Goal: Task Accomplishment & Management: Manage account settings

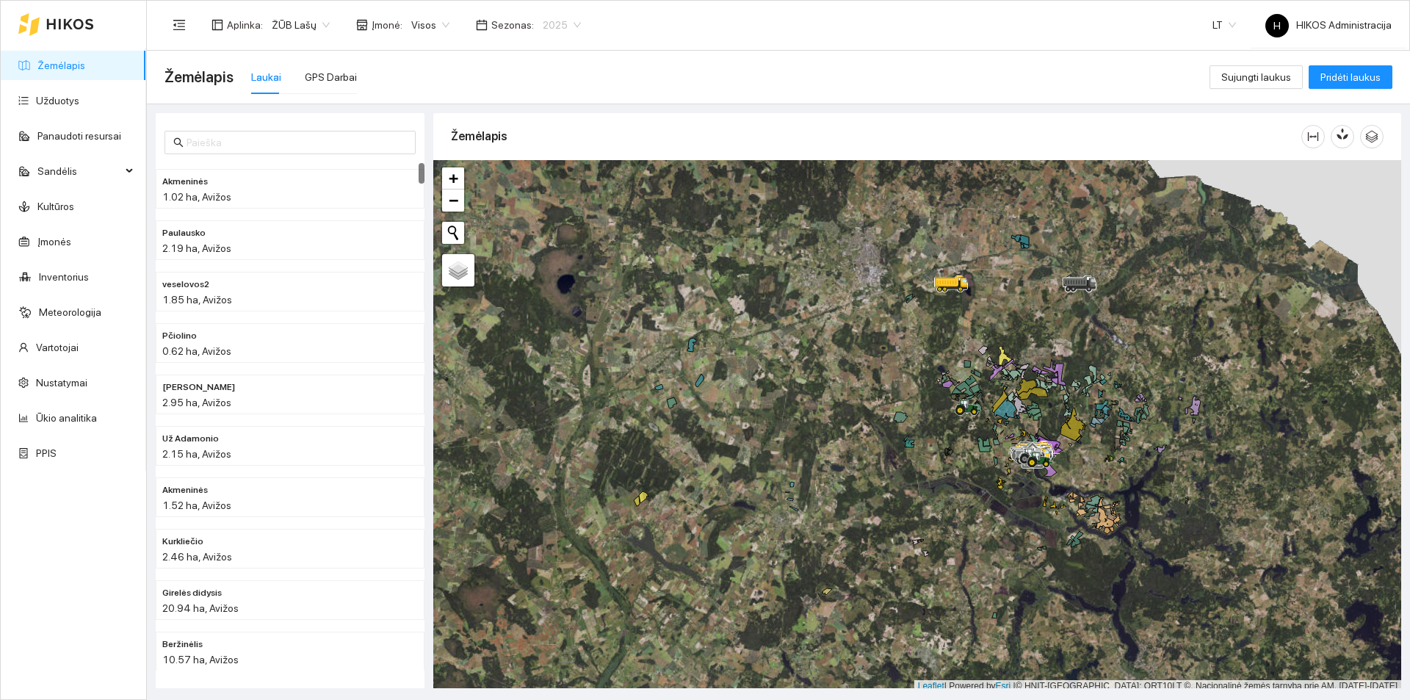
click at [574, 25] on div "2025" at bounding box center [562, 25] width 56 height 24
click at [555, 192] on div "2026" at bounding box center [552, 195] width 38 height 16
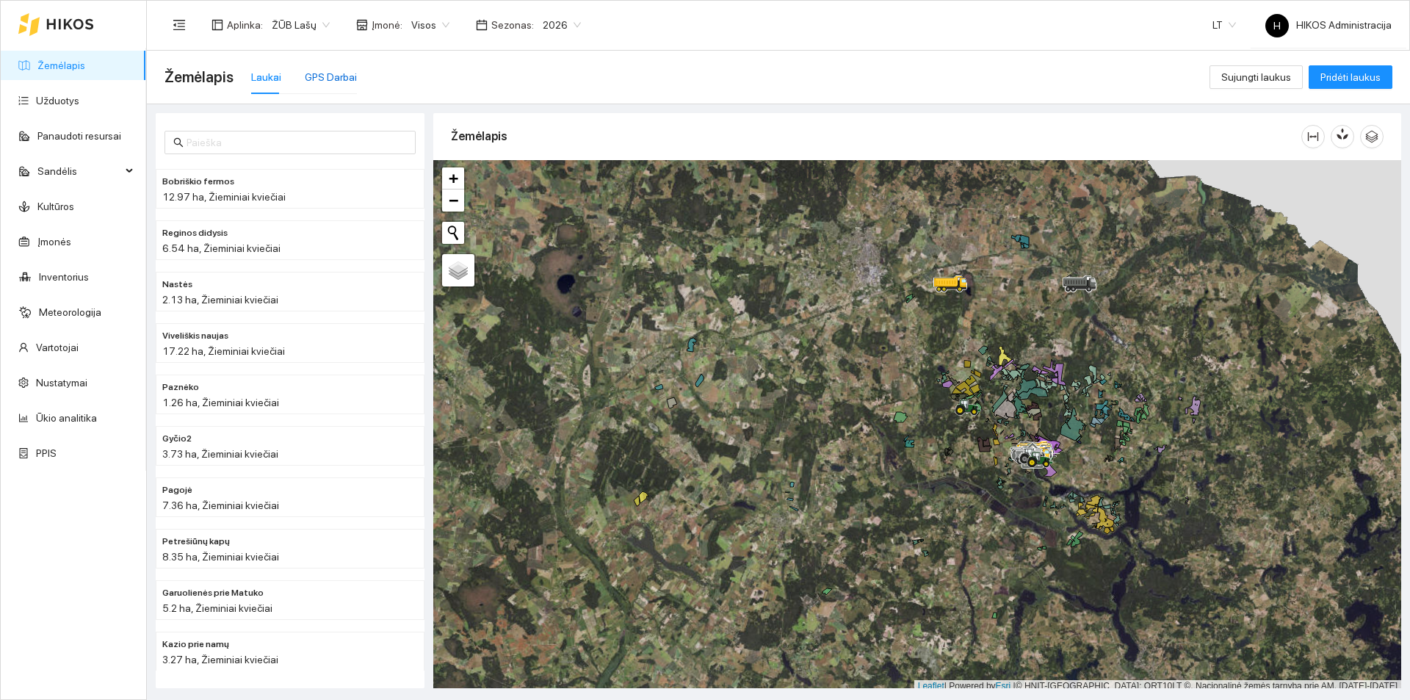
click at [327, 82] on div "GPS Darbai" at bounding box center [331, 77] width 52 height 16
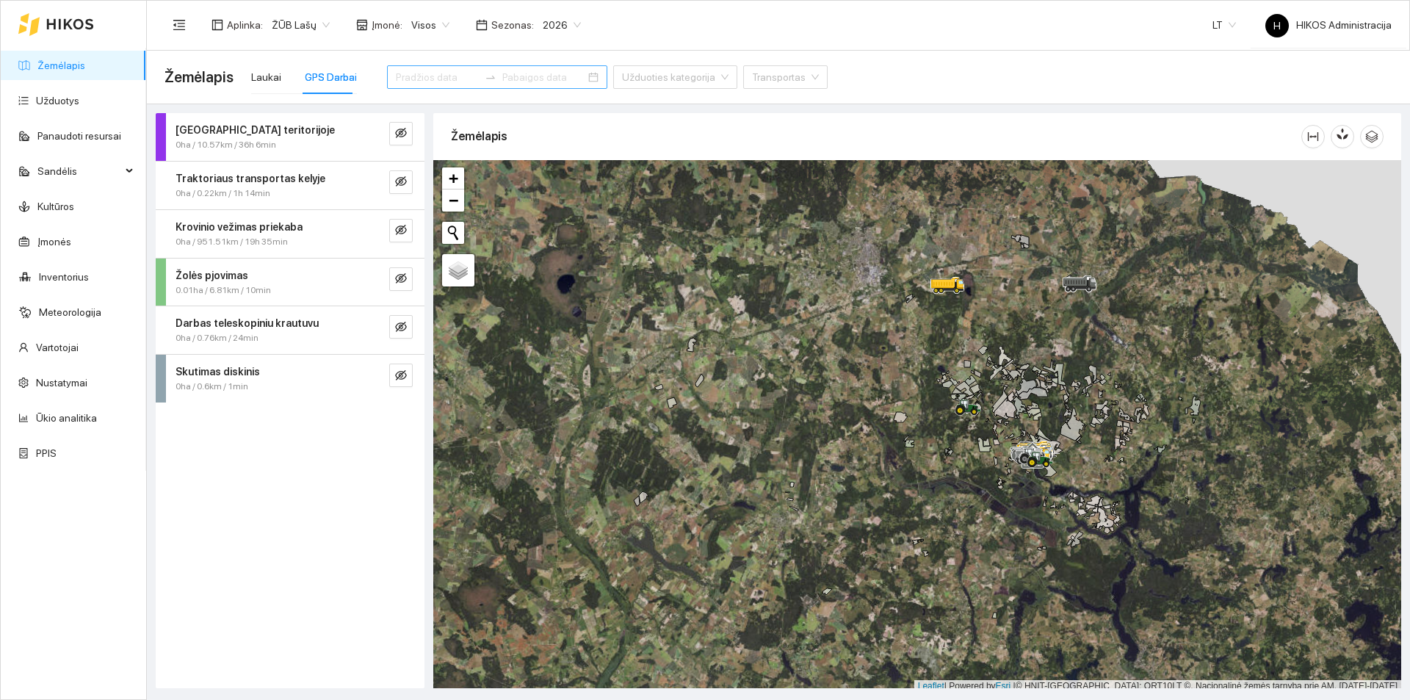
click at [427, 76] on input at bounding box center [437, 77] width 83 height 16
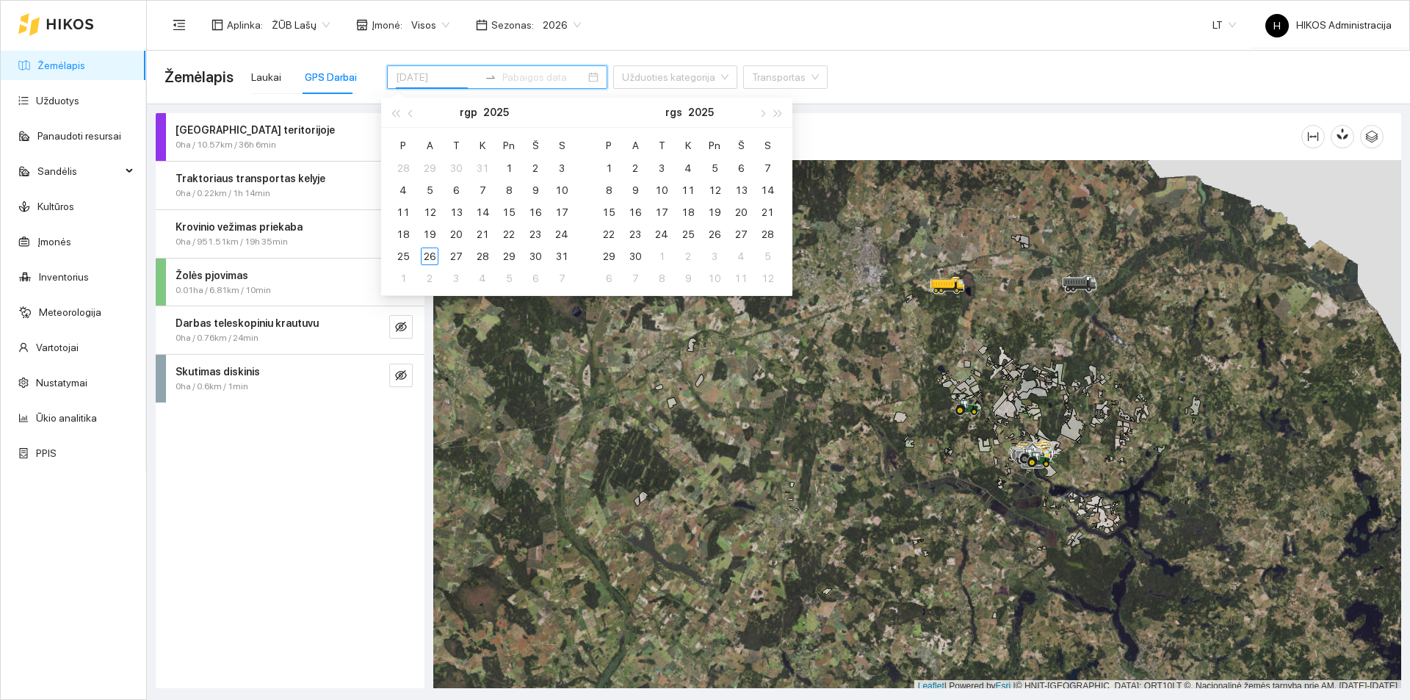
type input "2025-08-18"
type input "2025-08-25"
click at [405, 259] on div "25" at bounding box center [403, 257] width 18 height 18
type input "2025-08-25"
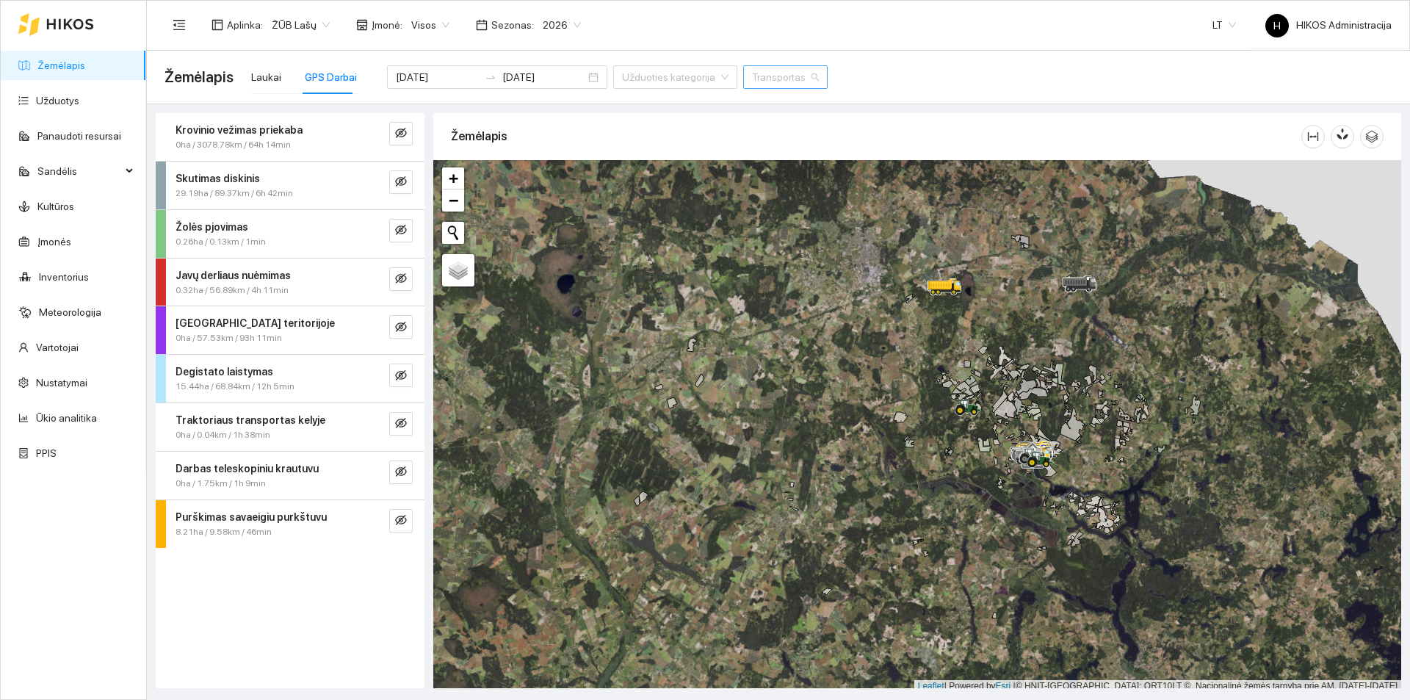
click at [752, 74] on input "search" at bounding box center [780, 77] width 57 height 22
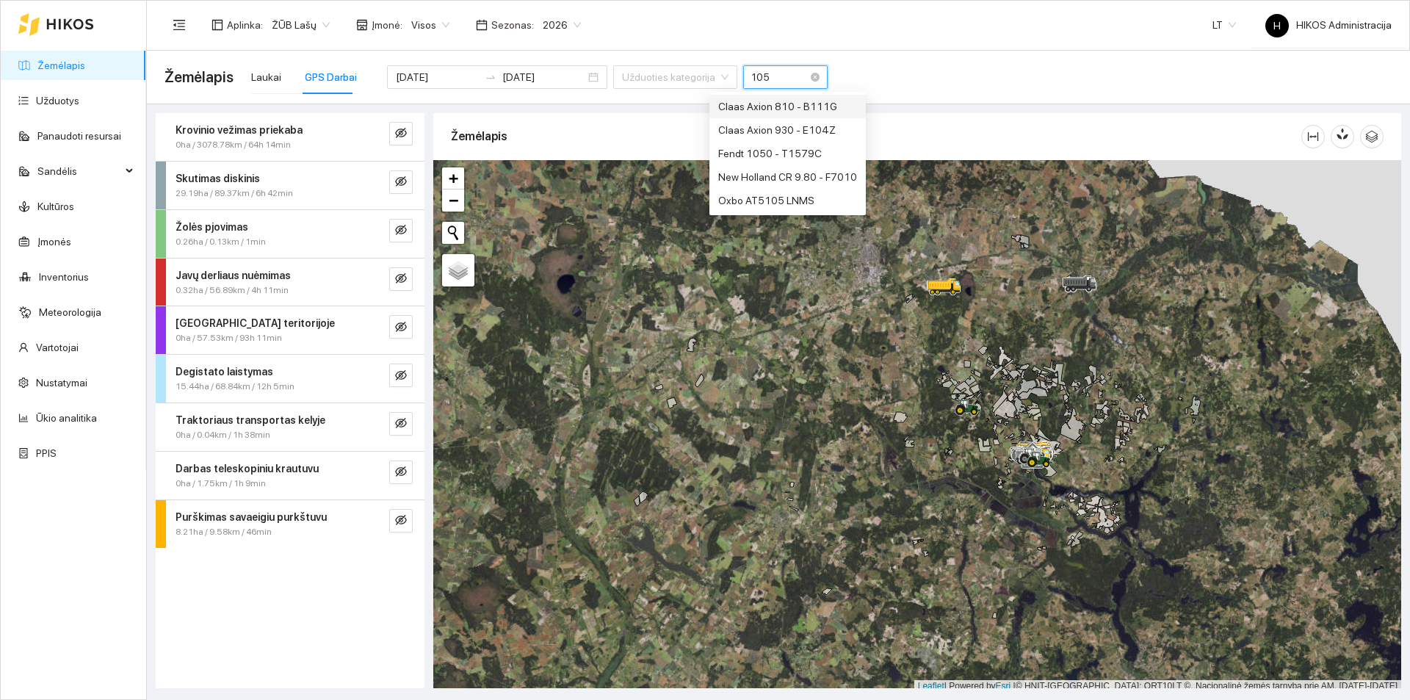
type input "1050"
click at [777, 104] on div "Fendt 1050 - T1579C" at bounding box center [770, 106] width 104 height 16
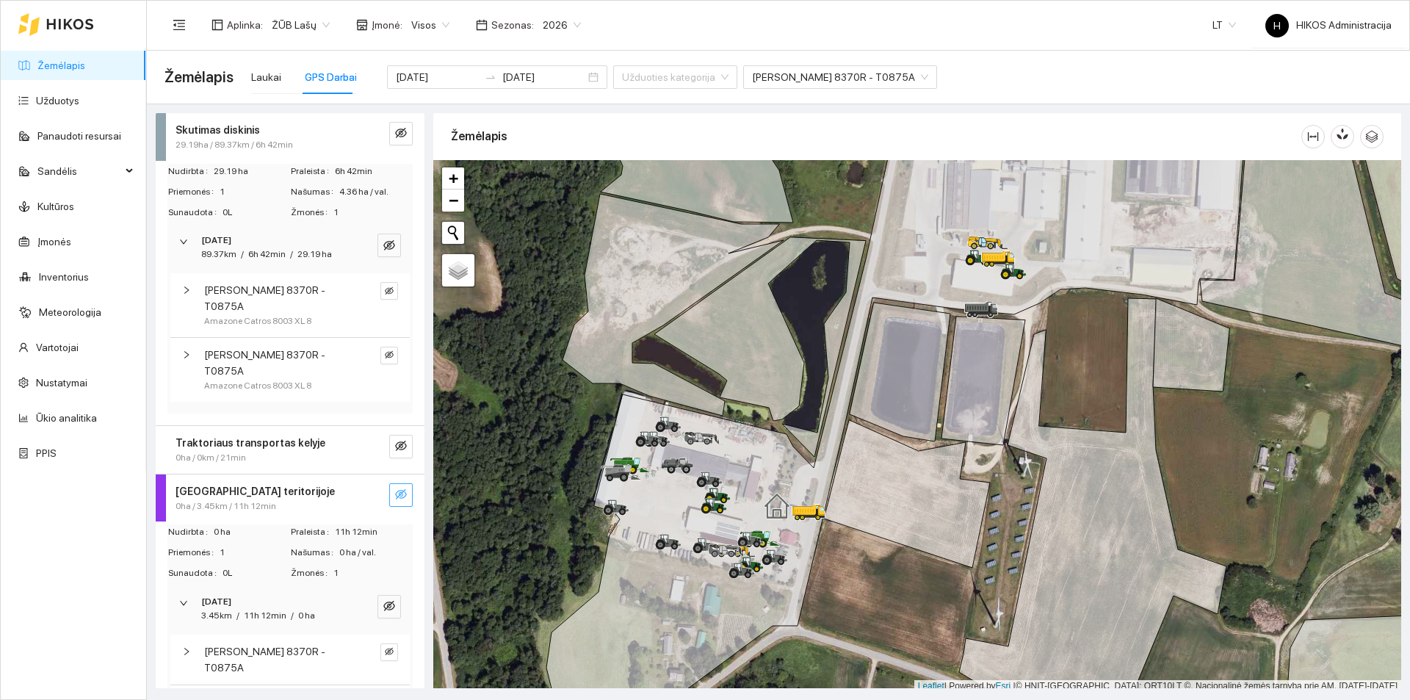
click at [323, 26] on span "ŽŪB Lašų" at bounding box center [301, 25] width 58 height 22
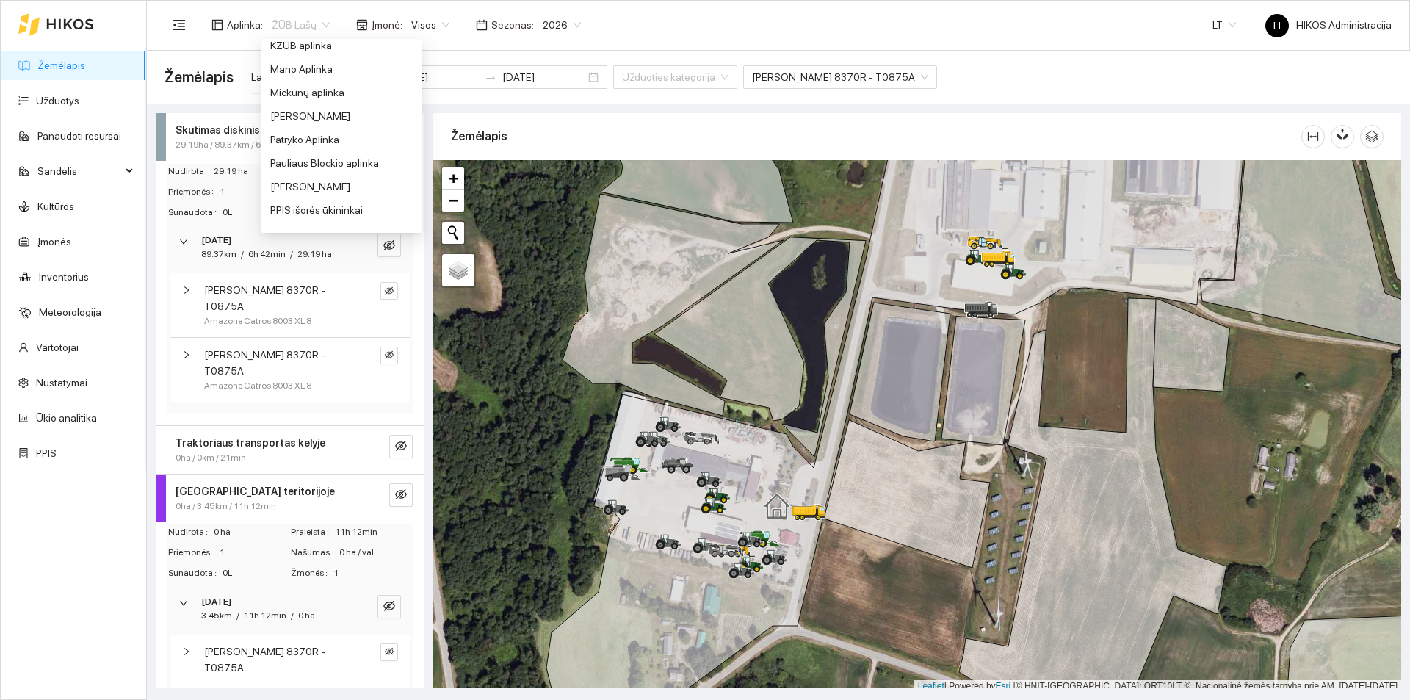
scroll to position [375, 0]
click at [308, 93] on div "[PERSON_NAME] aplinka" at bounding box center [341, 102] width 161 height 24
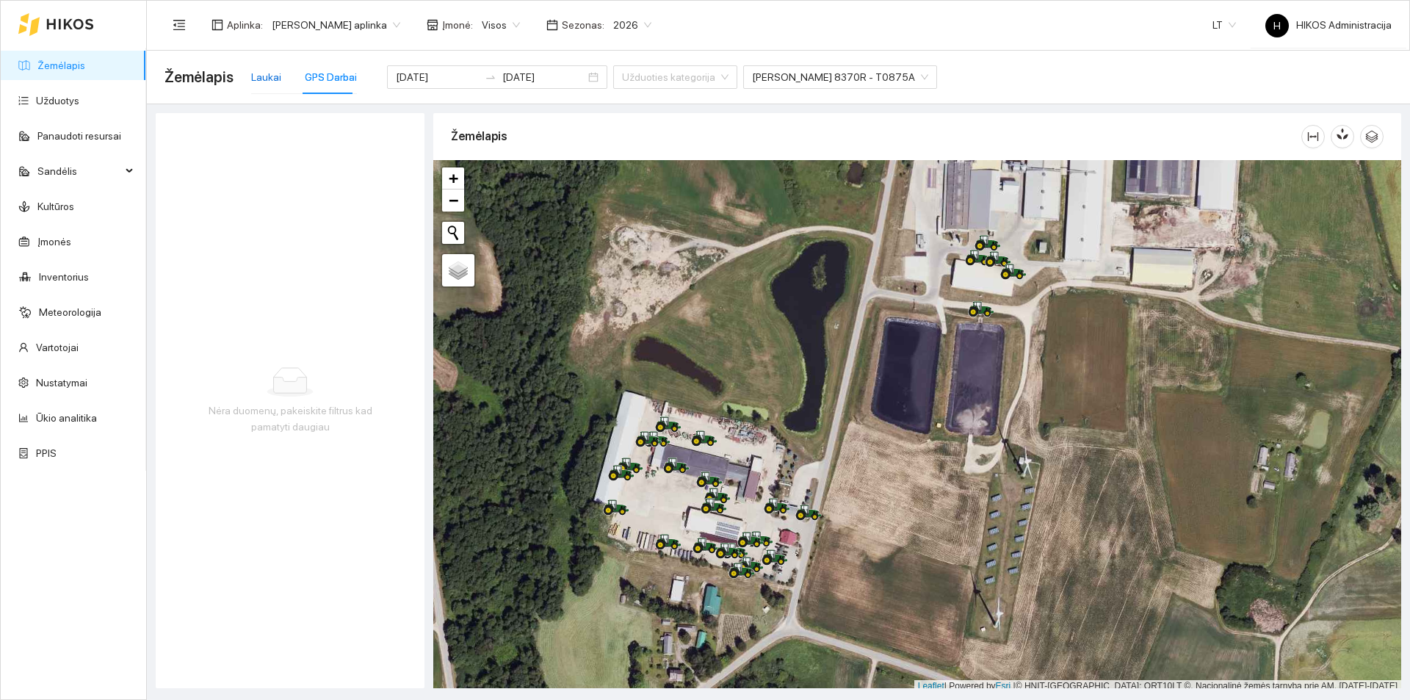
click at [265, 80] on div "Laukai" at bounding box center [266, 77] width 30 height 16
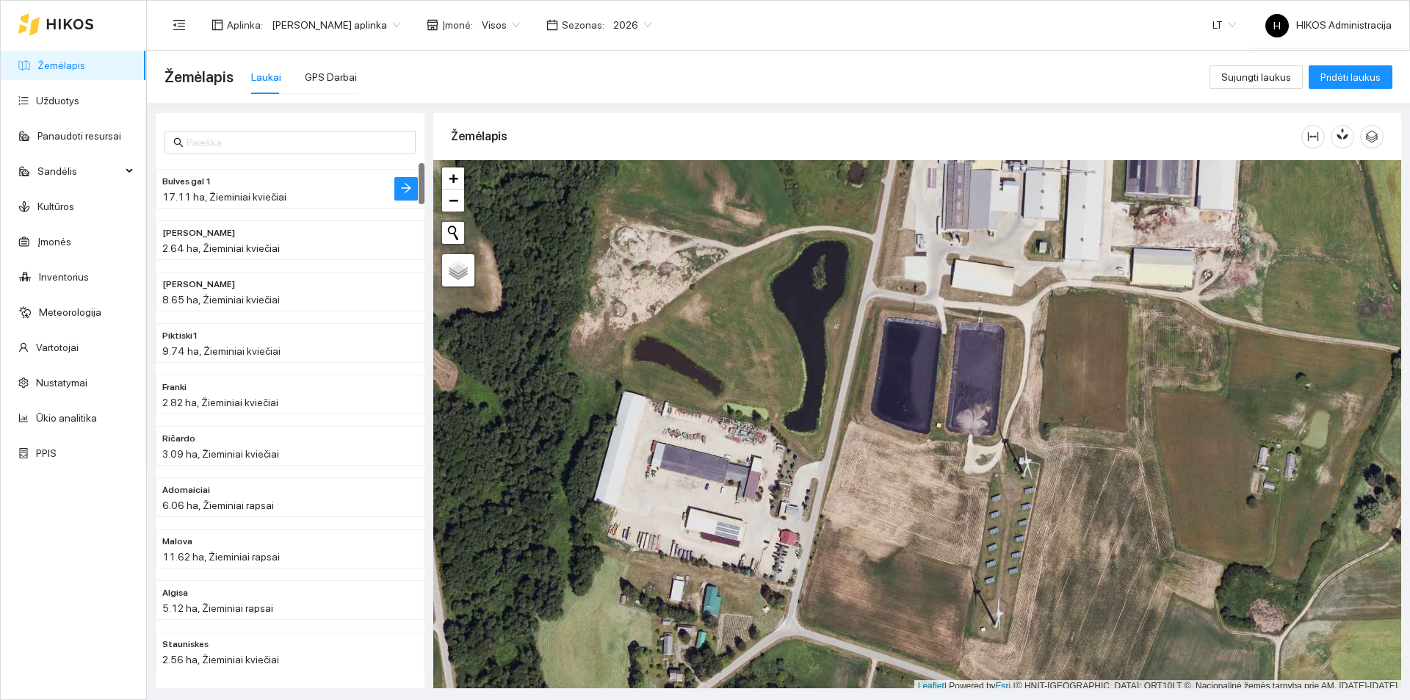
click at [256, 199] on span "17.11 ha, Žieminiai kviečiai" at bounding box center [224, 197] width 124 height 12
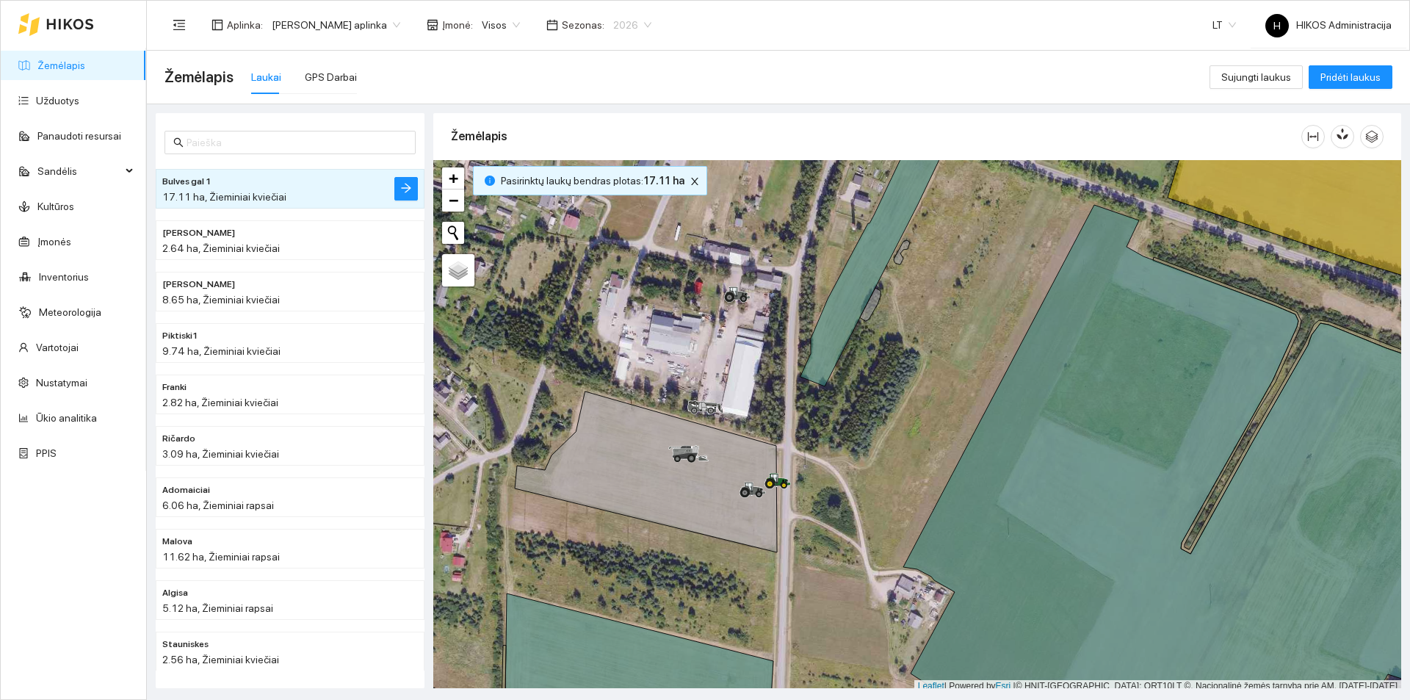
click at [626, 29] on span "2026" at bounding box center [632, 25] width 38 height 22
click at [627, 170] on div "2025" at bounding box center [617, 171] width 56 height 24
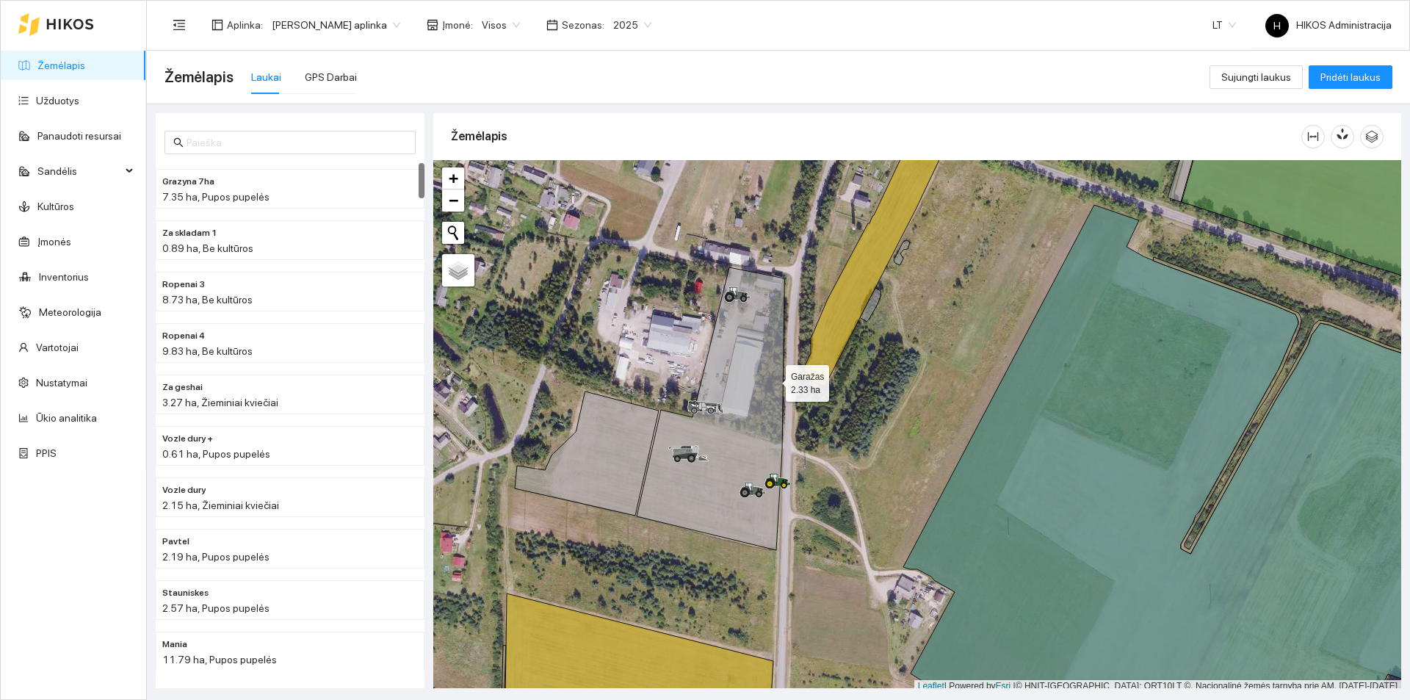
scroll to position [4, 0]
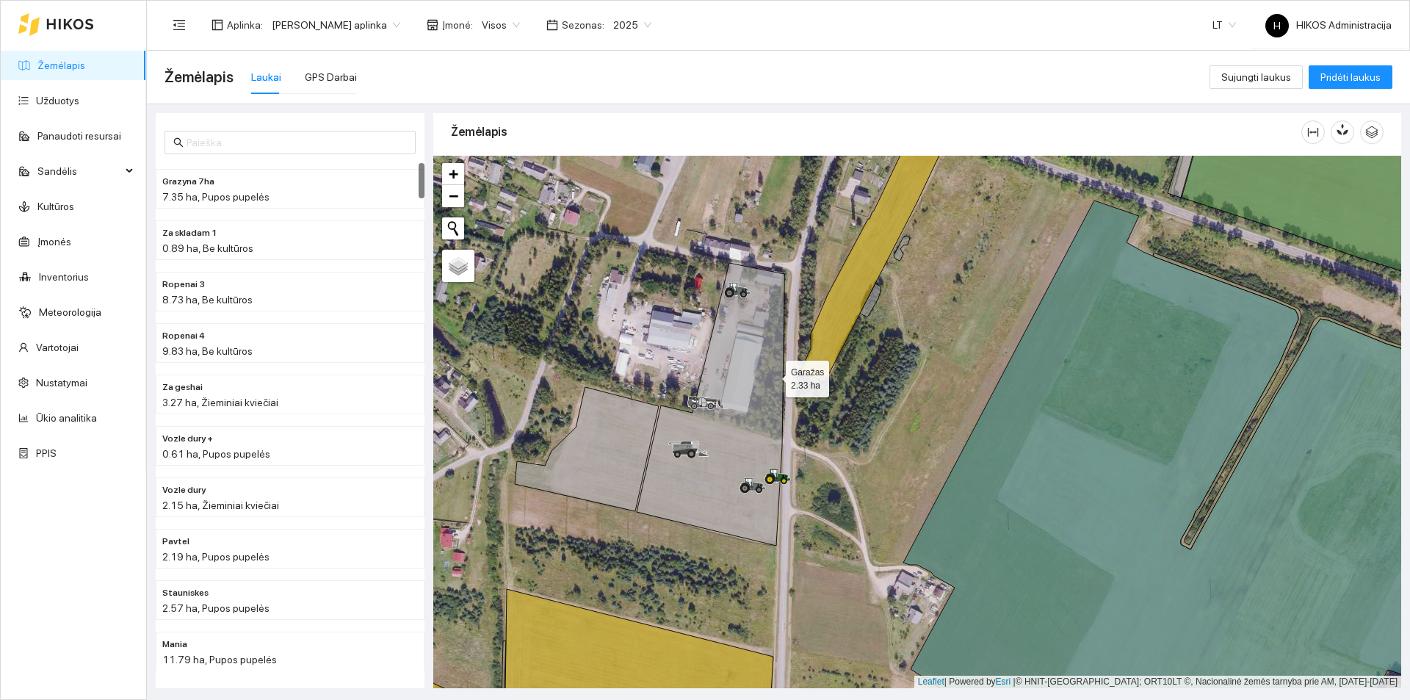
click at [773, 380] on icon at bounding box center [711, 404] width 148 height 283
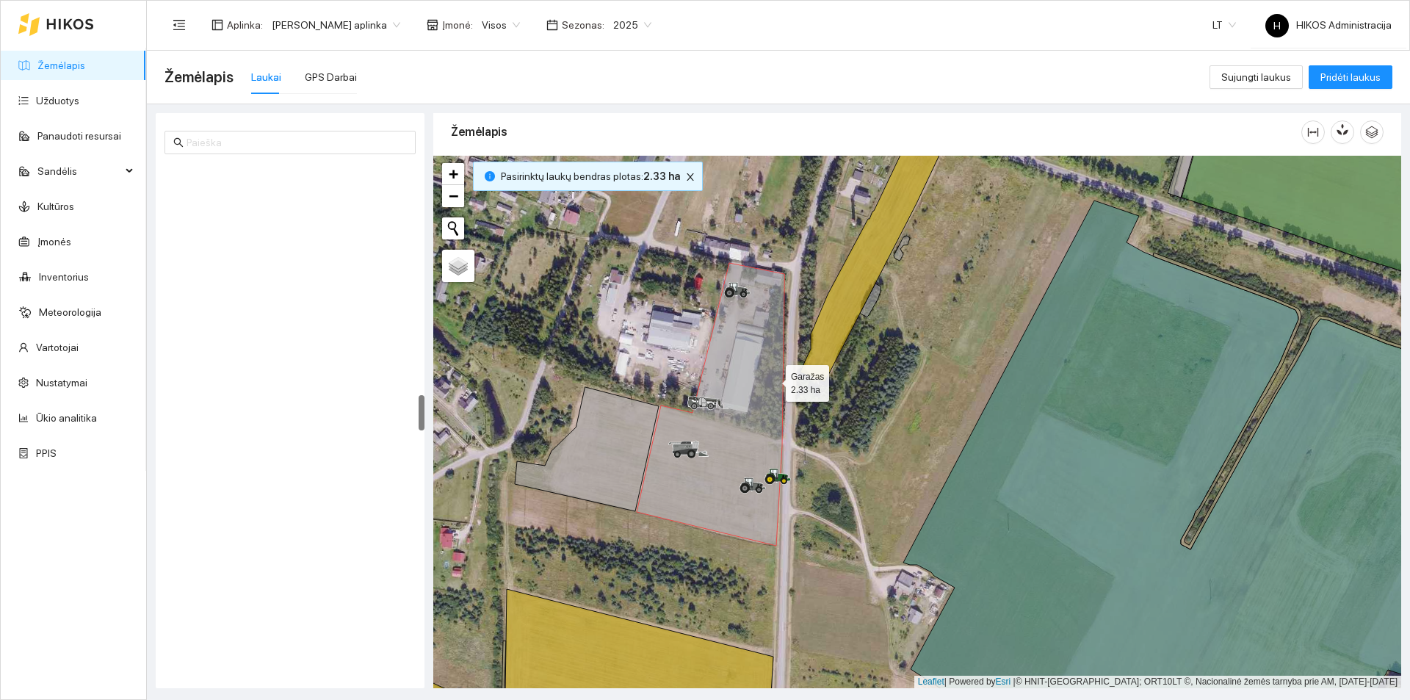
scroll to position [3334, 0]
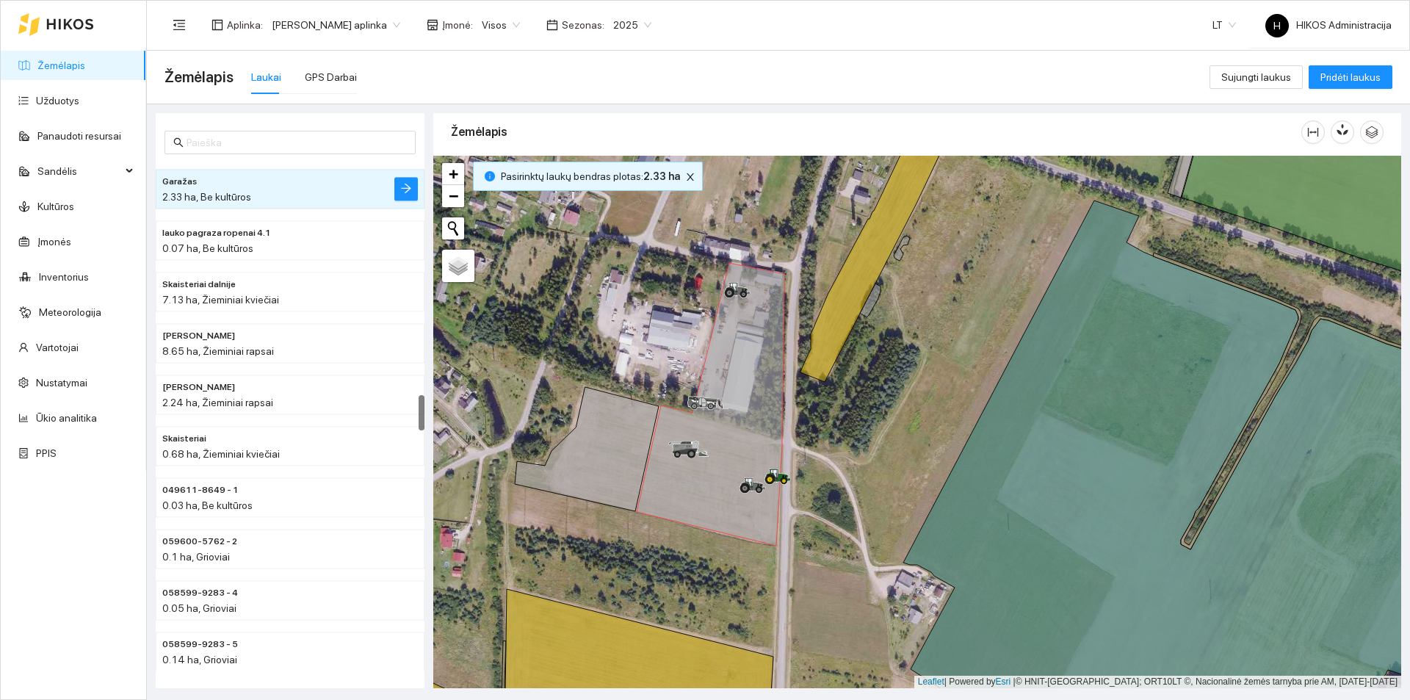
click at [621, 23] on span "2025" at bounding box center [632, 25] width 38 height 22
click at [621, 198] on div "2026" at bounding box center [617, 195] width 38 height 16
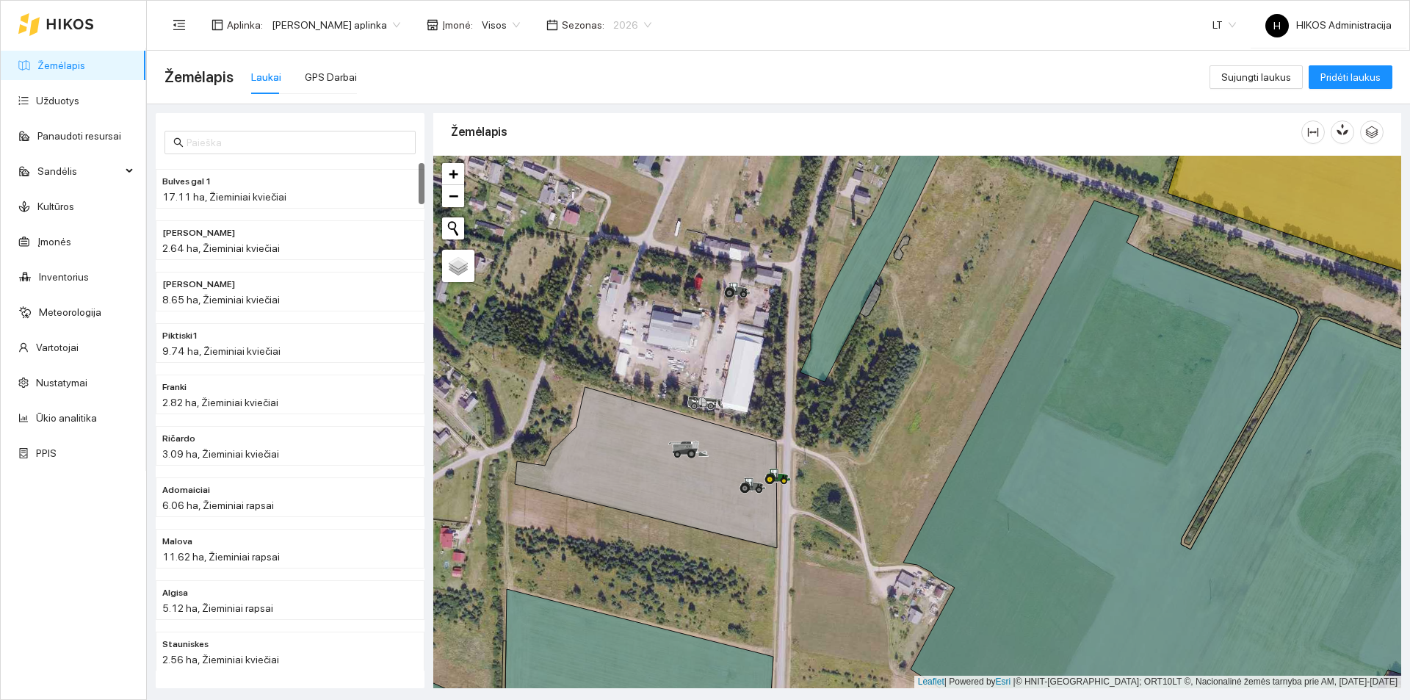
click at [613, 25] on span "2026" at bounding box center [632, 25] width 38 height 22
click at [613, 173] on div "2025" at bounding box center [617, 171] width 38 height 16
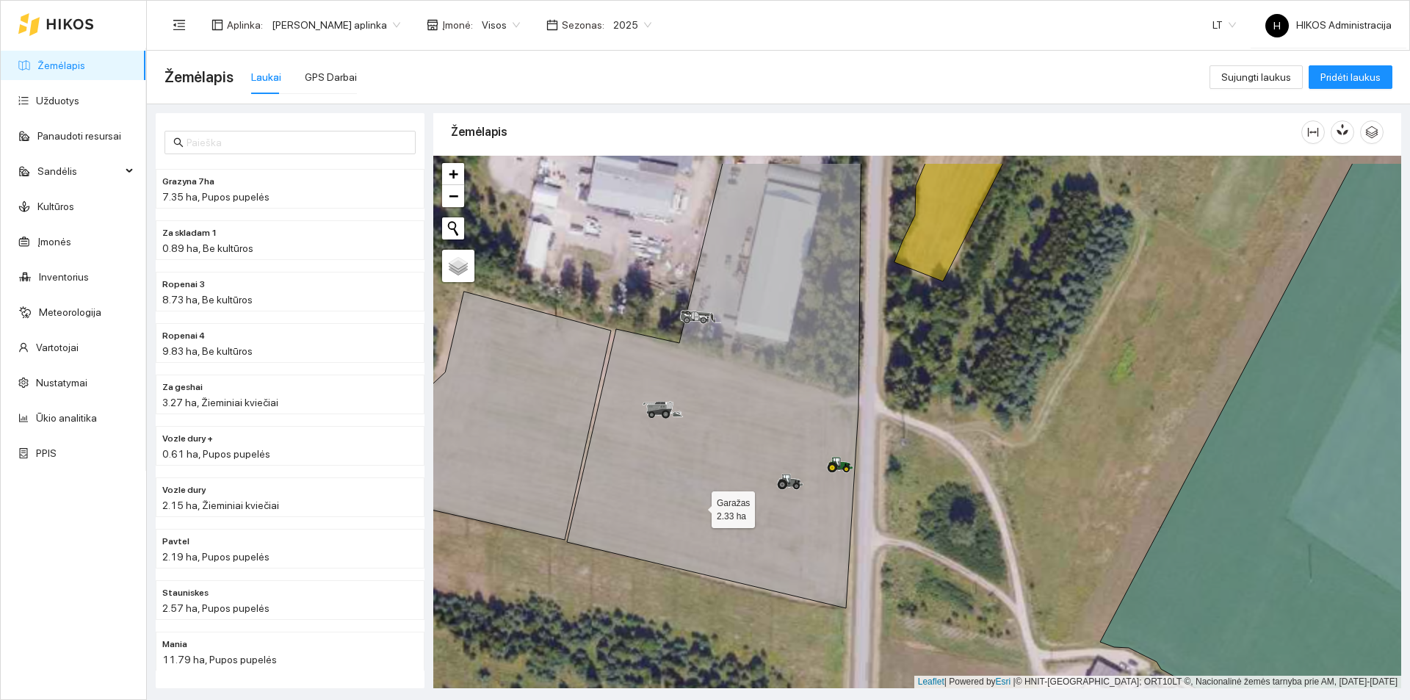
drag, startPoint x: 712, startPoint y: 444, endPoint x: 699, endPoint y: 505, distance: 62.4
click at [699, 505] on icon at bounding box center [714, 385] width 294 height 445
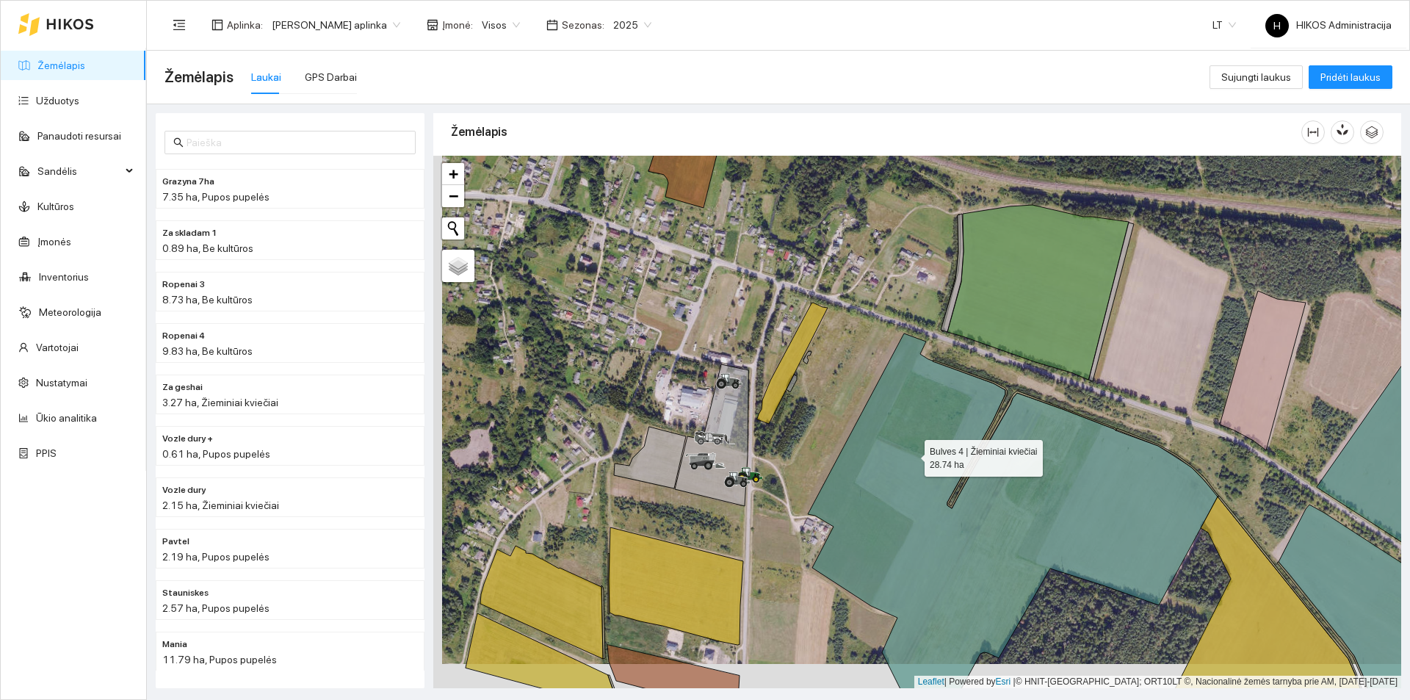
drag, startPoint x: 896, startPoint y: 496, endPoint x: 912, endPoint y: 376, distance: 120.8
click at [912, 377] on icon at bounding box center [1013, 525] width 411 height 385
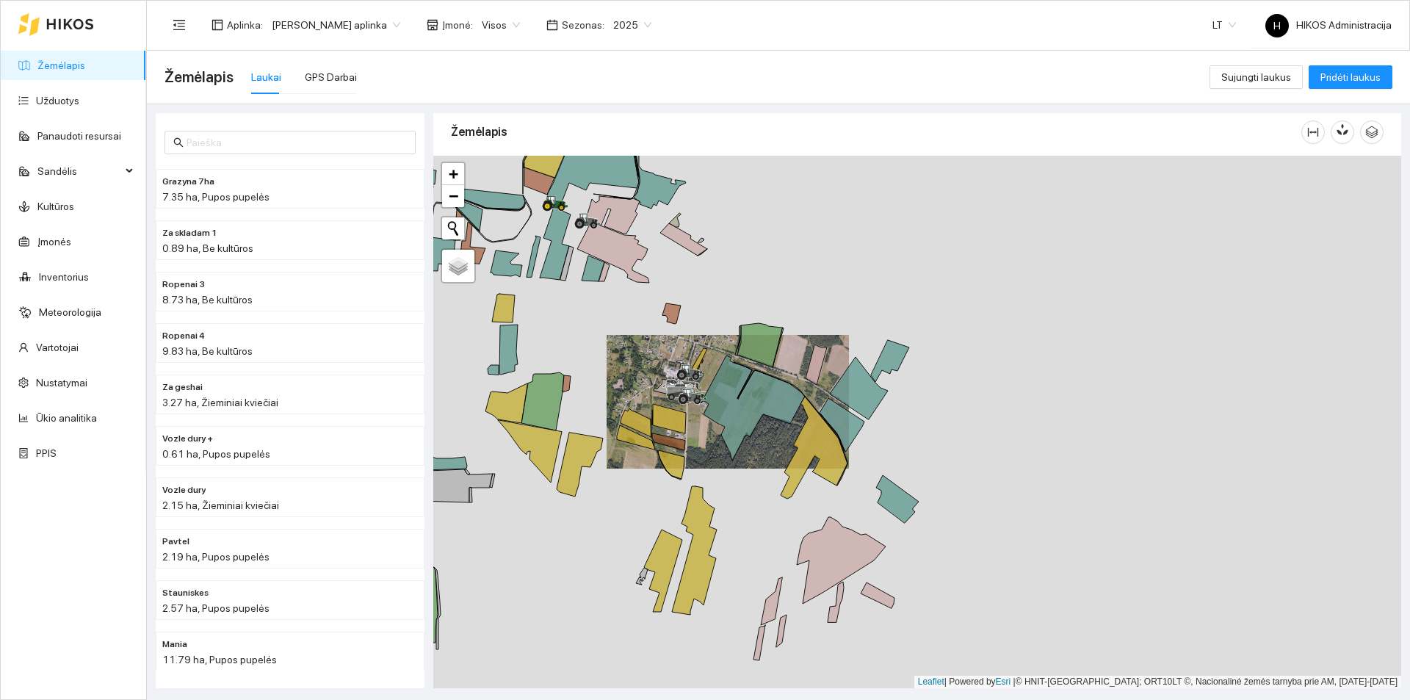
drag, startPoint x: 813, startPoint y: 408, endPoint x: 790, endPoint y: 406, distance: 23.5
click at [790, 406] on icon at bounding box center [814, 448] width 67 height 102
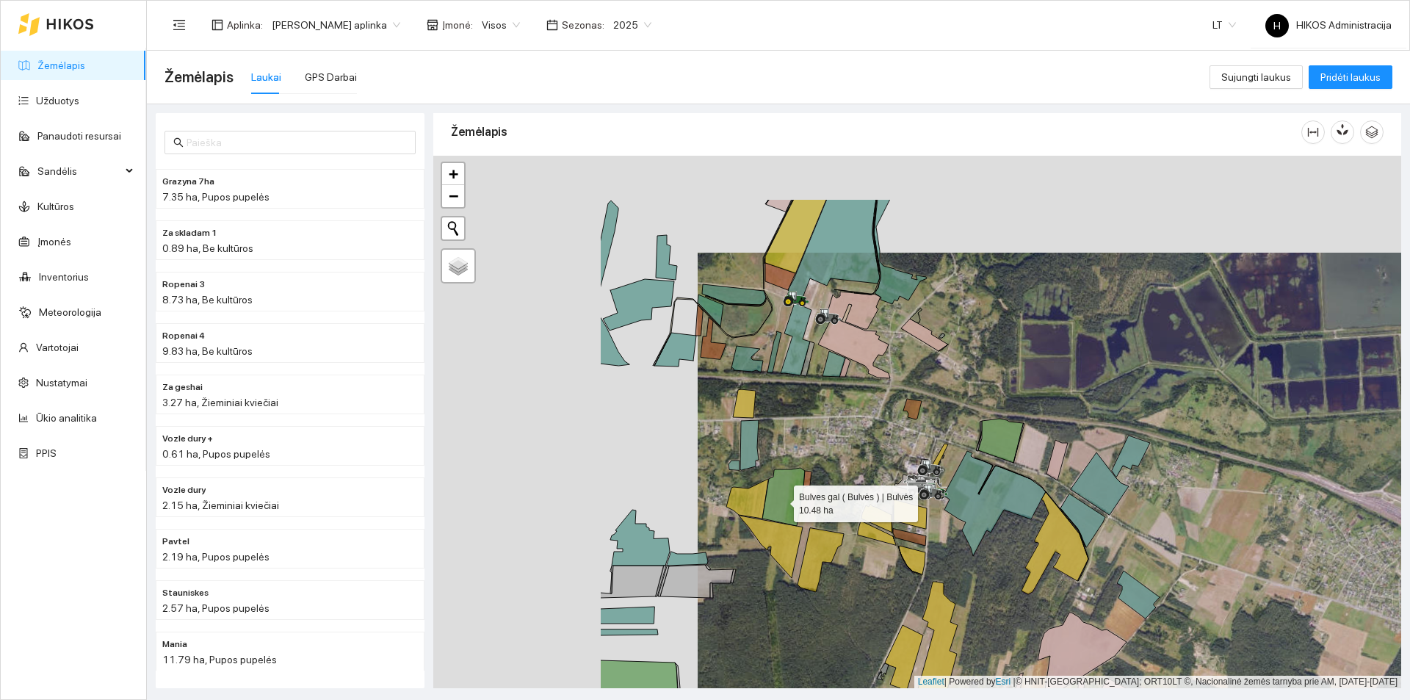
drag, startPoint x: 510, startPoint y: 400, endPoint x: 787, endPoint y: 502, distance: 294.4
click at [787, 502] on icon at bounding box center [783, 497] width 43 height 58
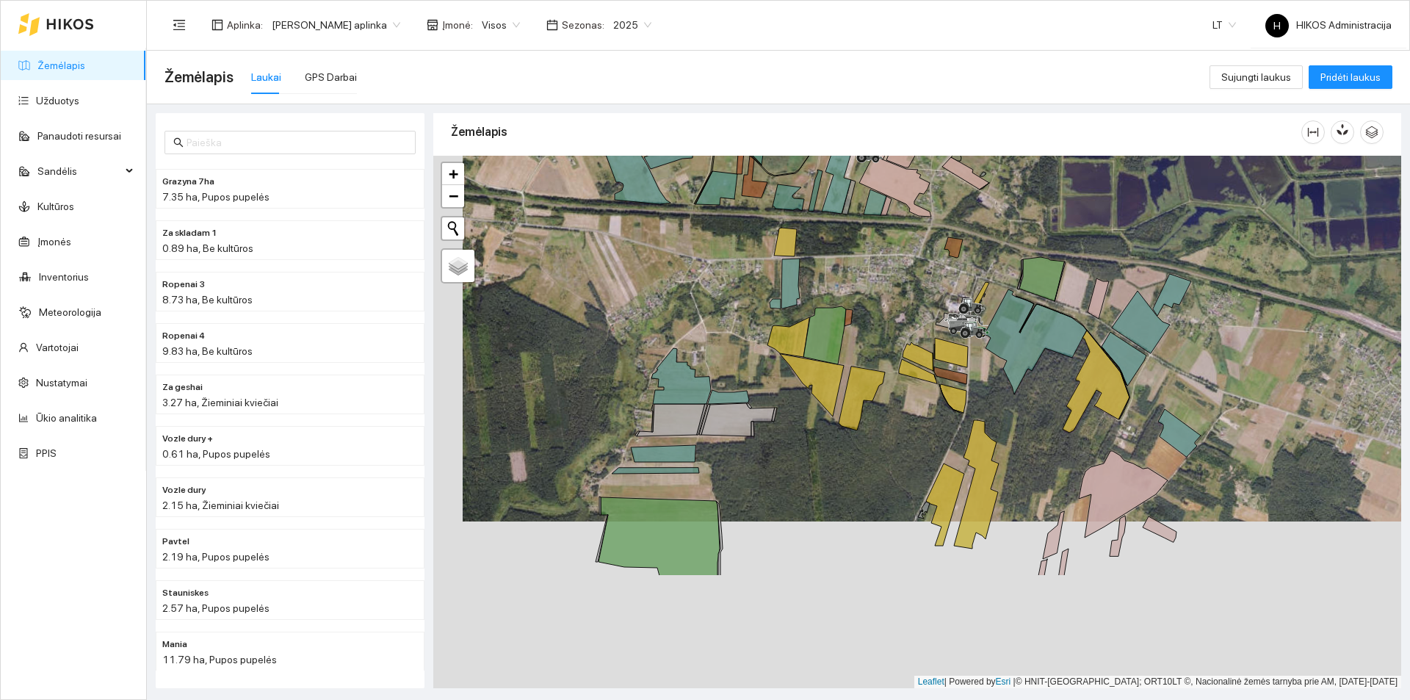
drag, startPoint x: 649, startPoint y: 627, endPoint x: 671, endPoint y: 496, distance: 132.5
click at [671, 496] on div at bounding box center [917, 422] width 968 height 533
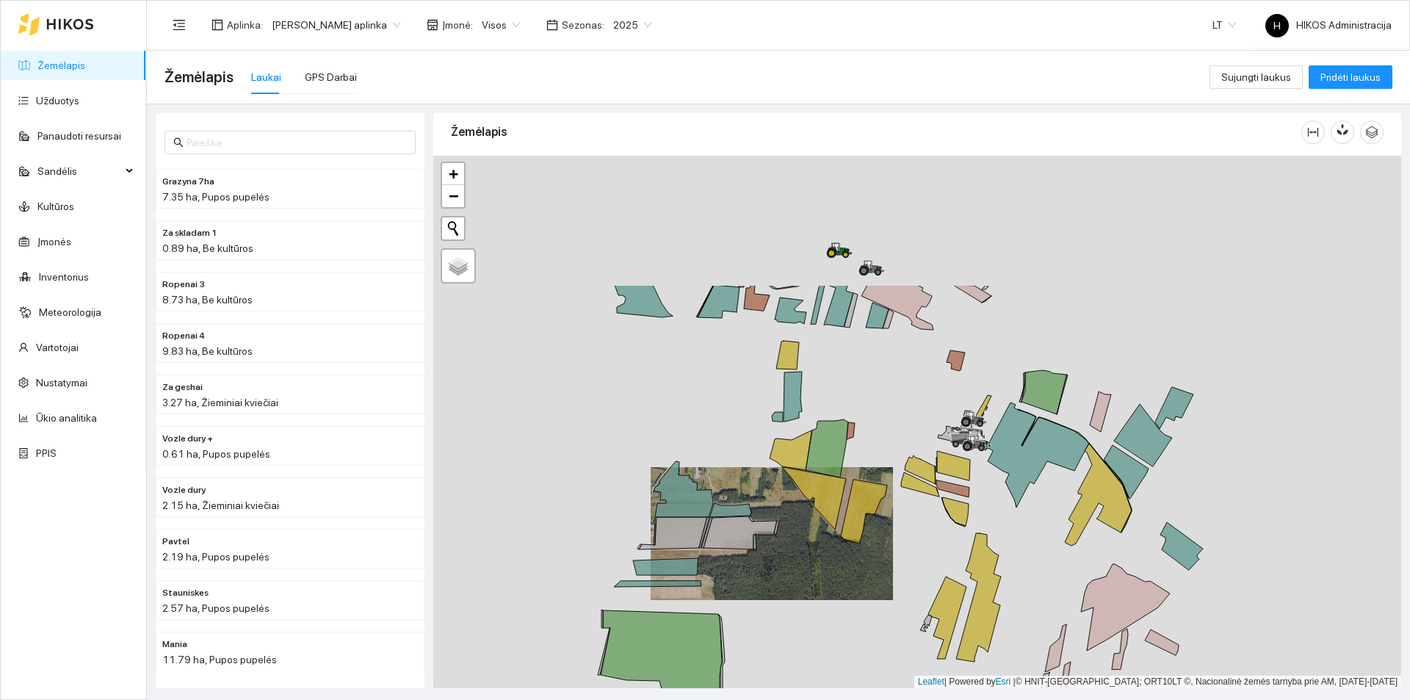
drag, startPoint x: 809, startPoint y: 333, endPoint x: 805, endPoint y: 516, distance: 182.9
click at [805, 516] on div at bounding box center [917, 422] width 968 height 533
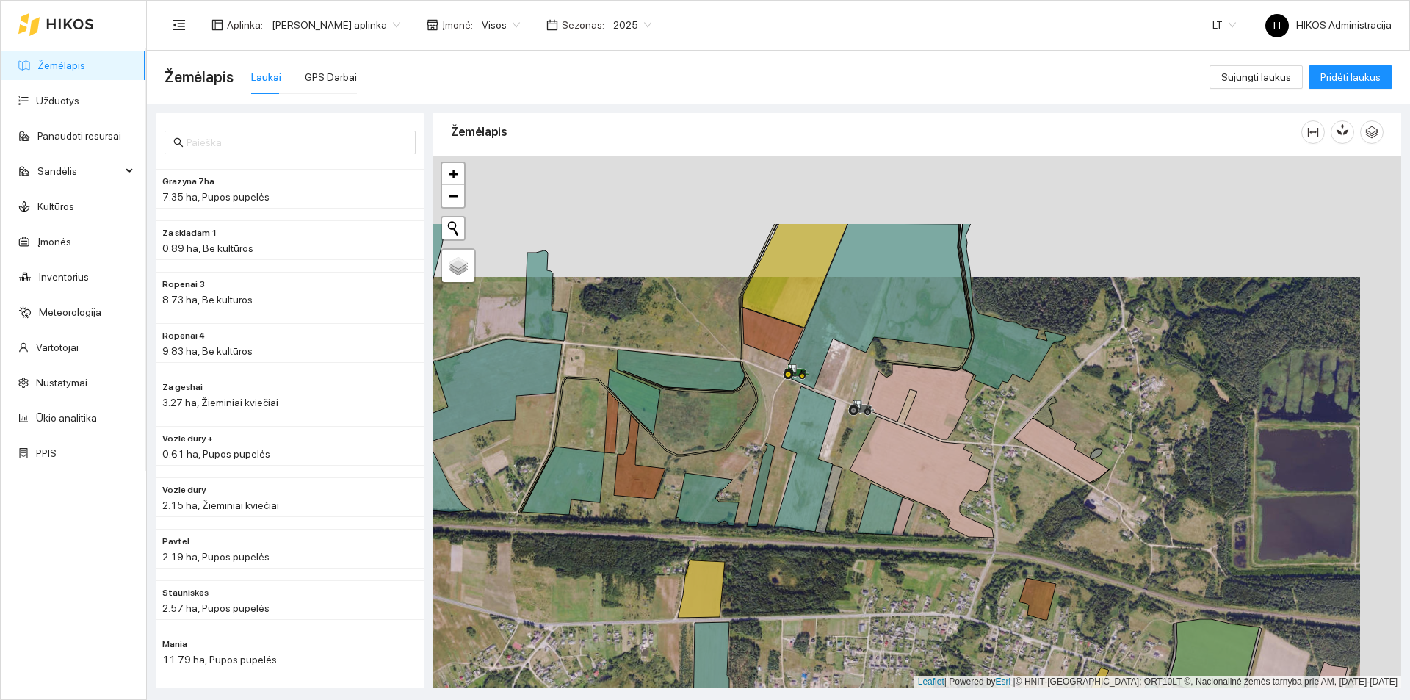
drag, startPoint x: 855, startPoint y: 241, endPoint x: 801, endPoint y: 366, distance: 135.9
click at [814, 365] on icon at bounding box center [879, 305] width 185 height 165
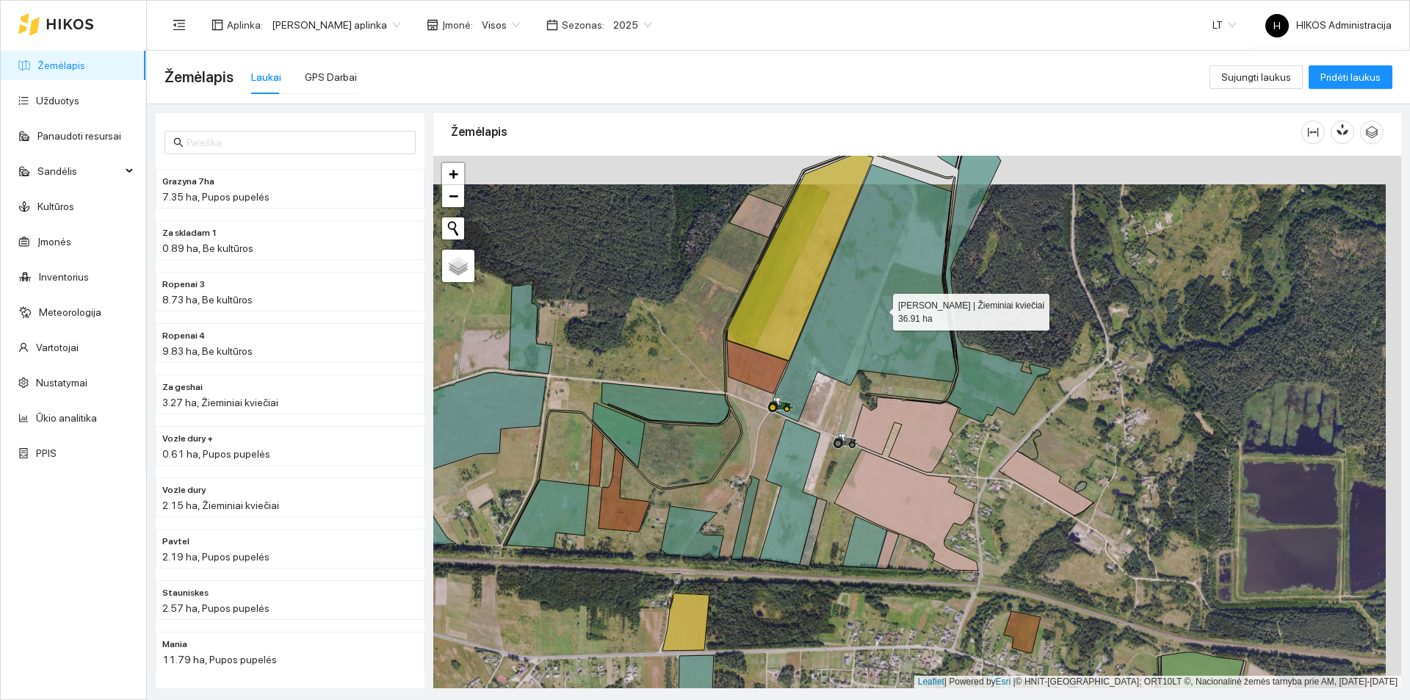
drag, startPoint x: 884, startPoint y: 303, endPoint x: 812, endPoint y: 419, distance: 136.2
click at [812, 419] on icon at bounding box center [863, 293] width 185 height 257
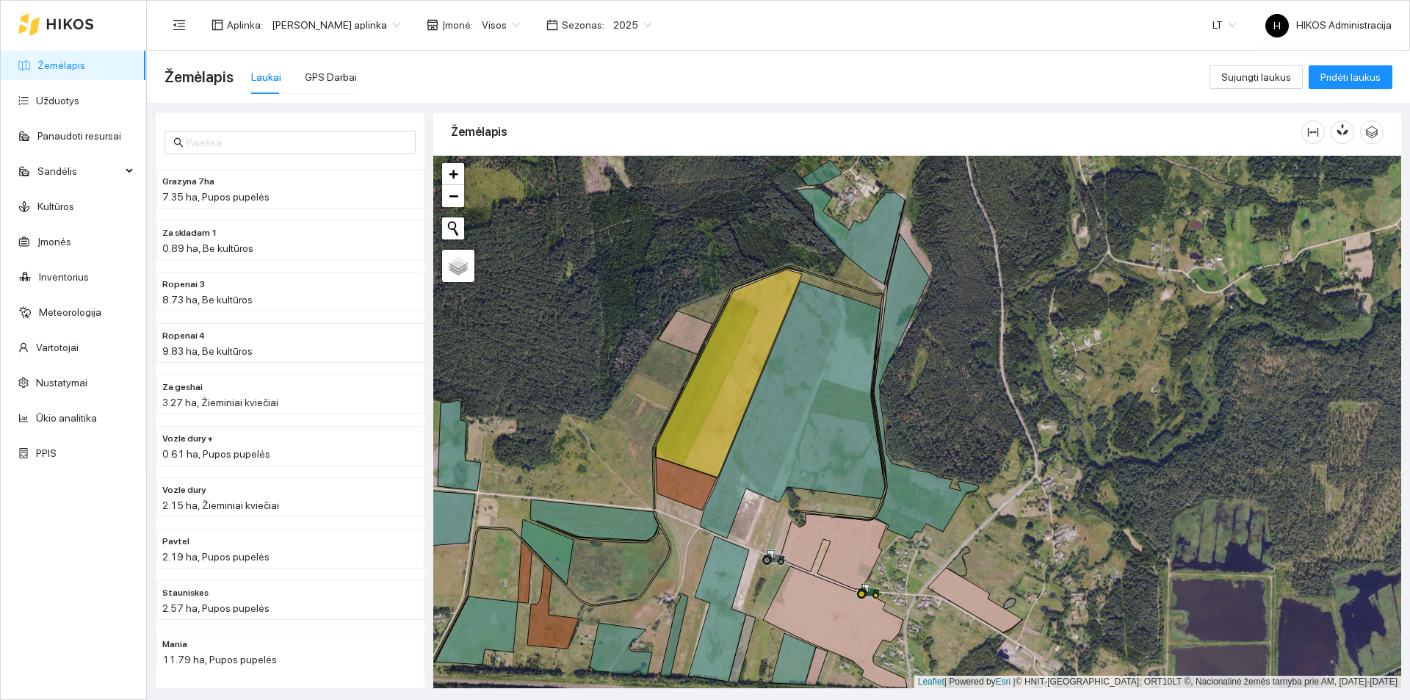
click at [731, 1] on div "Aplinka : [PERSON_NAME] aplinka Įmonė : Visos Sezonas : 2025 LT H HIKOS Adminis…" at bounding box center [778, 25] width 1227 height 48
click at [613, 28] on span "2025" at bounding box center [632, 25] width 38 height 22
click at [603, 192] on div "2026" at bounding box center [617, 195] width 38 height 16
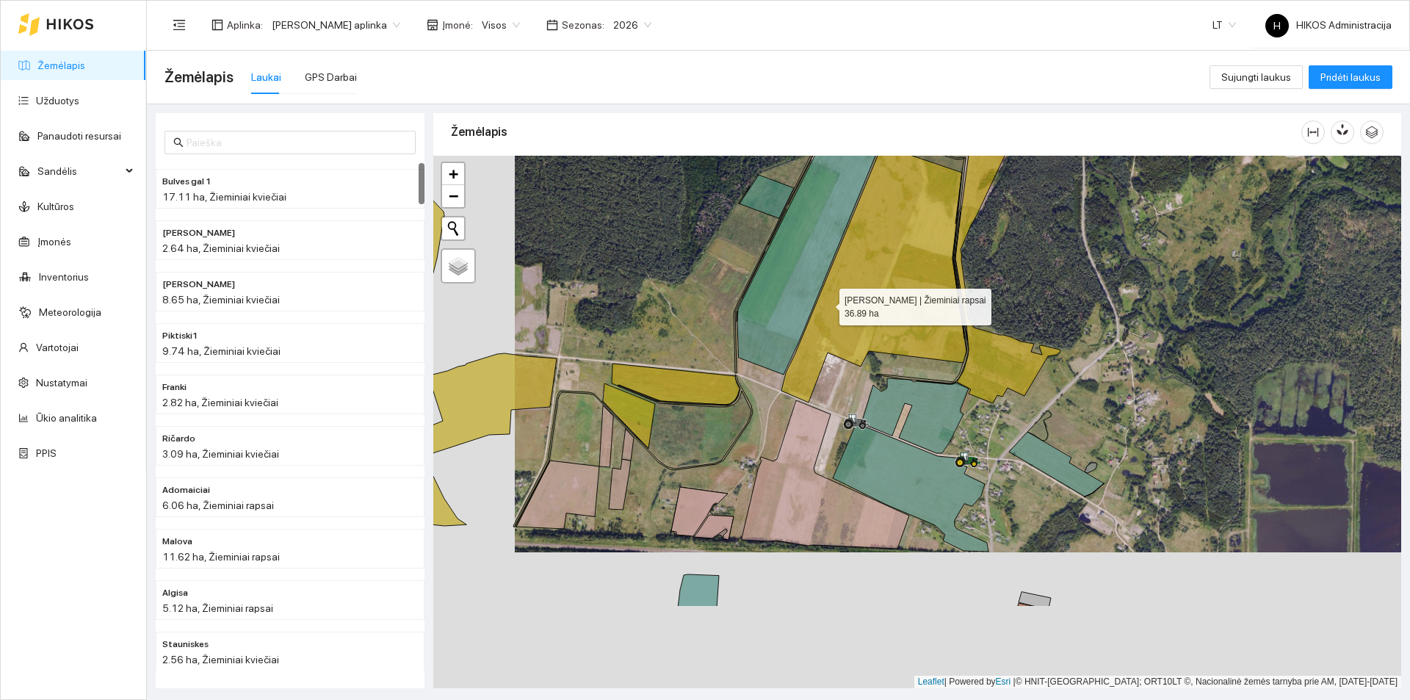
drag, startPoint x: 787, startPoint y: 367, endPoint x: 826, endPoint y: 293, distance: 84.1
click at [825, 299] on icon at bounding box center [873, 273] width 185 height 257
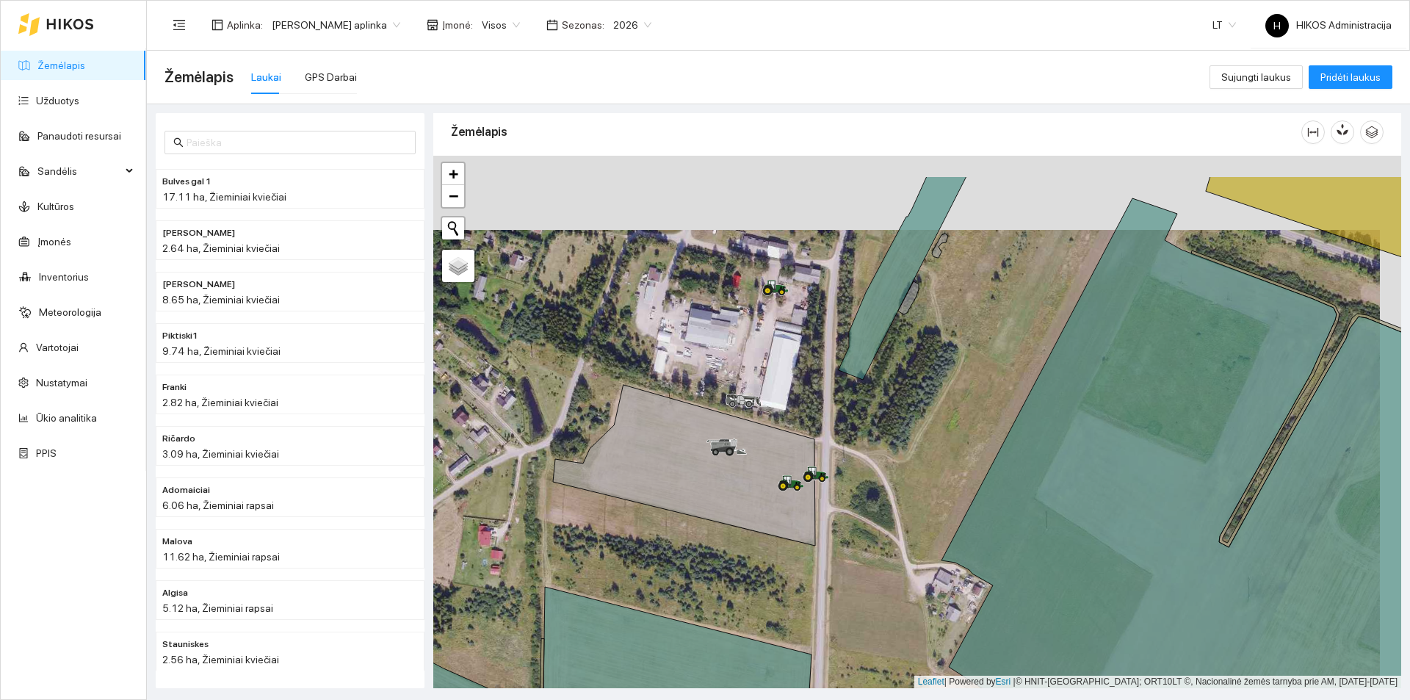
drag, startPoint x: 832, startPoint y: 268, endPoint x: 816, endPoint y: 286, distance: 24.5
click at [816, 286] on div at bounding box center [917, 422] width 968 height 533
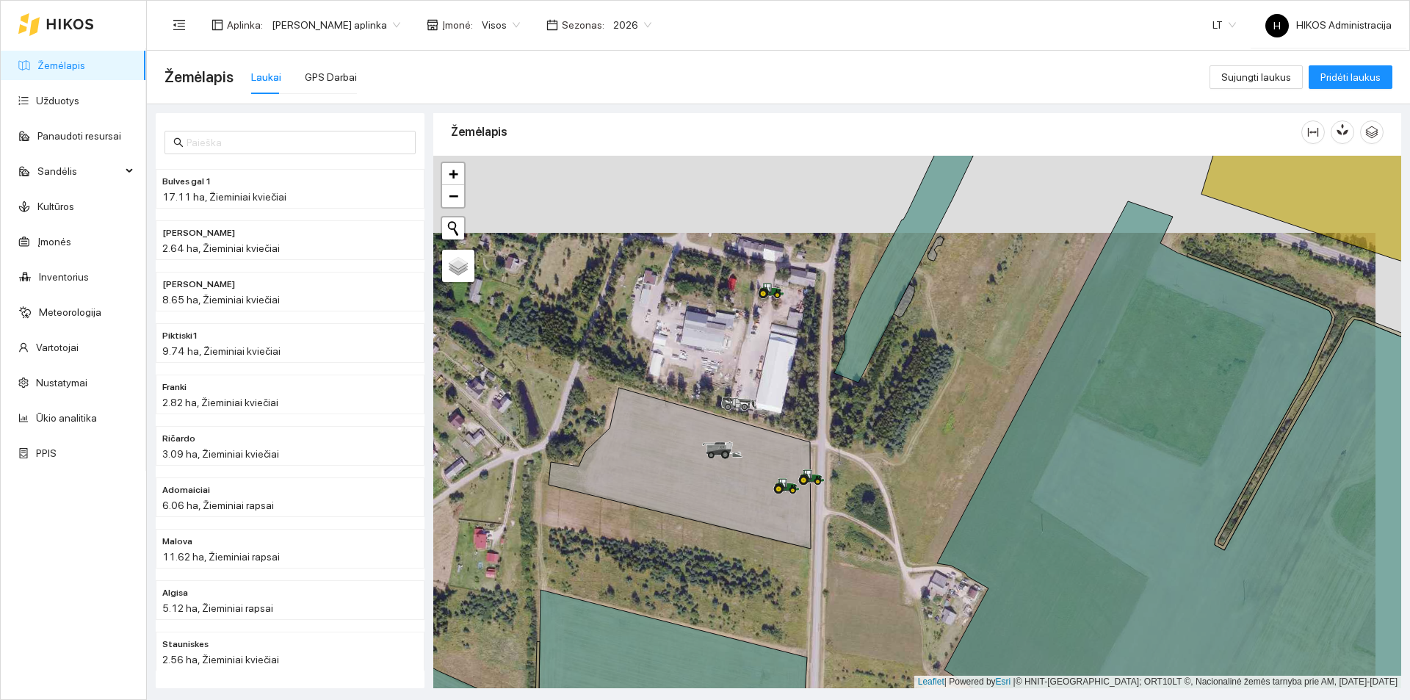
click at [613, 18] on span "2026" at bounding box center [632, 25] width 38 height 22
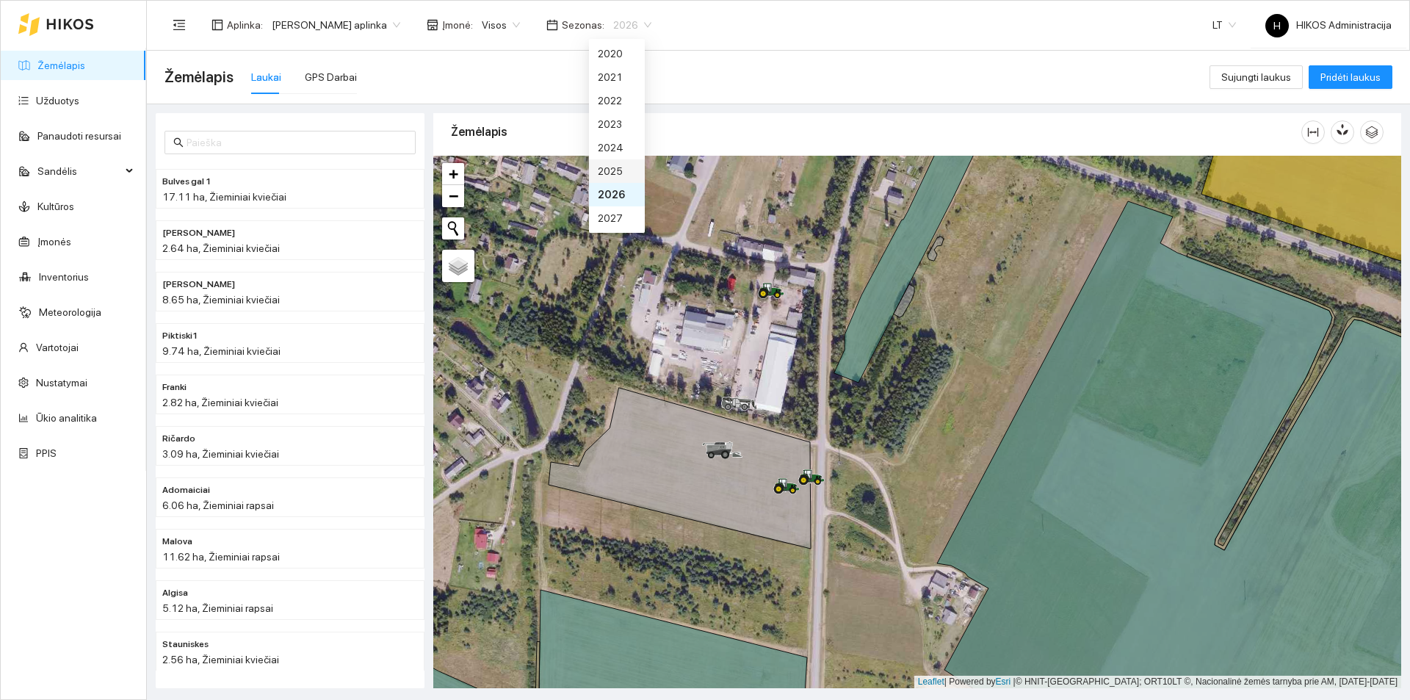
click at [613, 169] on div "2025" at bounding box center [617, 171] width 38 height 16
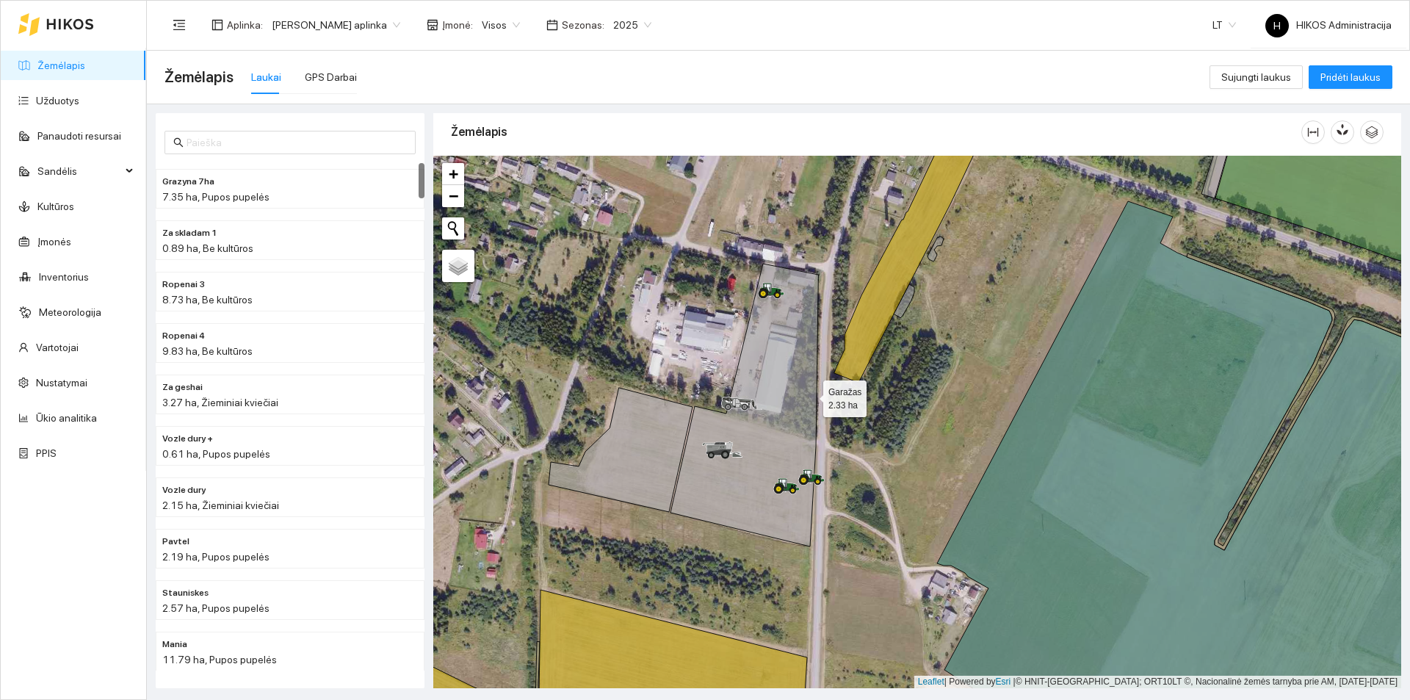
click at [810, 395] on icon at bounding box center [745, 405] width 148 height 283
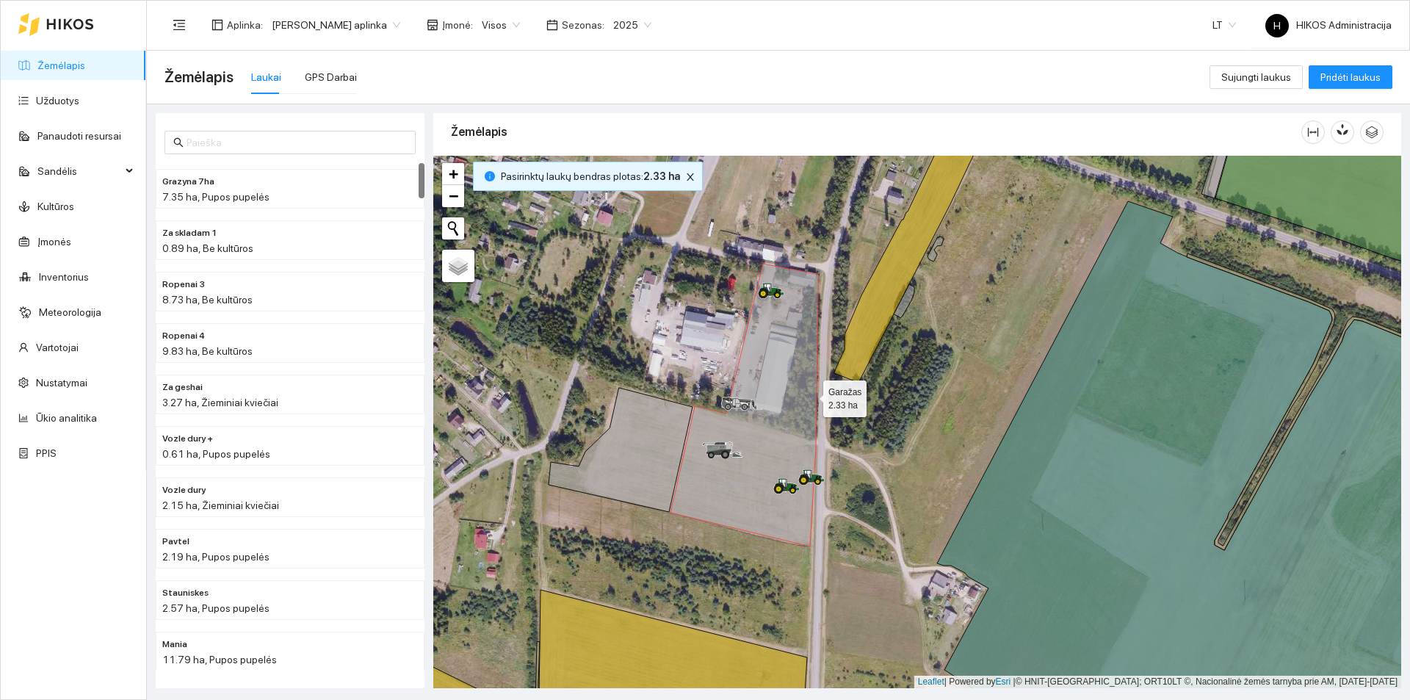
scroll to position [3334, 0]
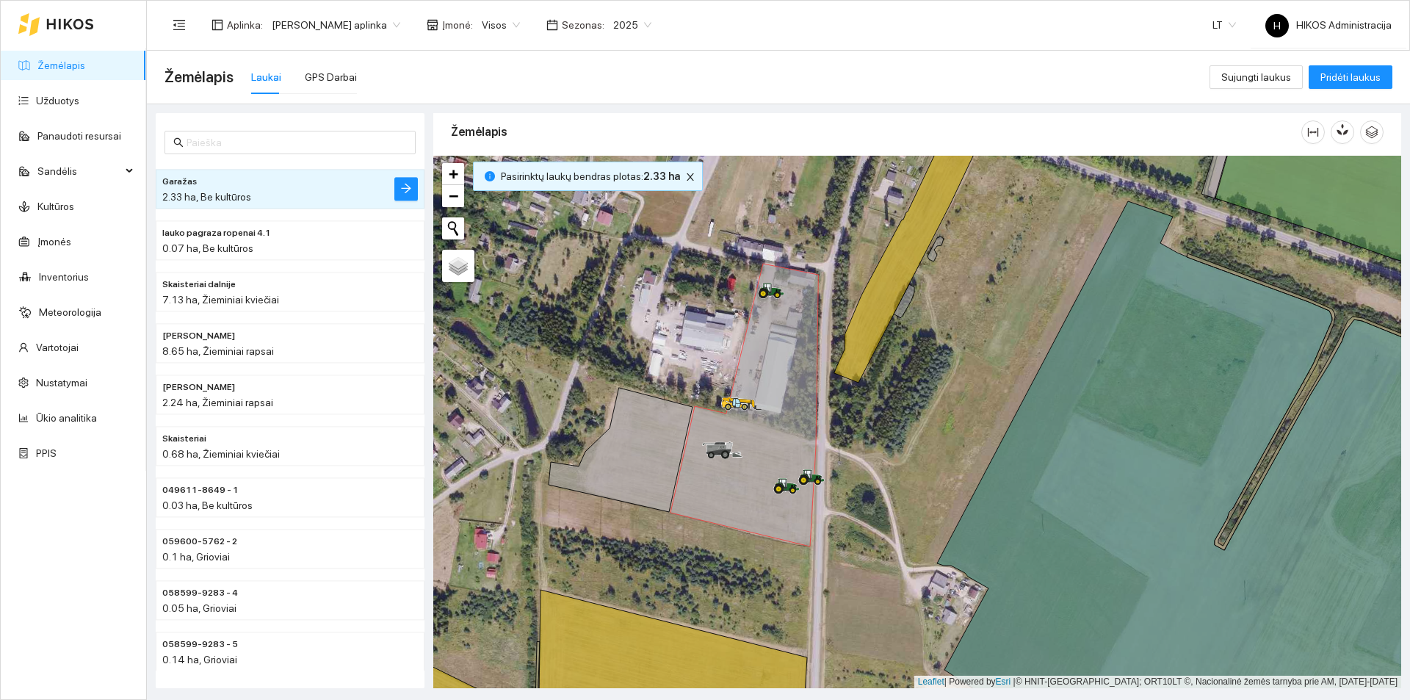
click at [1201, 37] on div "Aplinka : Jerzy Gvozdovicz aplinka Įmonė : Visos Sezonas : 2025 LT H HIKOS Admi…" at bounding box center [778, 25] width 1227 height 48
click at [352, 24] on span "Jerzy Gvozdovicz aplinka" at bounding box center [336, 25] width 129 height 22
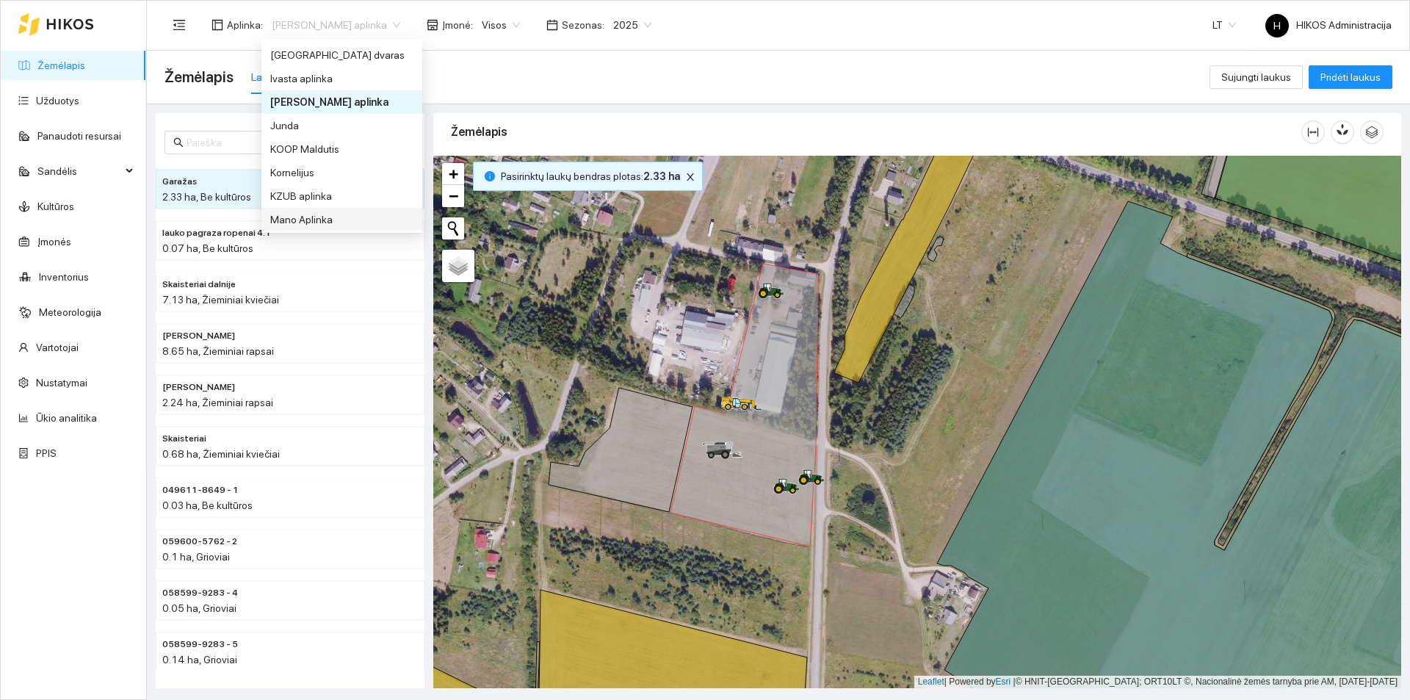
click at [834, 109] on div "Okala vandy 2.74 ha, Juodasis pūdymas Garažas 2.33 ha, Be kultūros lauko pagraz…" at bounding box center [773, 396] width 1263 height 584
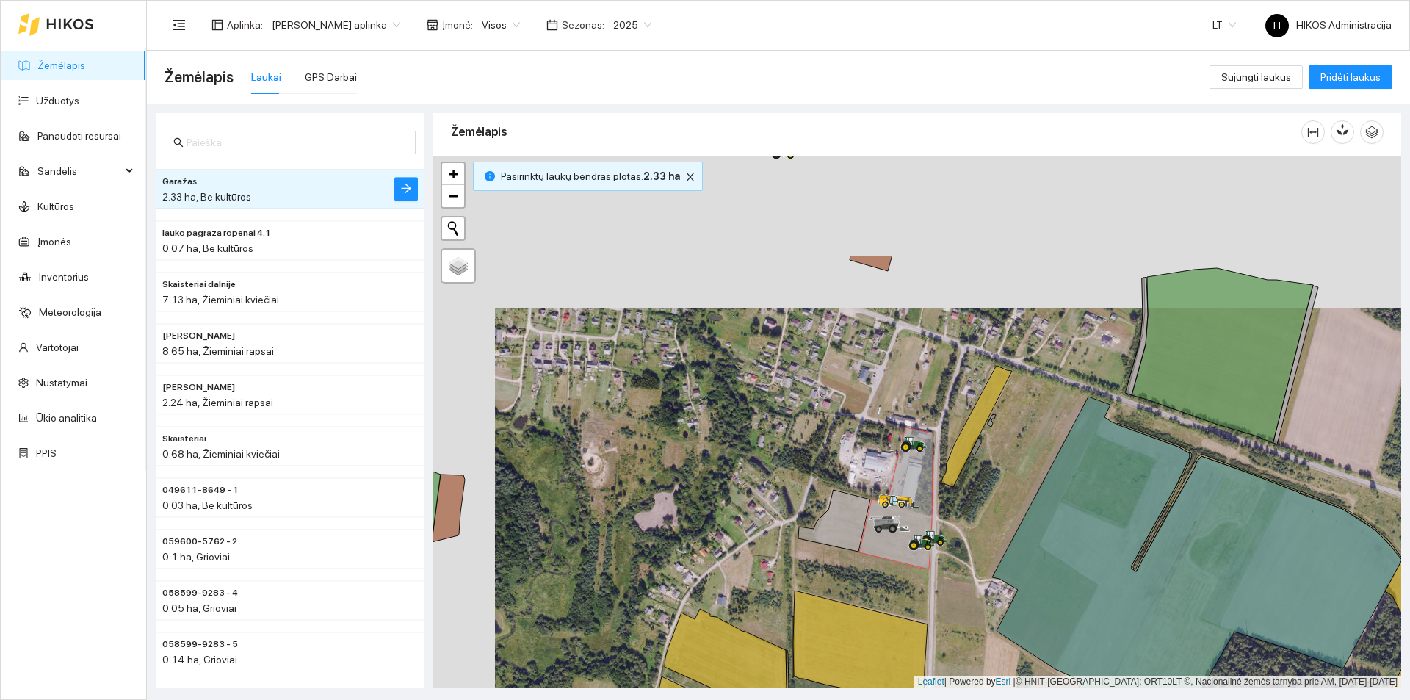
drag, startPoint x: 929, startPoint y: 288, endPoint x: 991, endPoint y: 448, distance: 171.6
click at [991, 448] on div at bounding box center [917, 422] width 968 height 533
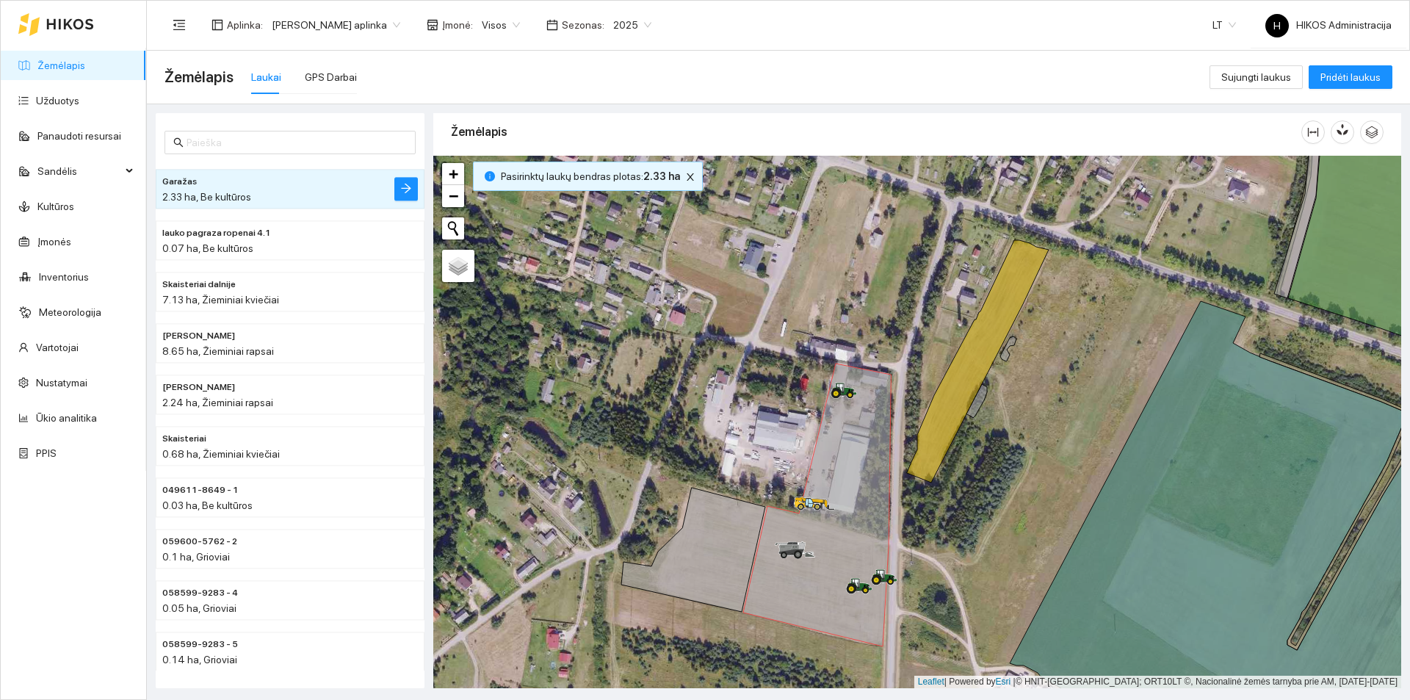
click at [632, 30] on span "2025" at bounding box center [632, 25] width 38 height 22
click at [621, 190] on div "2026" at bounding box center [617, 195] width 38 height 16
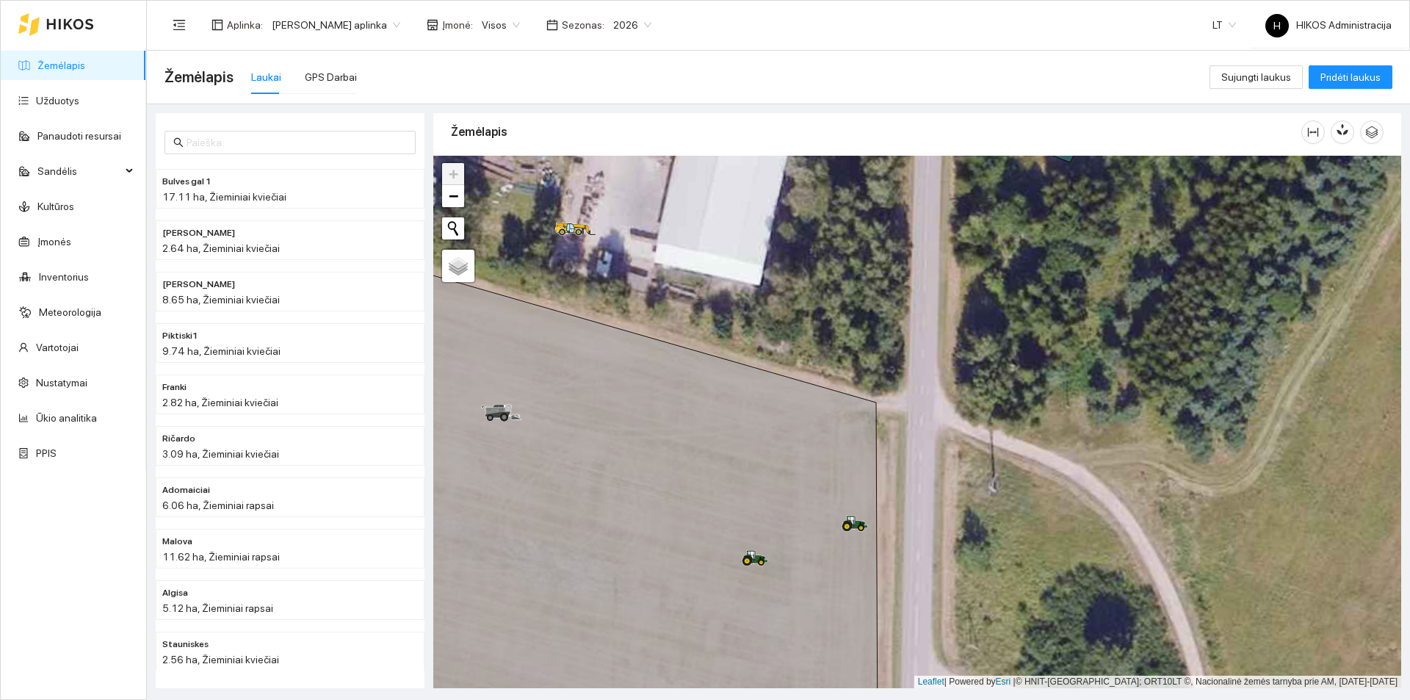
click at [374, 29] on span "Jerzy Gvozdovicz aplinka" at bounding box center [336, 25] width 129 height 22
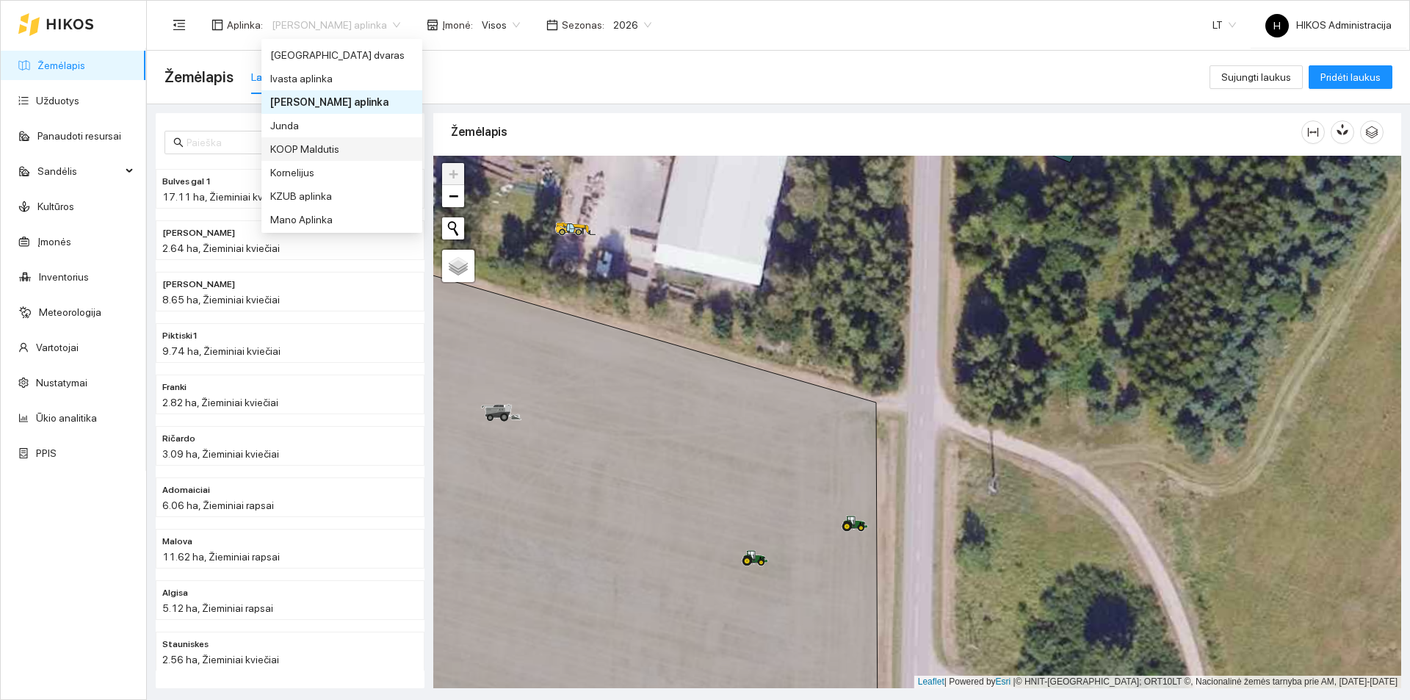
scroll to position [448, 0]
click at [336, 150] on div "Mano Aplinka" at bounding box center [341, 146] width 143 height 16
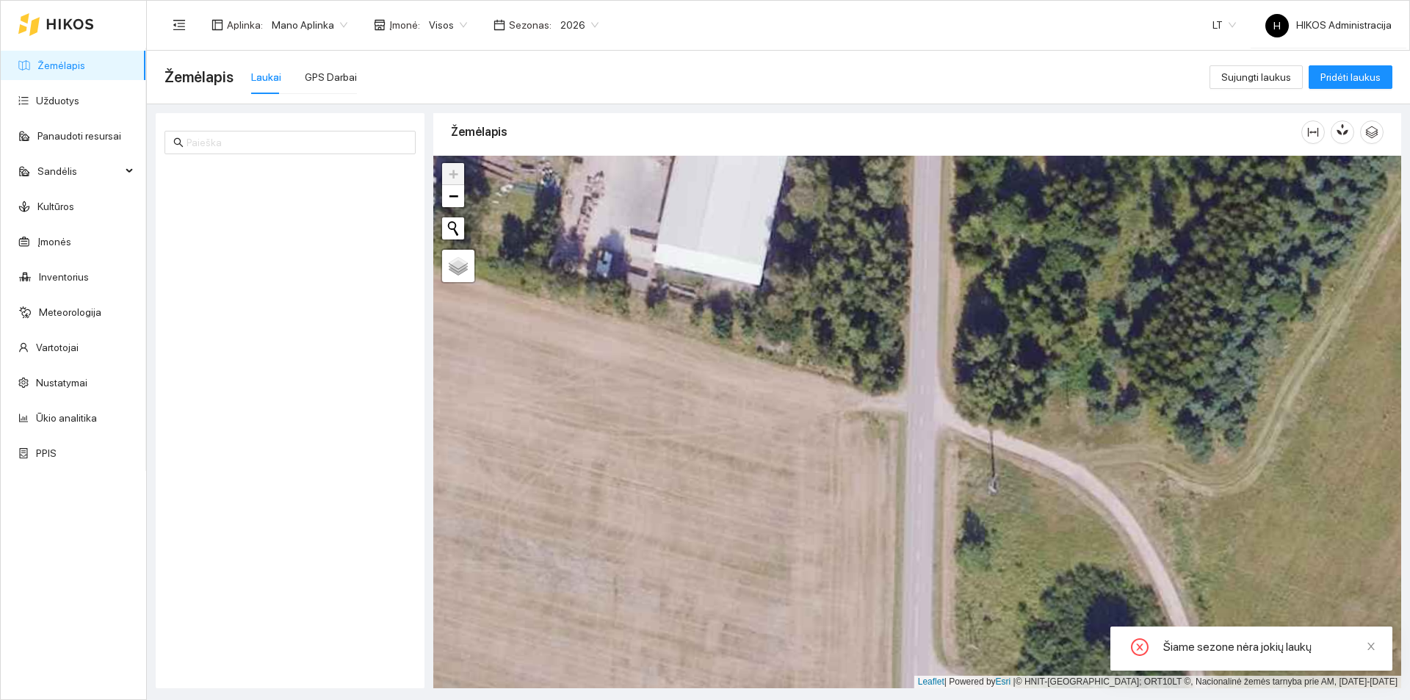
click at [566, 23] on span "2026" at bounding box center [579, 25] width 38 height 22
drag, startPoint x: 564, startPoint y: 165, endPoint x: 572, endPoint y: 167, distance: 8.6
click at [564, 165] on div "2025" at bounding box center [568, 171] width 38 height 16
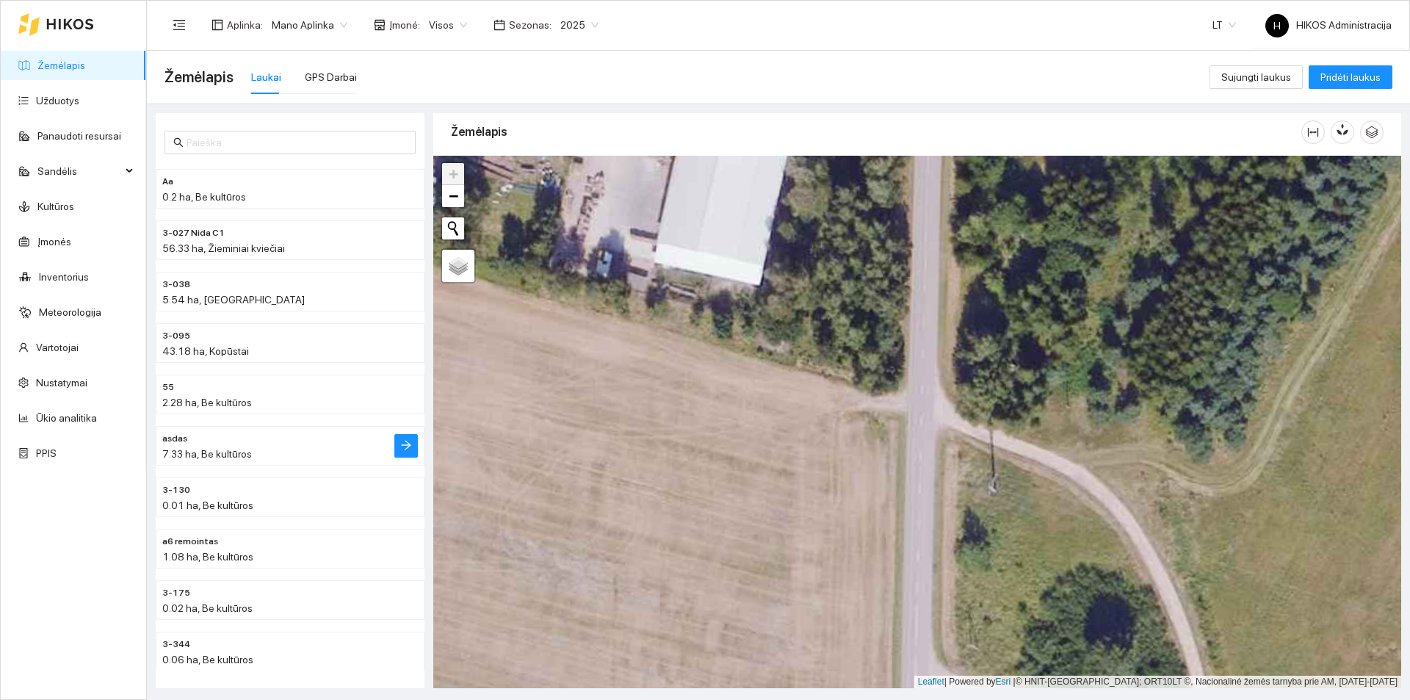
click at [285, 438] on h4 "asdas" at bounding box center [260, 438] width 197 height 16
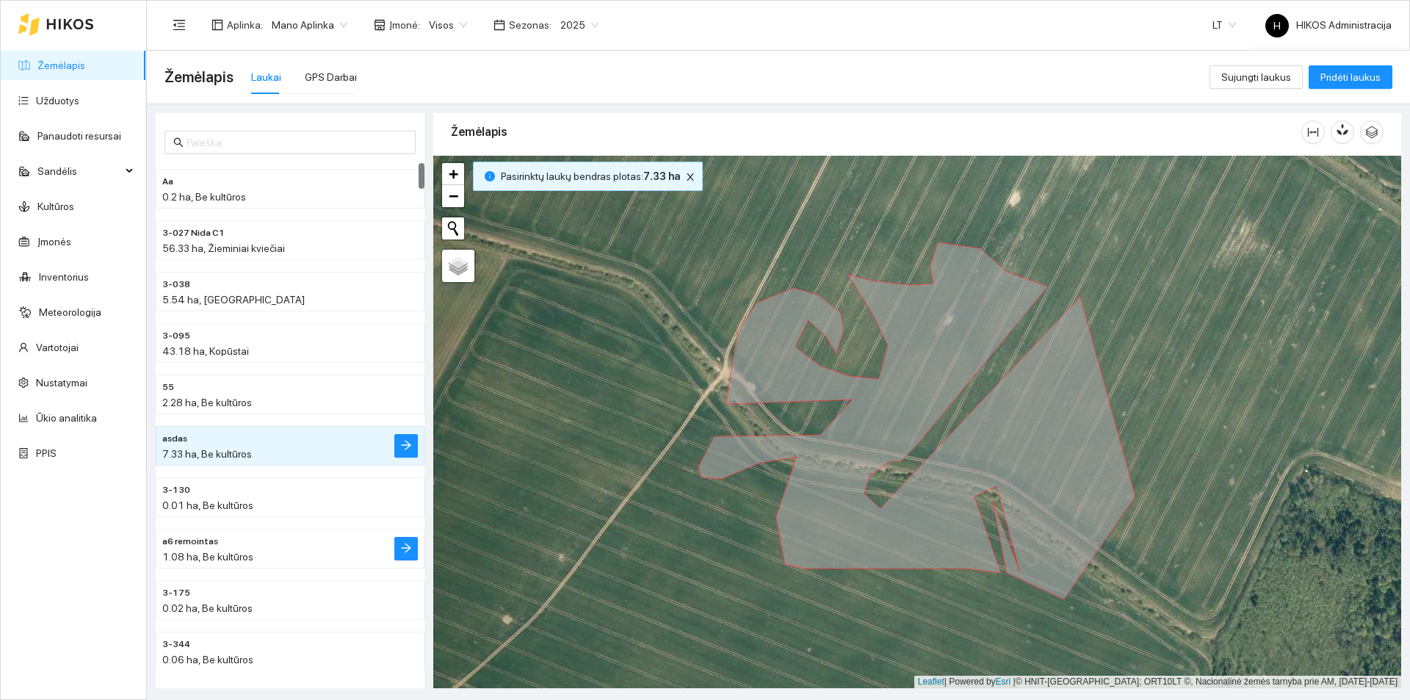
click at [276, 535] on h4 "a6 remointas" at bounding box center [260, 541] width 197 height 16
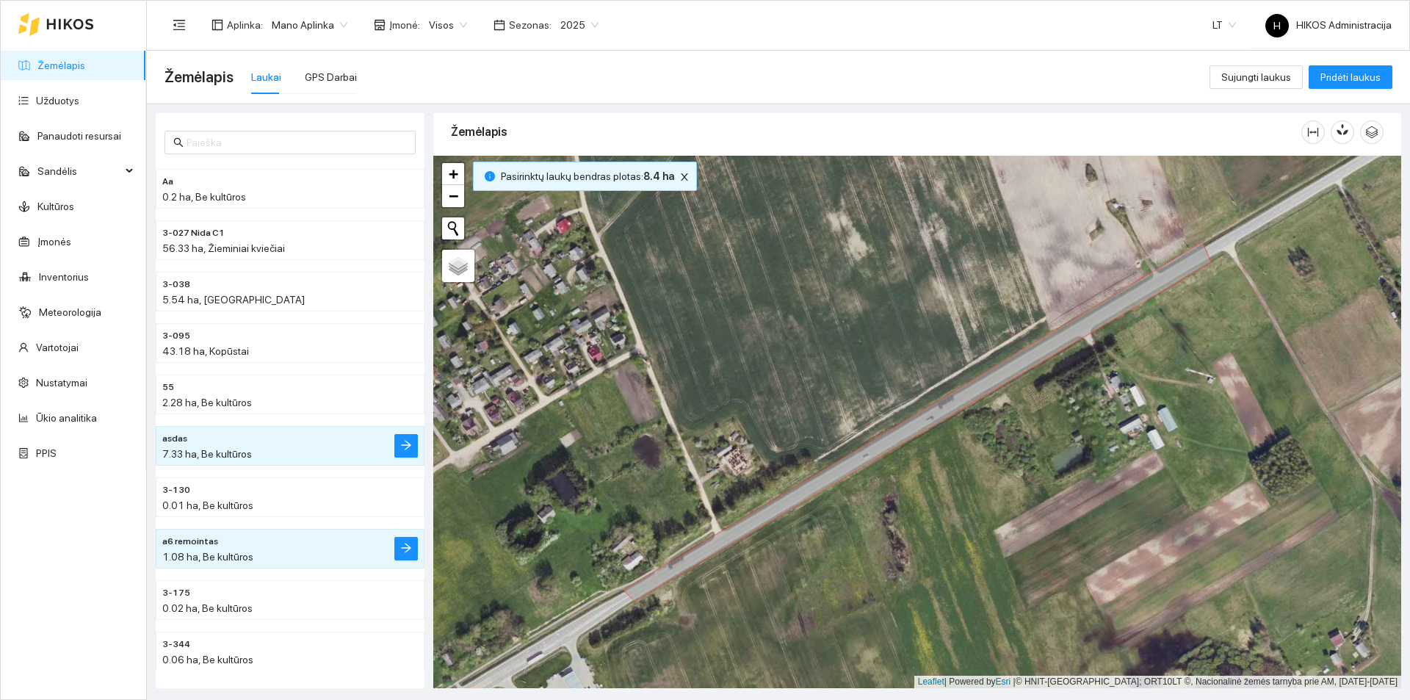
click at [278, 538] on h4 "a6 remointas" at bounding box center [260, 541] width 197 height 16
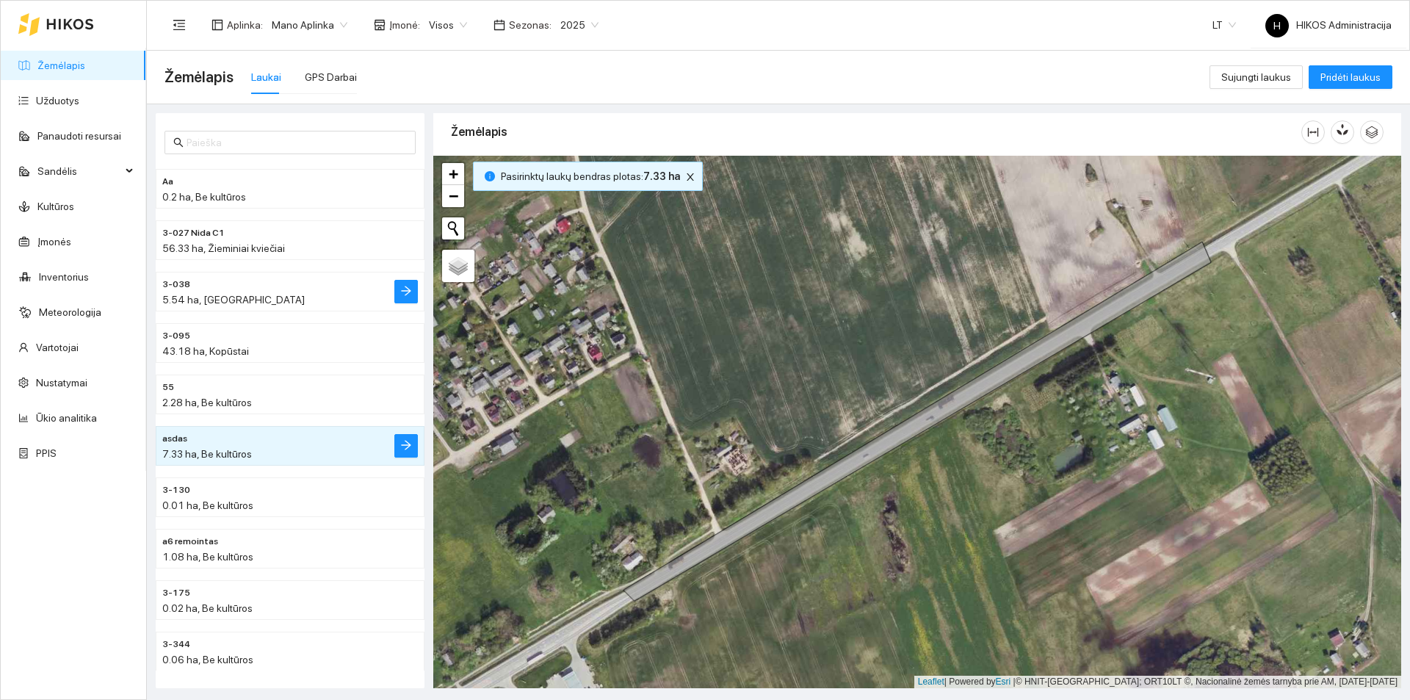
click at [267, 278] on h4 "3-038" at bounding box center [260, 283] width 197 height 16
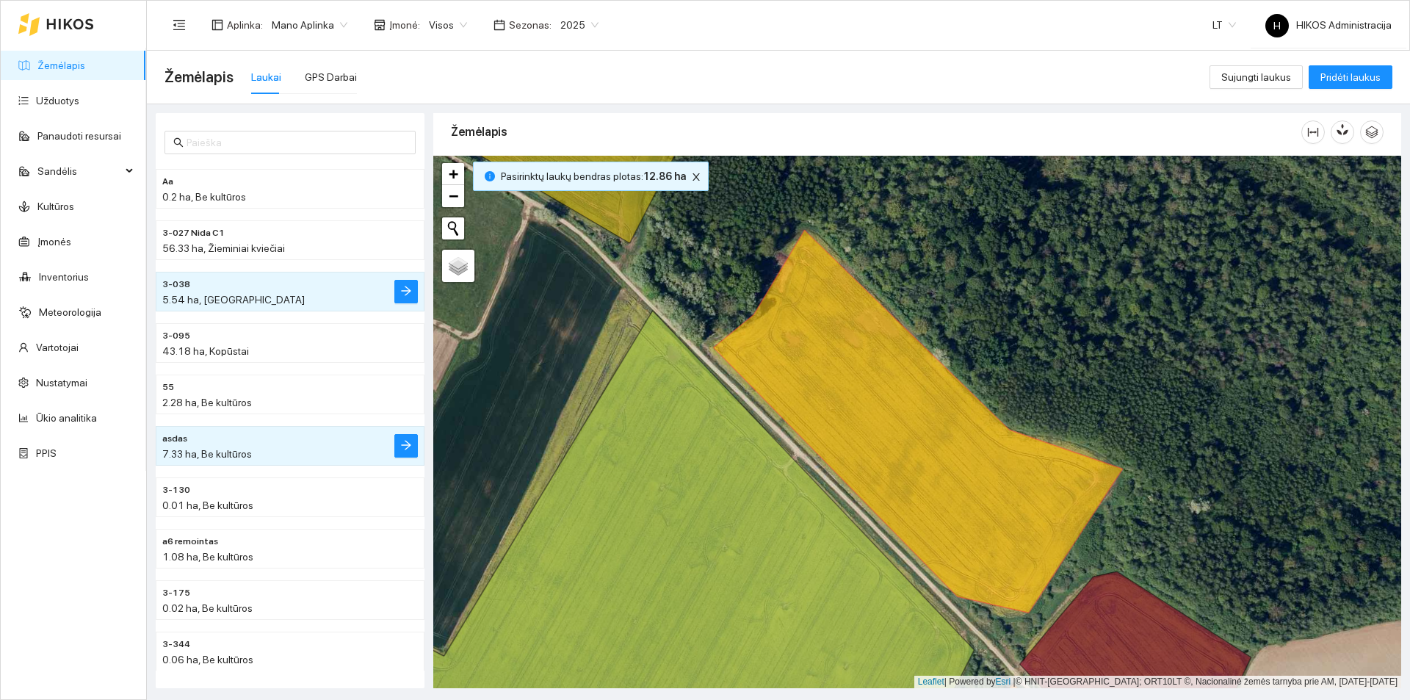
click at [339, 450] on div "7.33 ha, Be kultūros" at bounding box center [260, 454] width 197 height 16
click at [408, 294] on icon "arrow-right" at bounding box center [406, 291] width 10 height 10
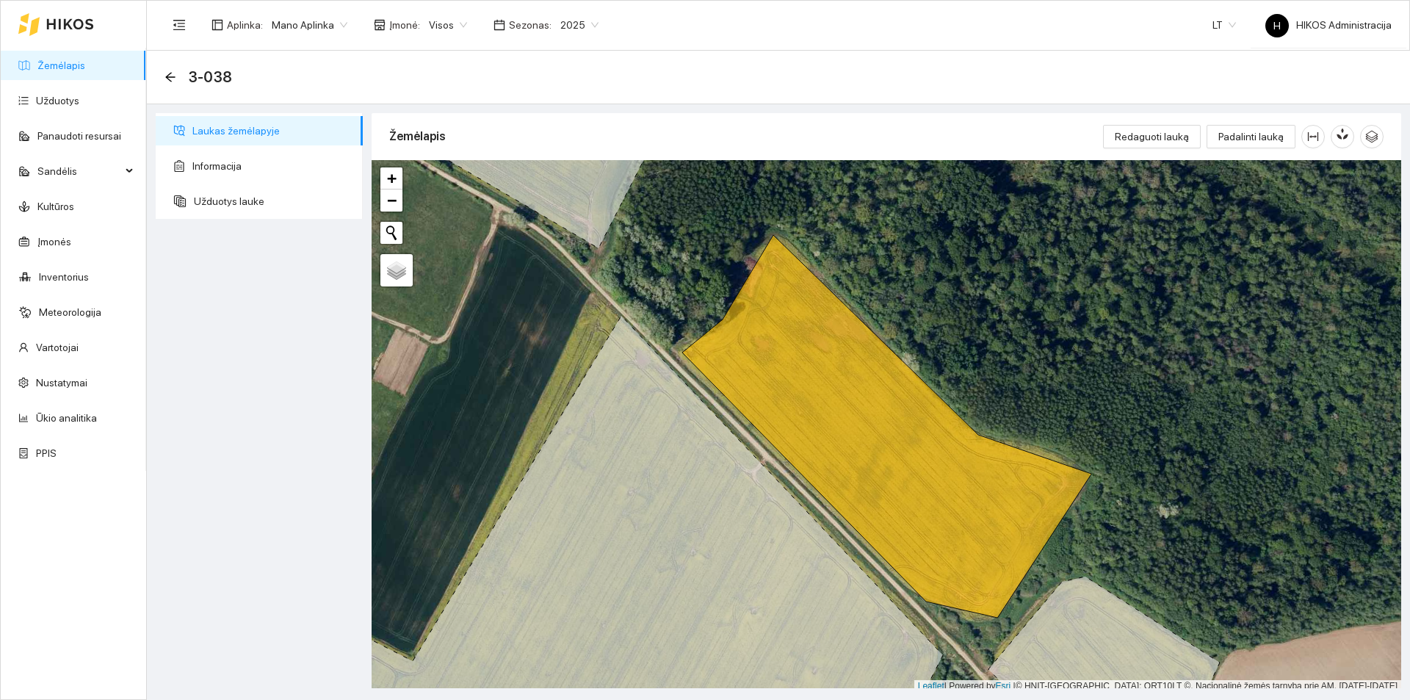
click at [578, 28] on span "2025" at bounding box center [579, 25] width 38 height 22
click at [570, 199] on div "2026" at bounding box center [568, 195] width 38 height 16
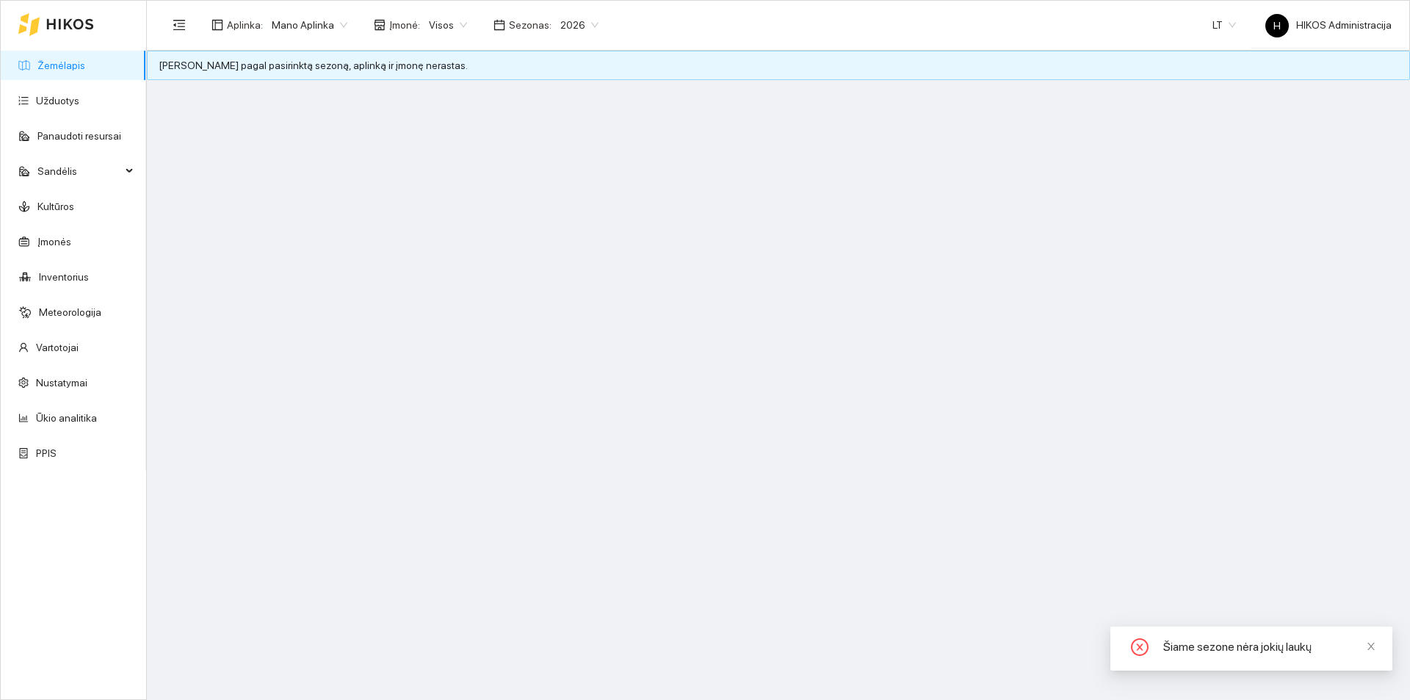
click at [85, 71] on link "Žemėlapis" at bounding box center [61, 65] width 48 height 12
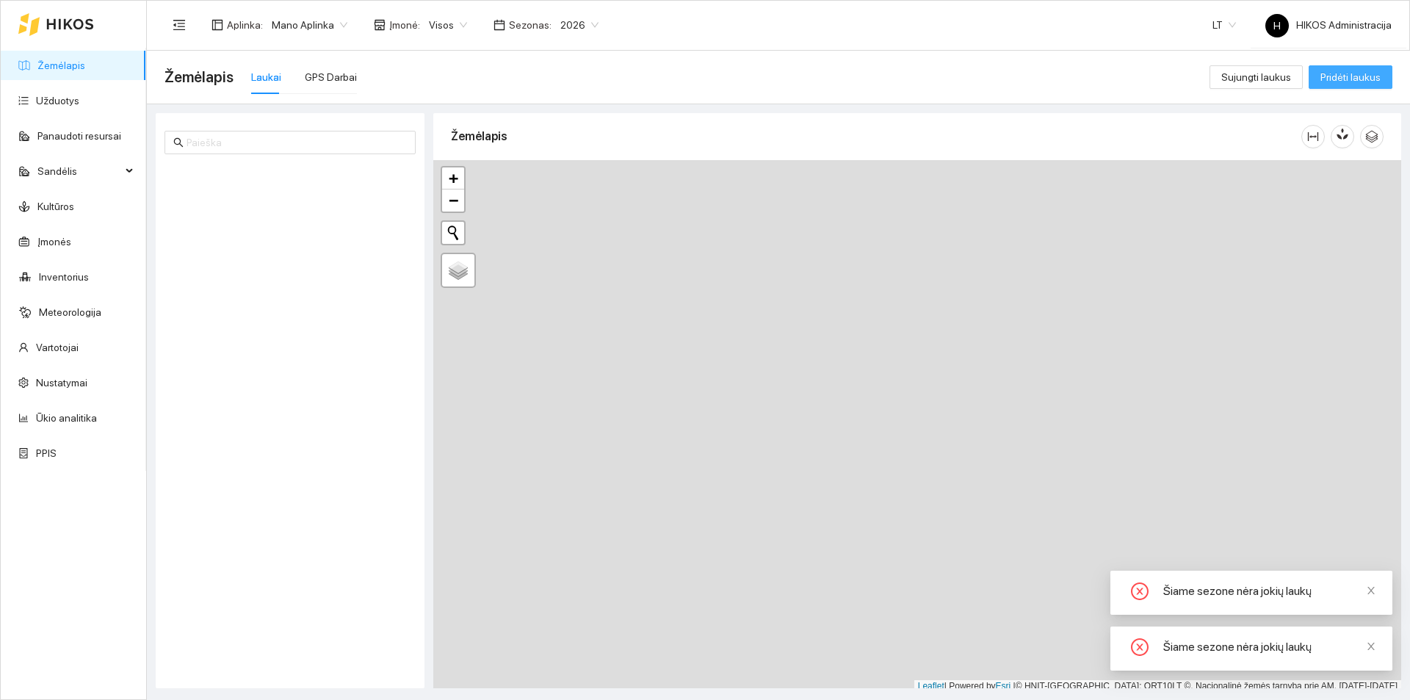
click at [1351, 79] on span "Pridėti laukus" at bounding box center [1351, 77] width 60 height 16
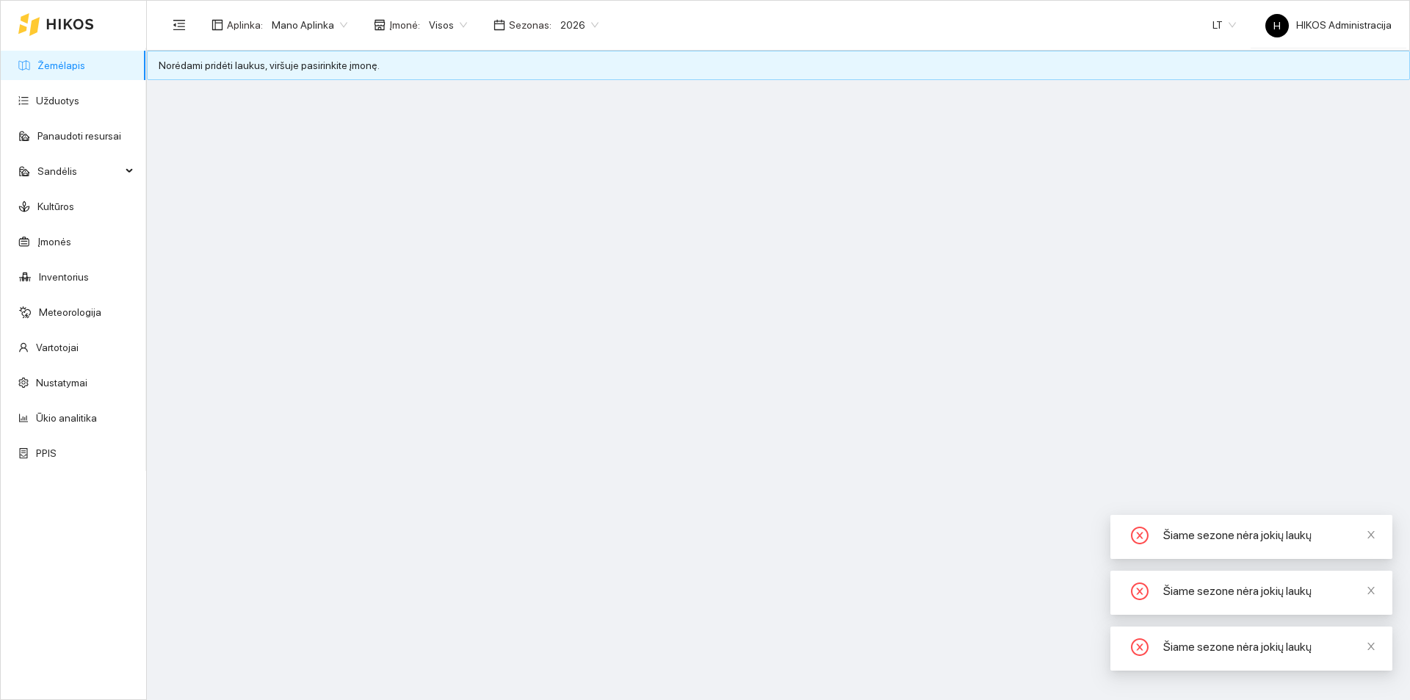
click at [455, 23] on span "Visos" at bounding box center [448, 25] width 38 height 22
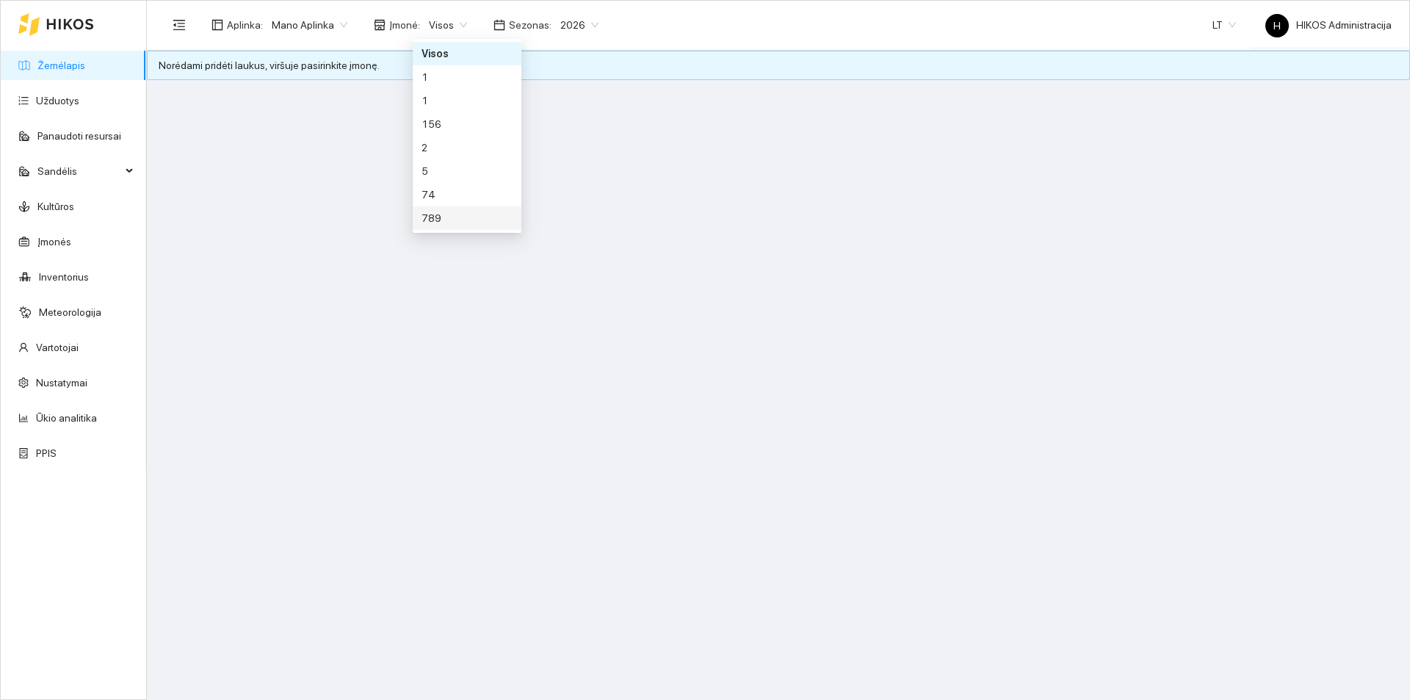
click at [85, 62] on link "Žemėlapis" at bounding box center [61, 65] width 48 height 12
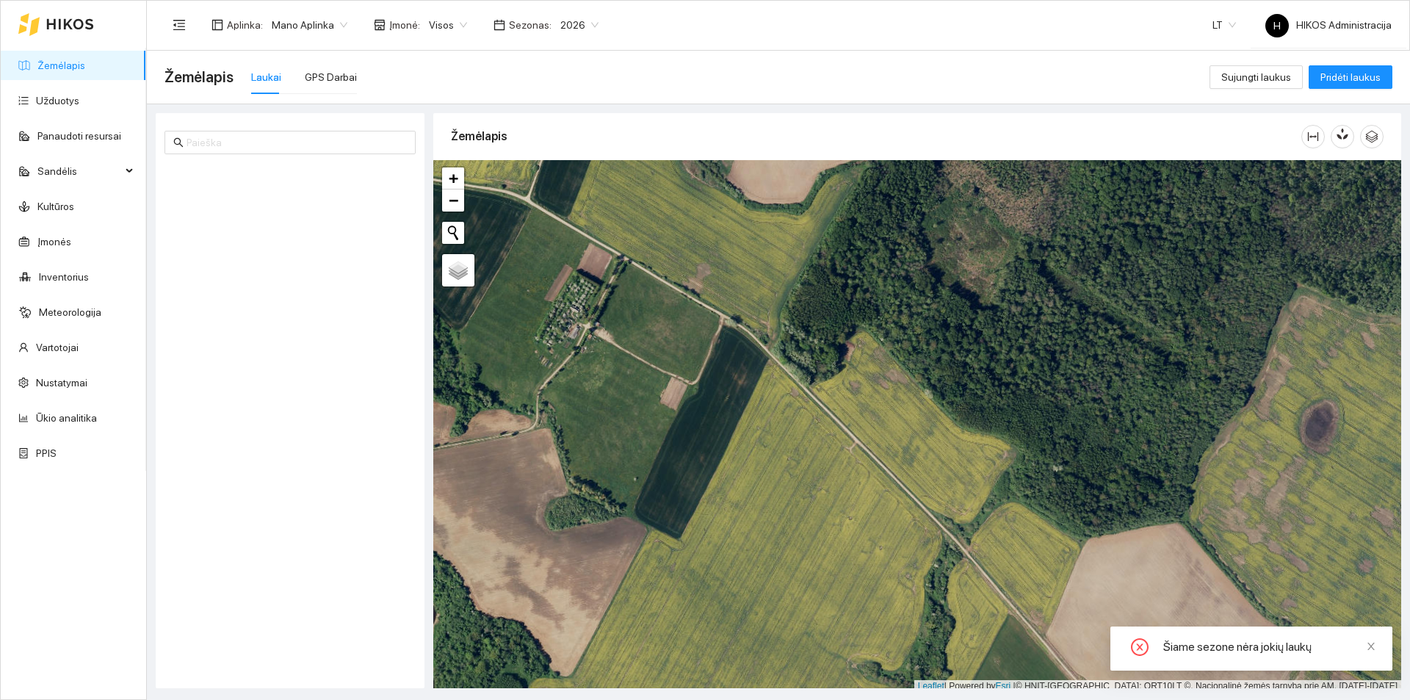
click at [447, 27] on span "Visos" at bounding box center [448, 25] width 38 height 22
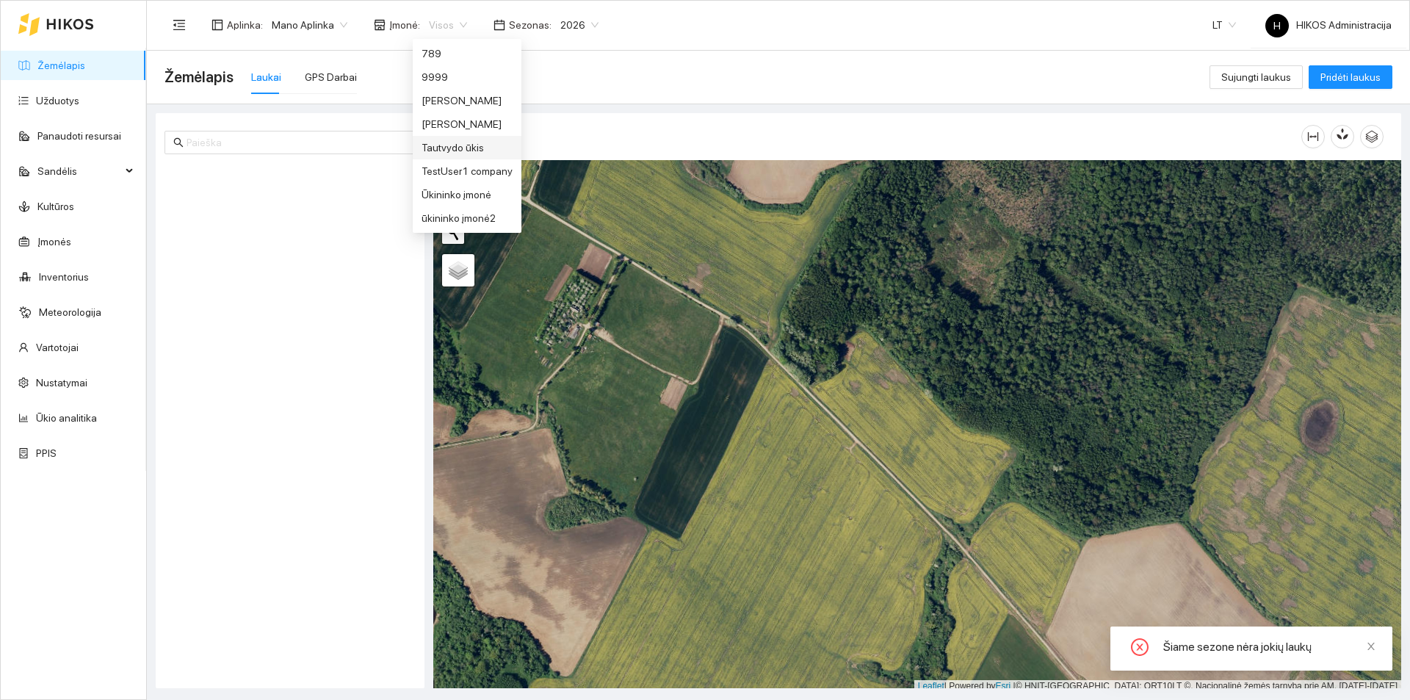
click at [472, 151] on div "Tautvydo ūkis" at bounding box center [467, 148] width 91 height 16
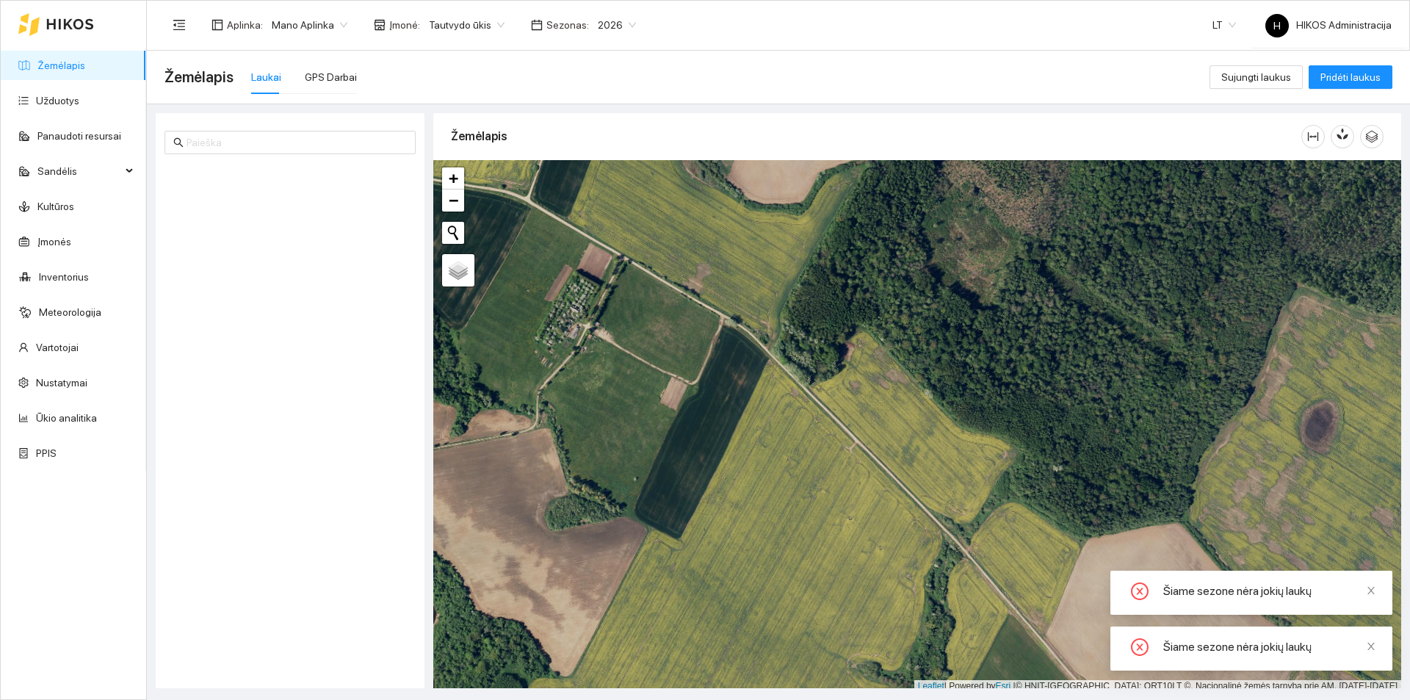
click at [440, 27] on span "Tautvydo ūkis" at bounding box center [467, 25] width 76 height 22
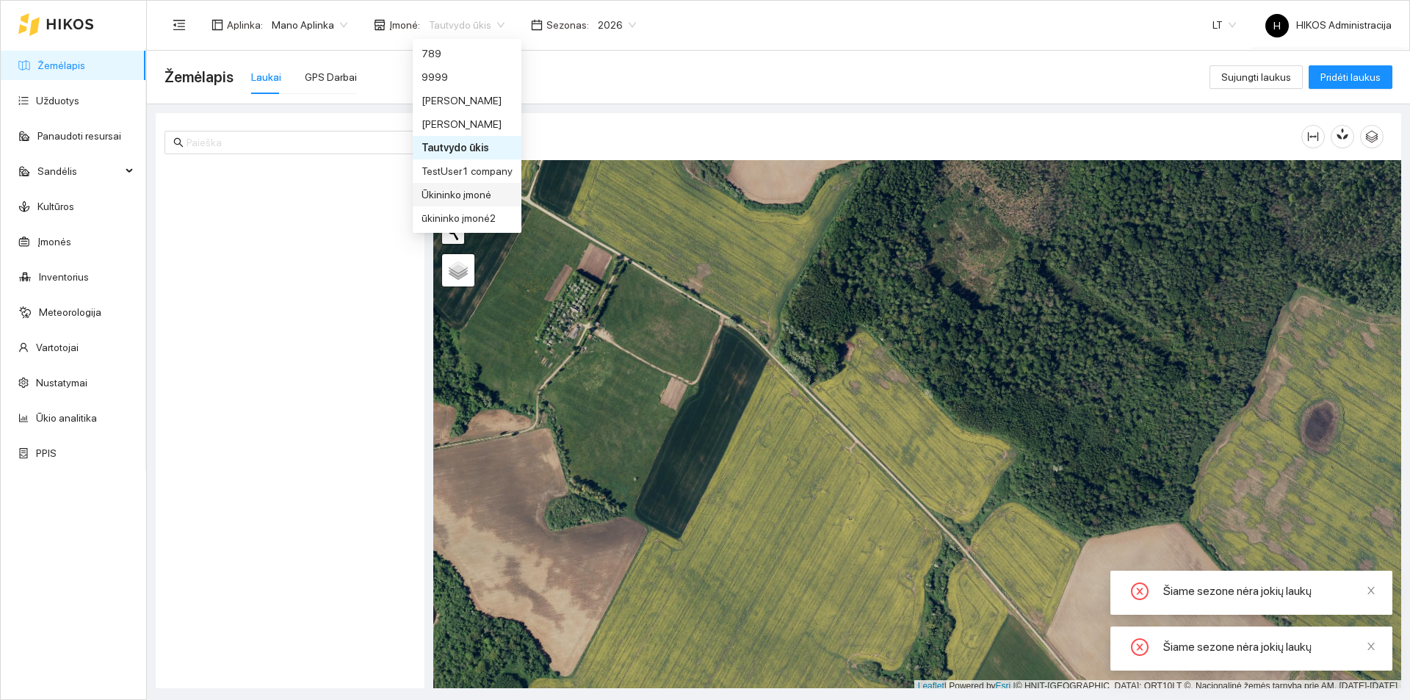
click at [463, 202] on div "Ūkininko įmonė" at bounding box center [467, 195] width 91 height 16
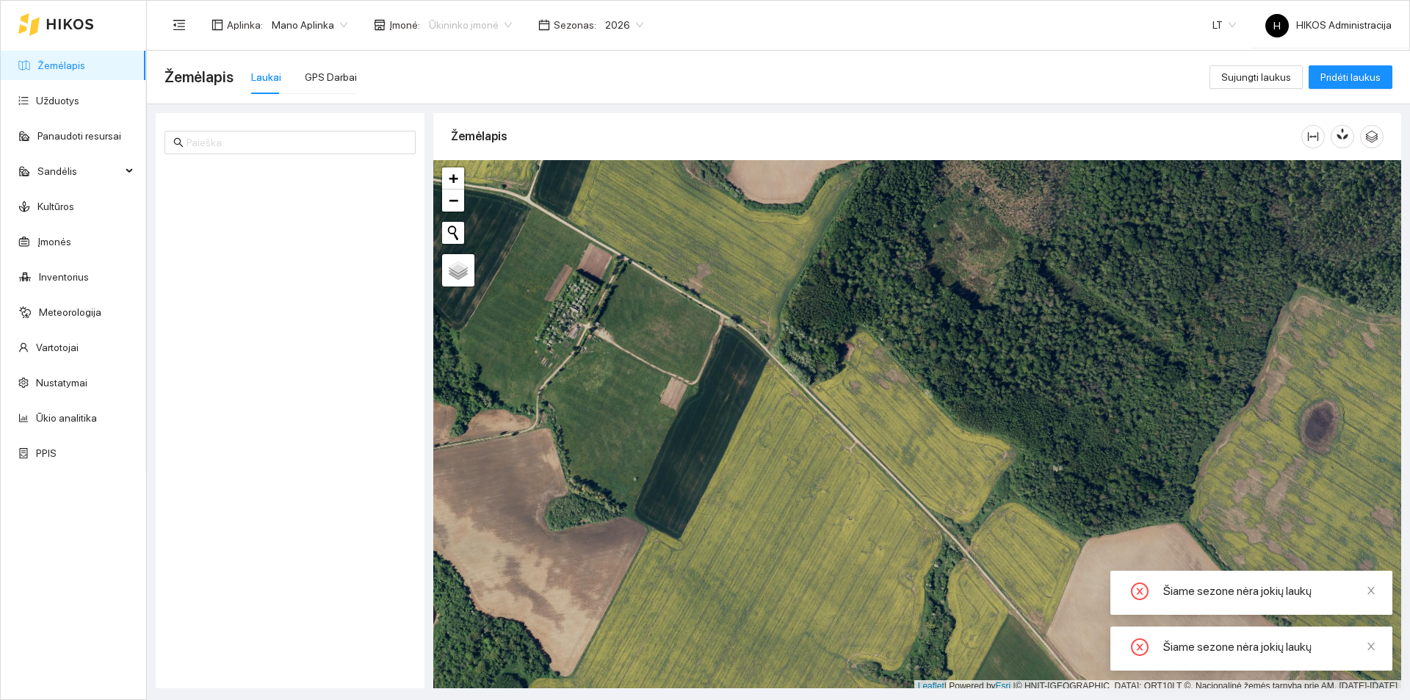
click at [464, 24] on span "Ūkininko įmonė" at bounding box center [470, 25] width 83 height 22
click at [456, 54] on div "Visos" at bounding box center [467, 54] width 91 height 16
click at [560, 29] on span "2026" at bounding box center [579, 25] width 38 height 22
click at [567, 169] on div "2025" at bounding box center [568, 171] width 38 height 16
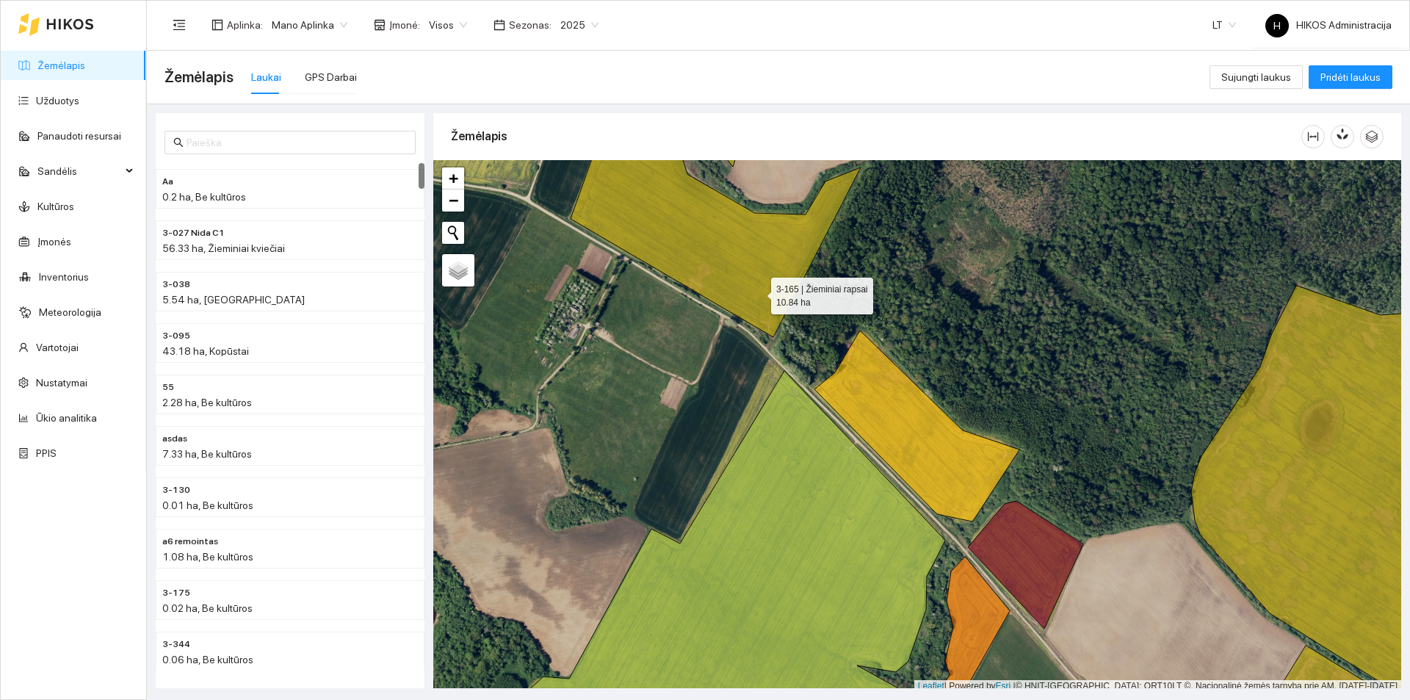
click at [758, 292] on icon at bounding box center [716, 221] width 290 height 232
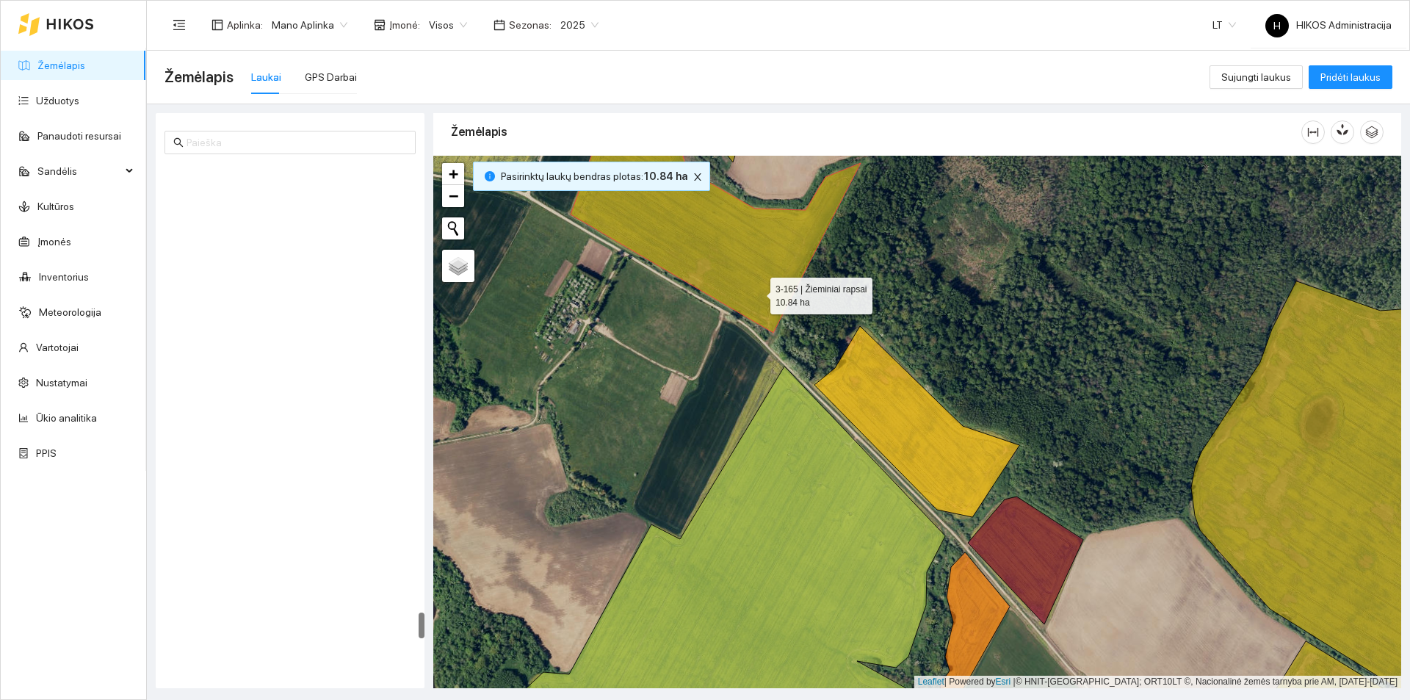
scroll to position [8615, 0]
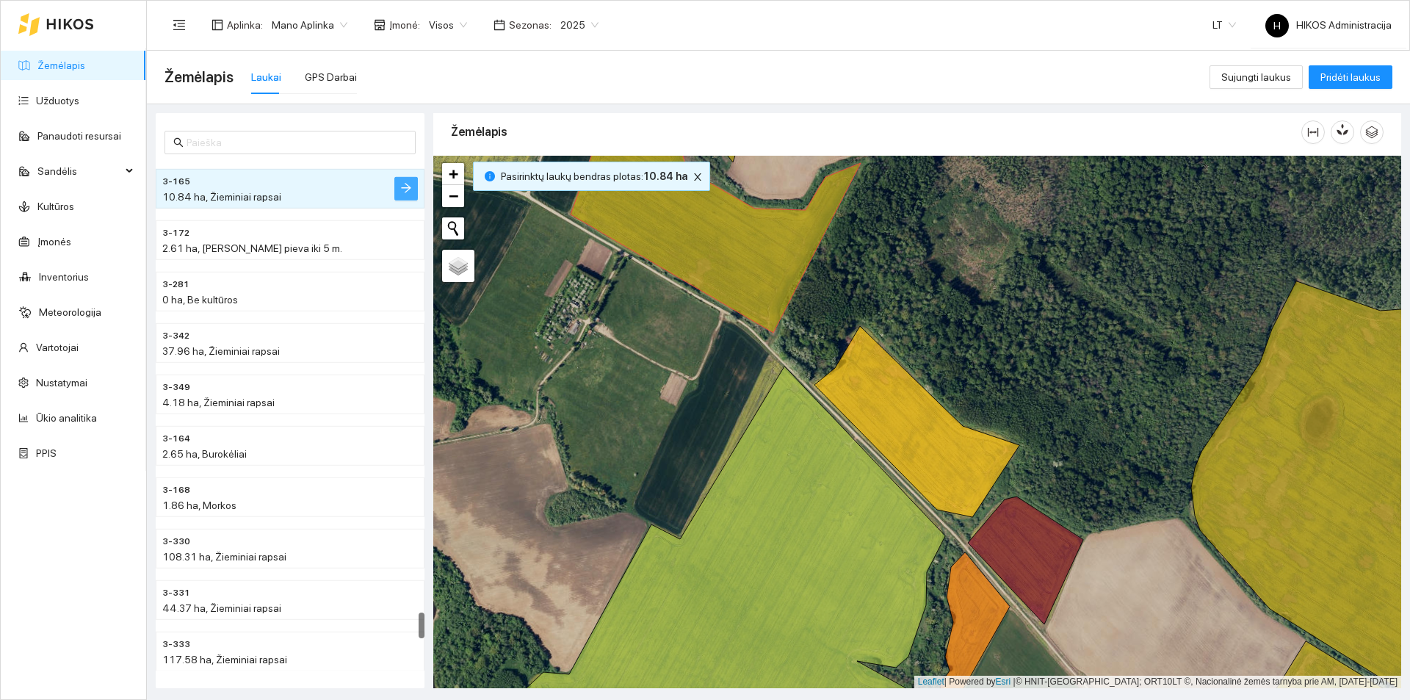
click at [412, 192] on button "button" at bounding box center [406, 189] width 24 height 24
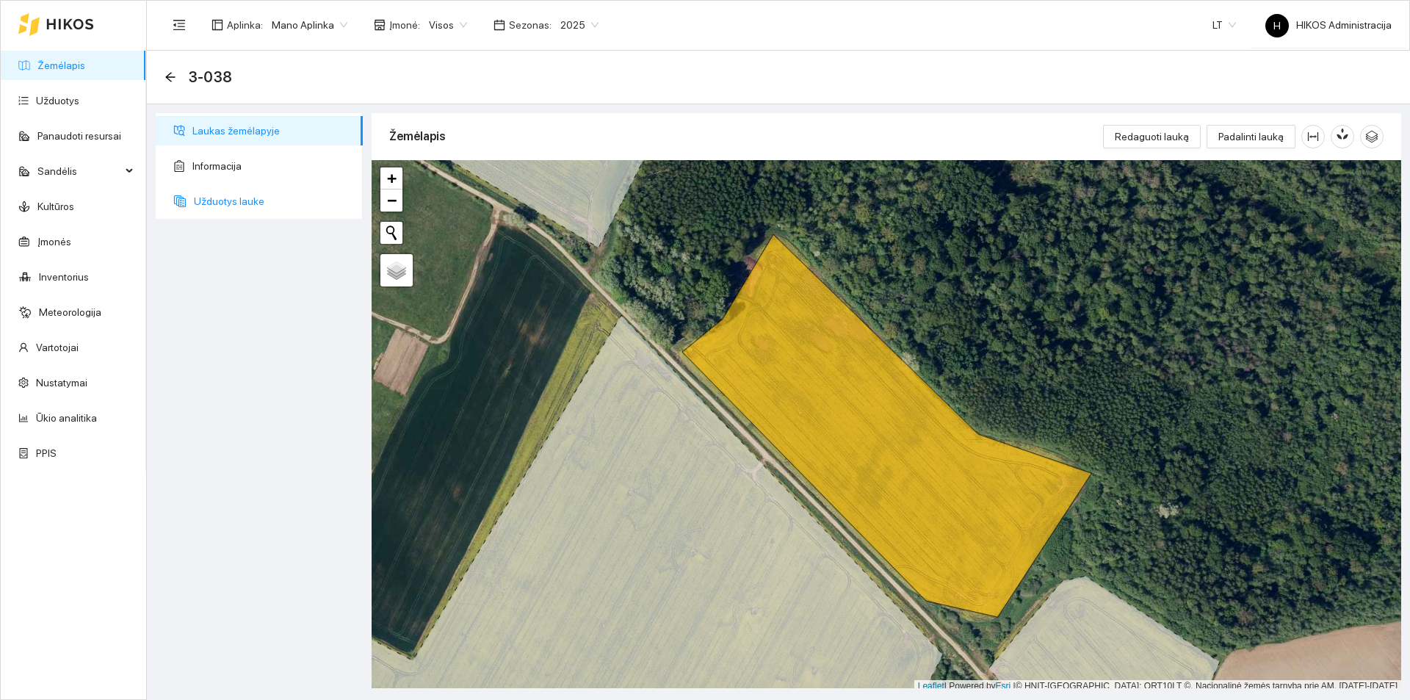
click at [292, 209] on span "Užduotys lauke" at bounding box center [272, 201] width 157 height 29
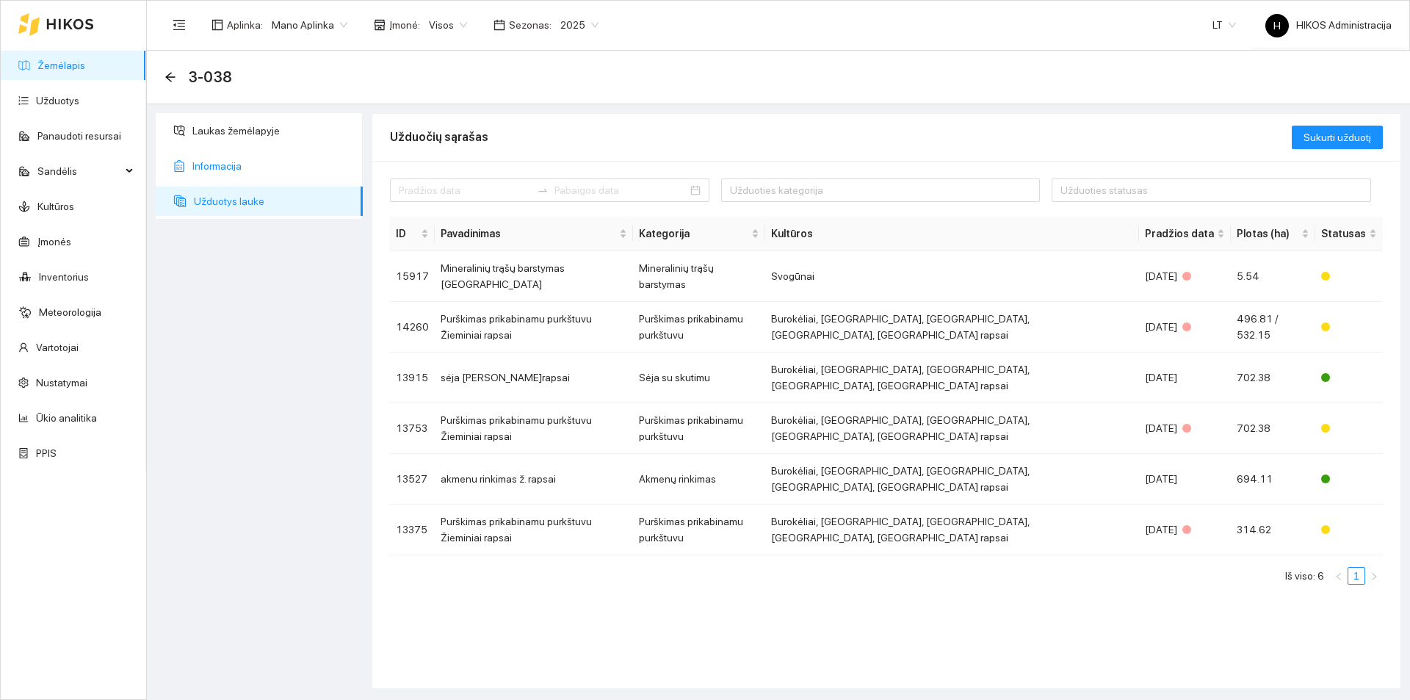
click at [283, 161] on span "Informacija" at bounding box center [271, 165] width 159 height 29
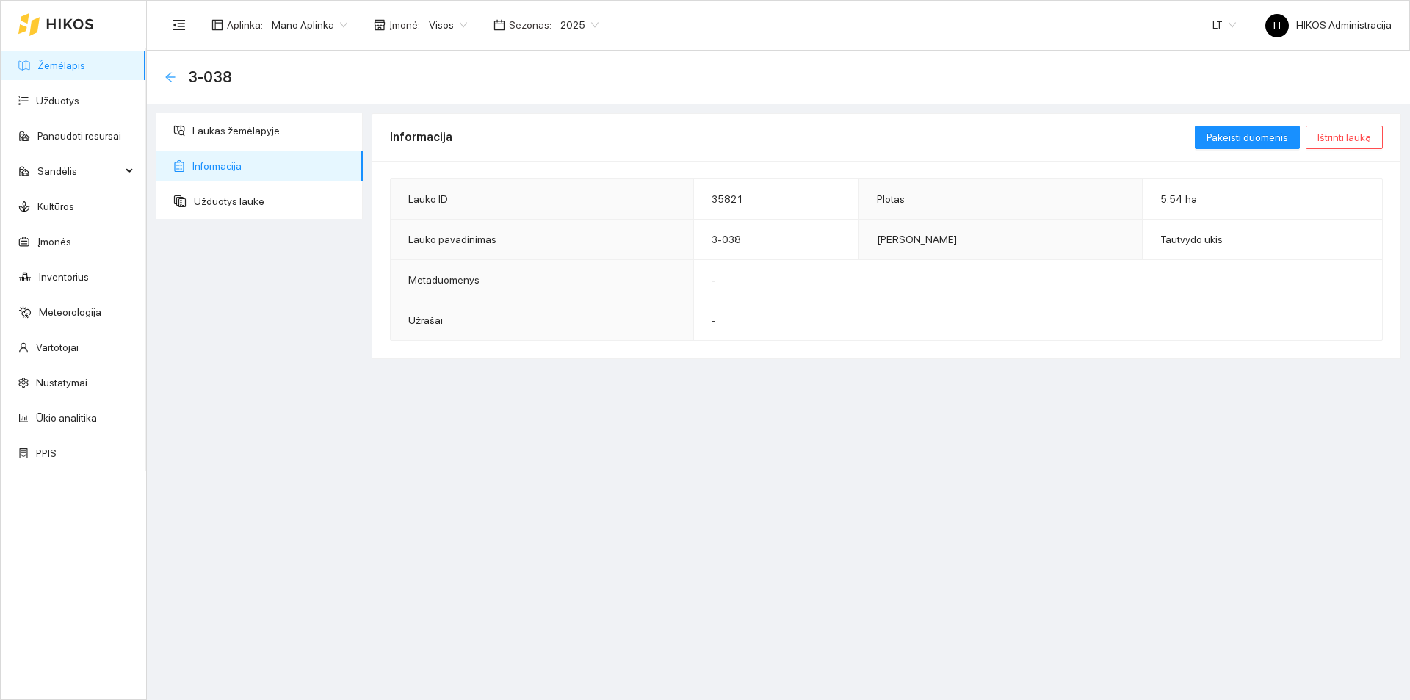
click at [168, 75] on icon "arrow-left" at bounding box center [170, 77] width 10 height 10
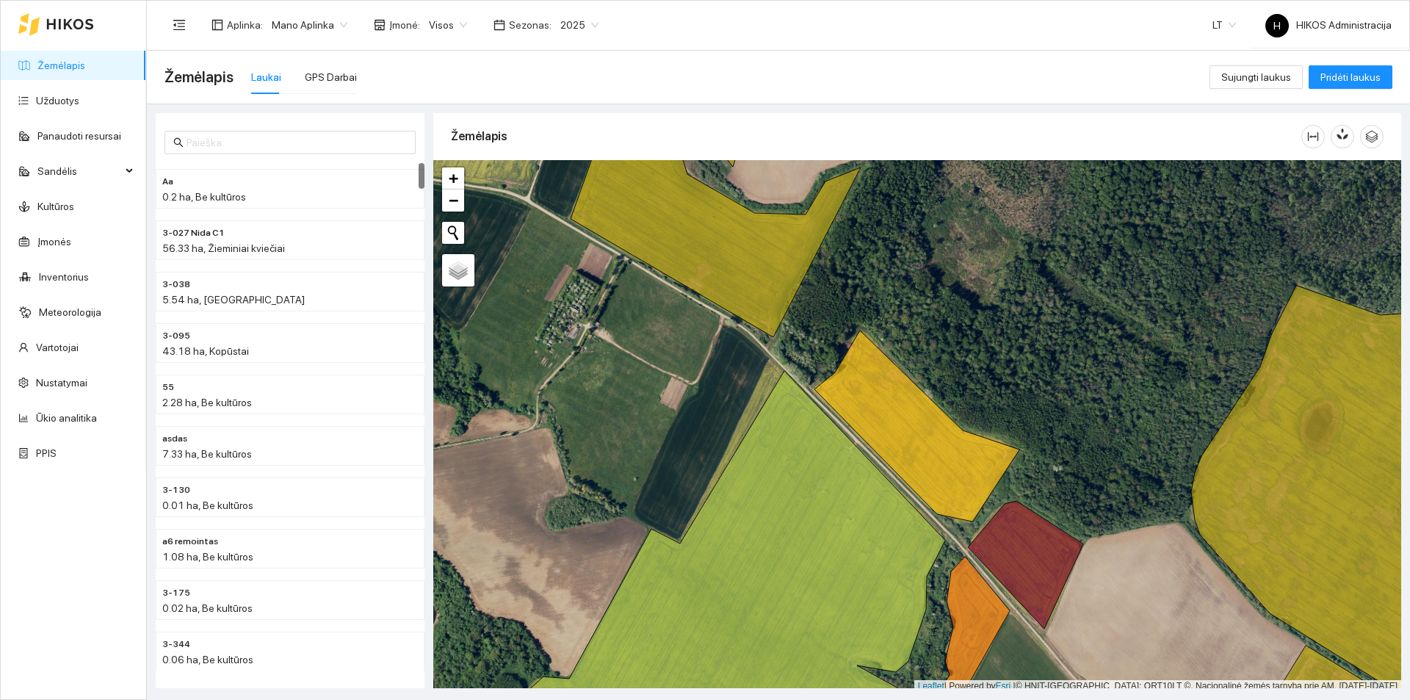
click at [572, 19] on span "2025" at bounding box center [579, 25] width 38 height 22
click at [563, 192] on div "2026" at bounding box center [568, 195] width 38 height 16
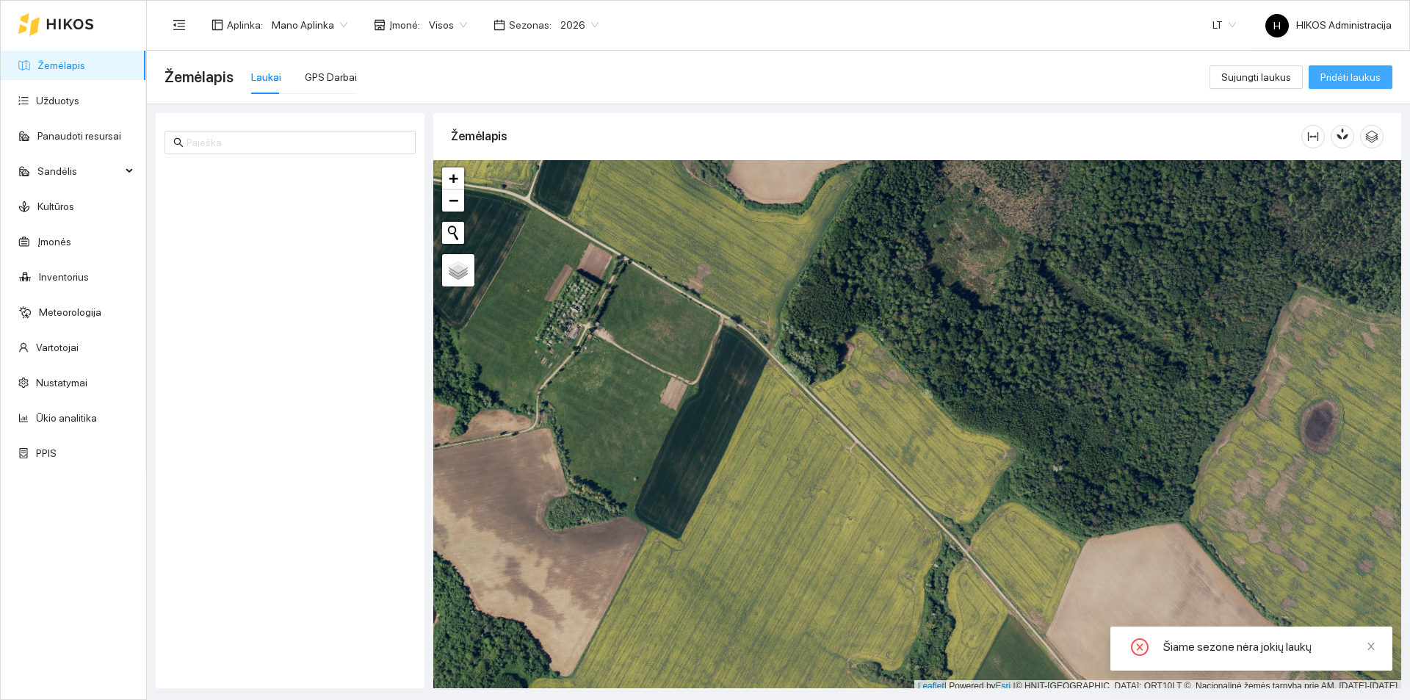
click at [1341, 73] on span "Pridėti laukus" at bounding box center [1351, 77] width 60 height 16
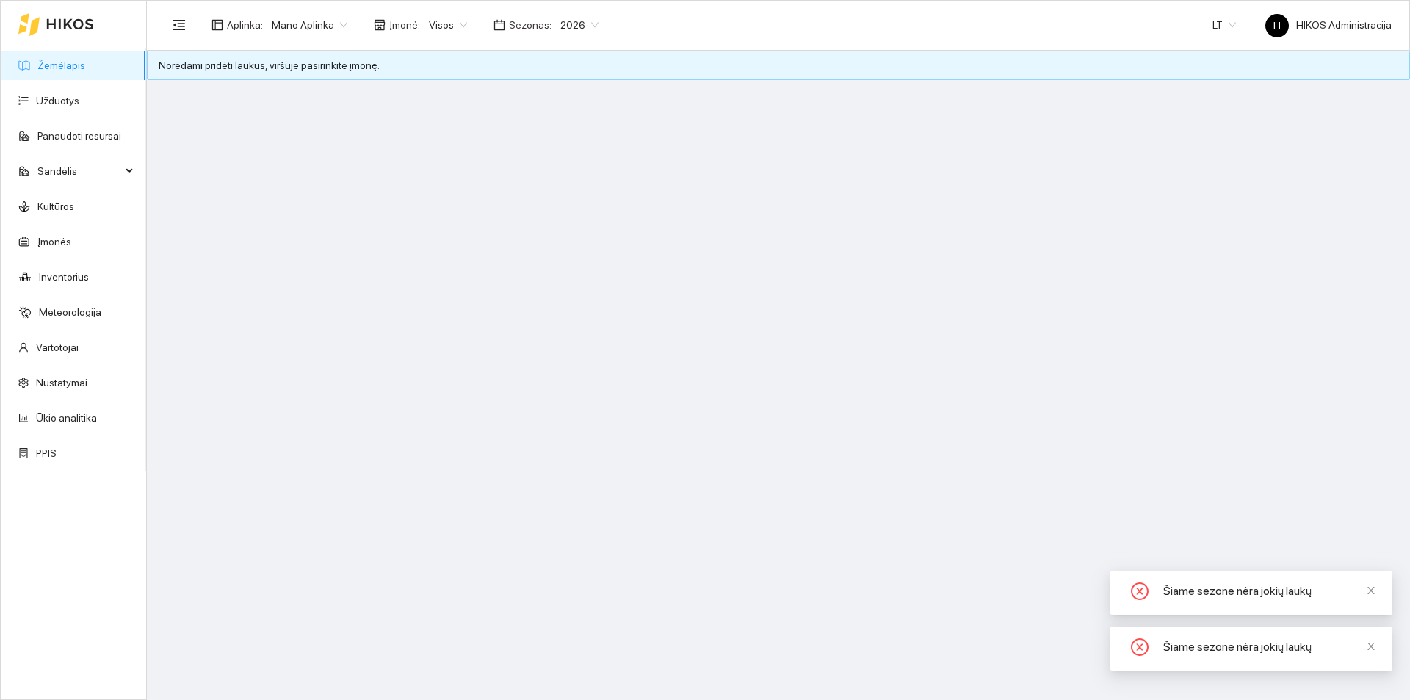
click at [420, 28] on div "Visos" at bounding box center [448, 25] width 56 height 24
click at [480, 146] on div "Tautvydo ūkis" at bounding box center [467, 148] width 91 height 16
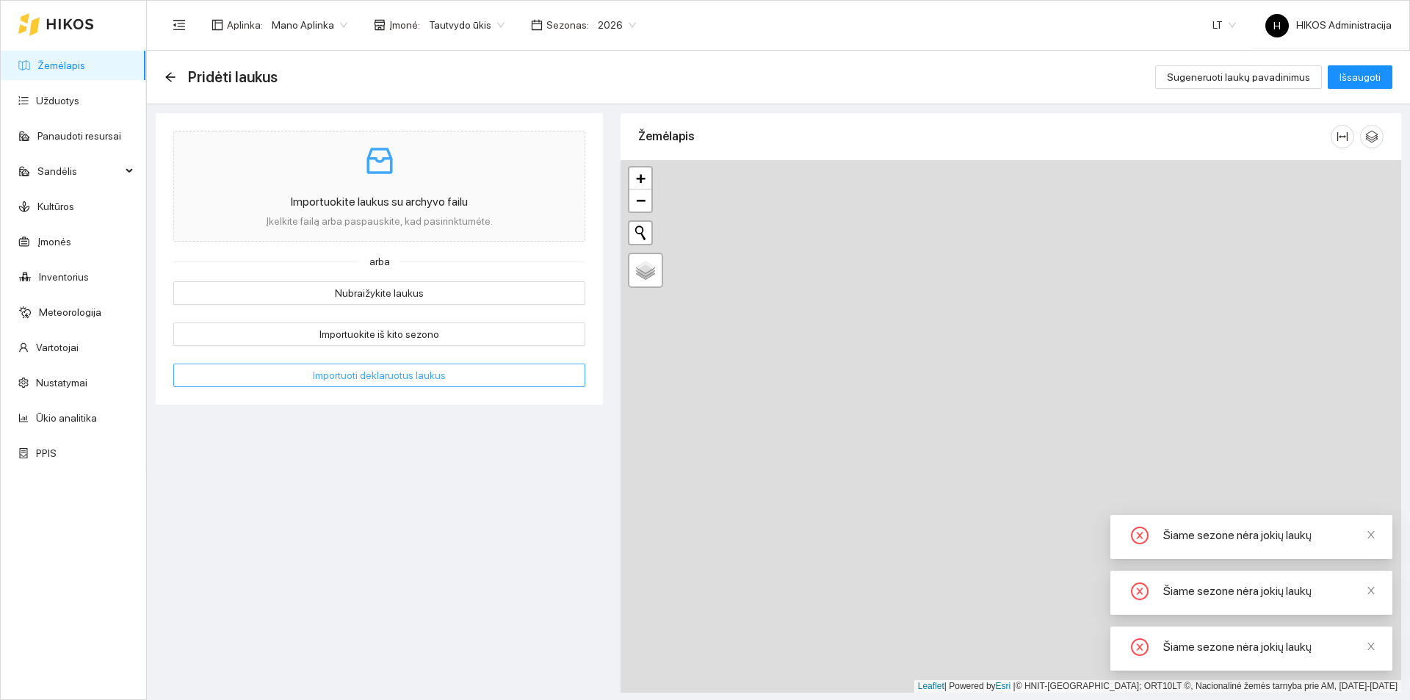
click at [406, 370] on span "Importuoti deklaruotus laukus" at bounding box center [379, 375] width 133 height 16
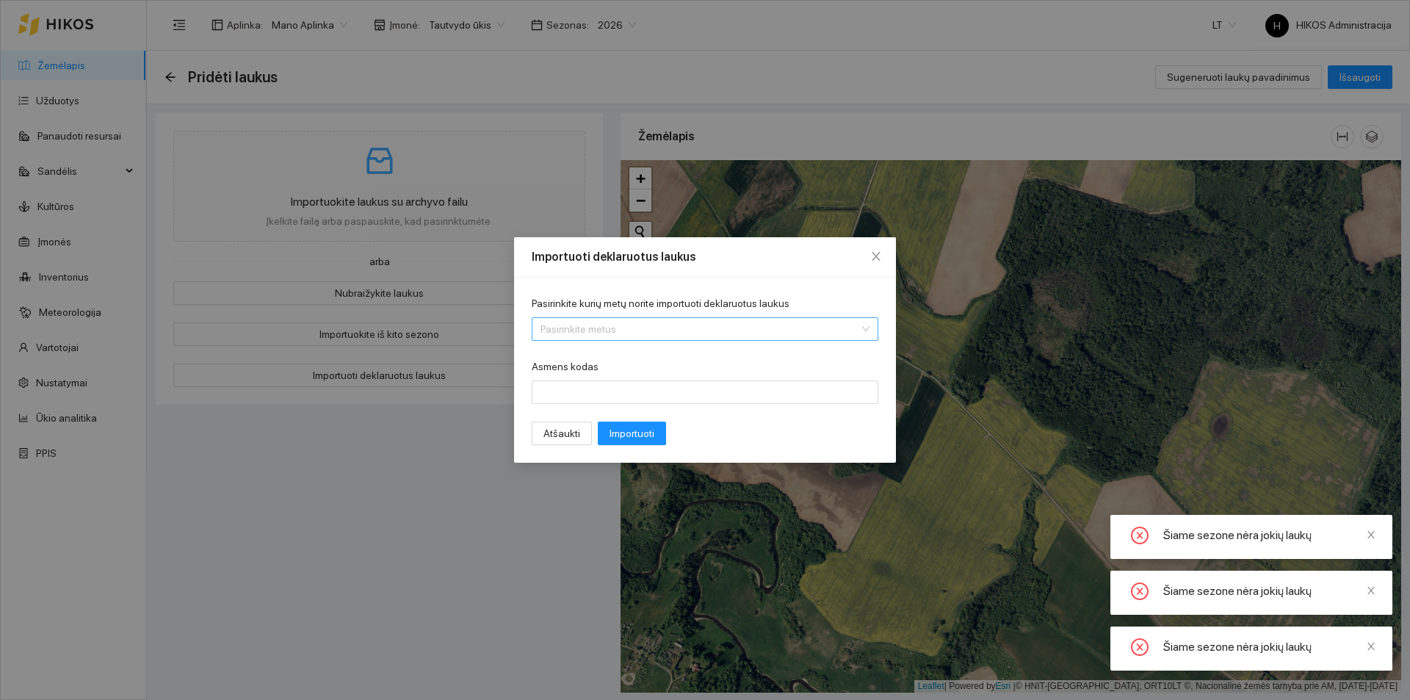
click at [610, 327] on input "Pasirinkite kurių metų norite importuoti deklaruotus laukus" at bounding box center [700, 329] width 319 height 22
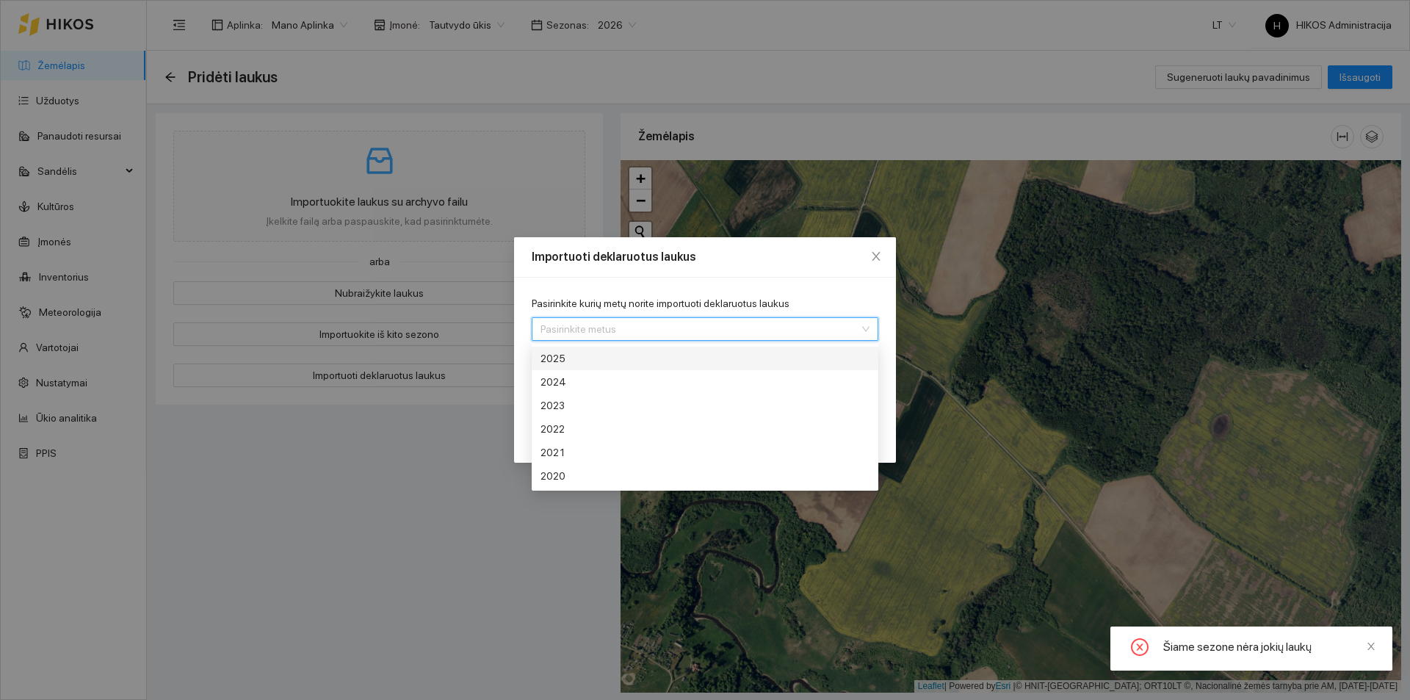
click at [610, 327] on input "Pasirinkite kurių metų norite importuoti deklaruotus laukus" at bounding box center [700, 329] width 319 height 22
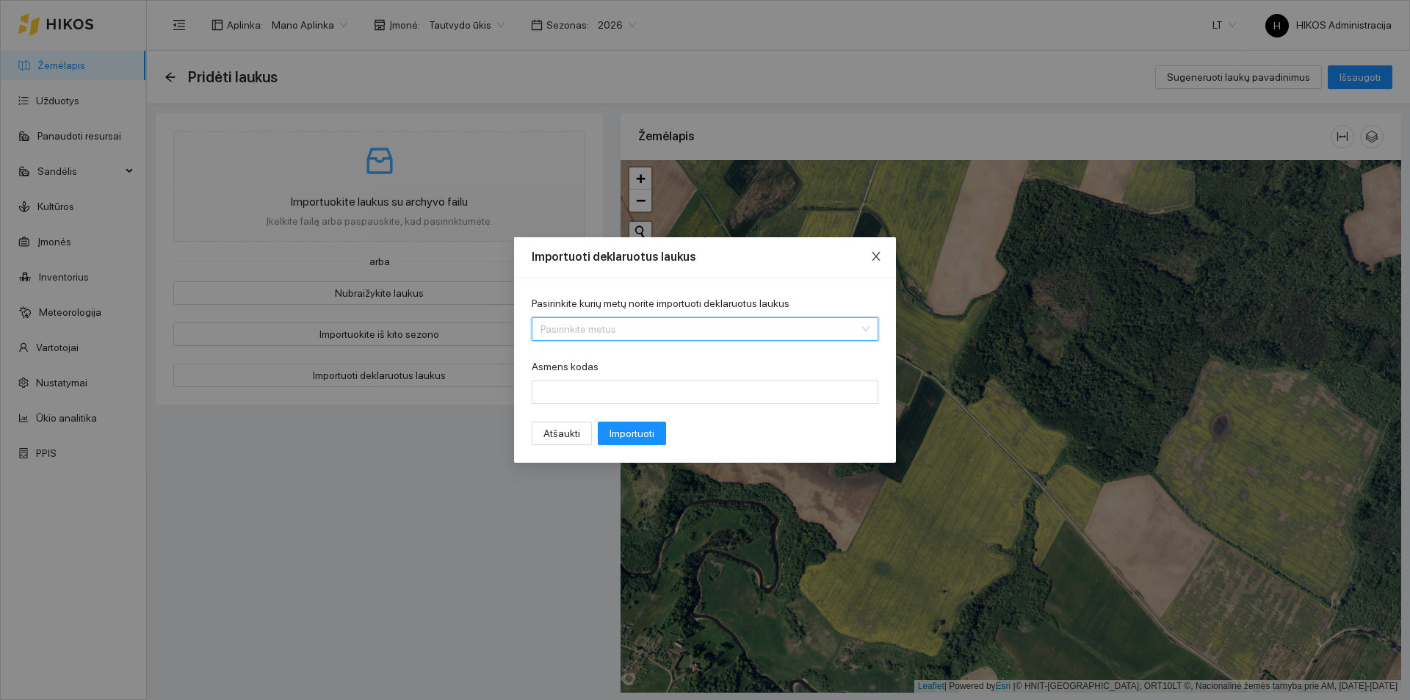
click at [878, 250] on span "Close" at bounding box center [876, 257] width 40 height 40
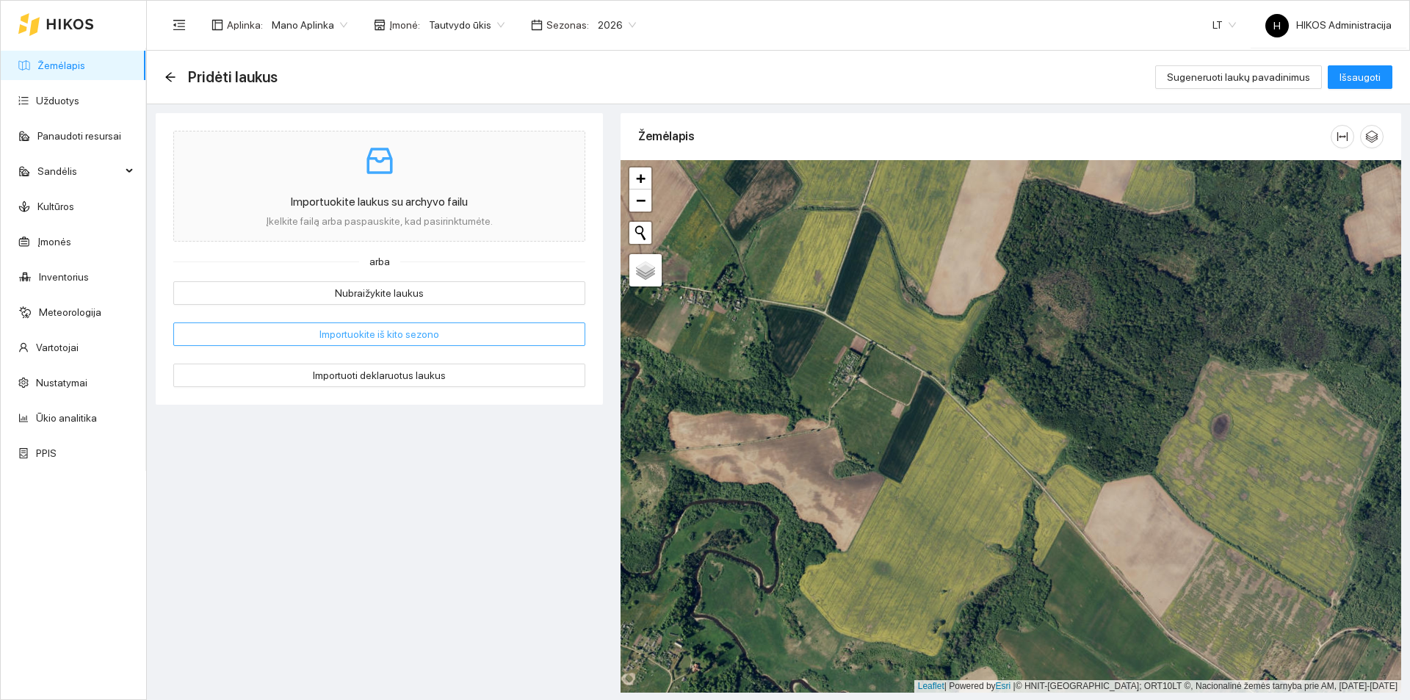
click at [405, 338] on span "Importuokite iš kito sezono" at bounding box center [380, 334] width 120 height 16
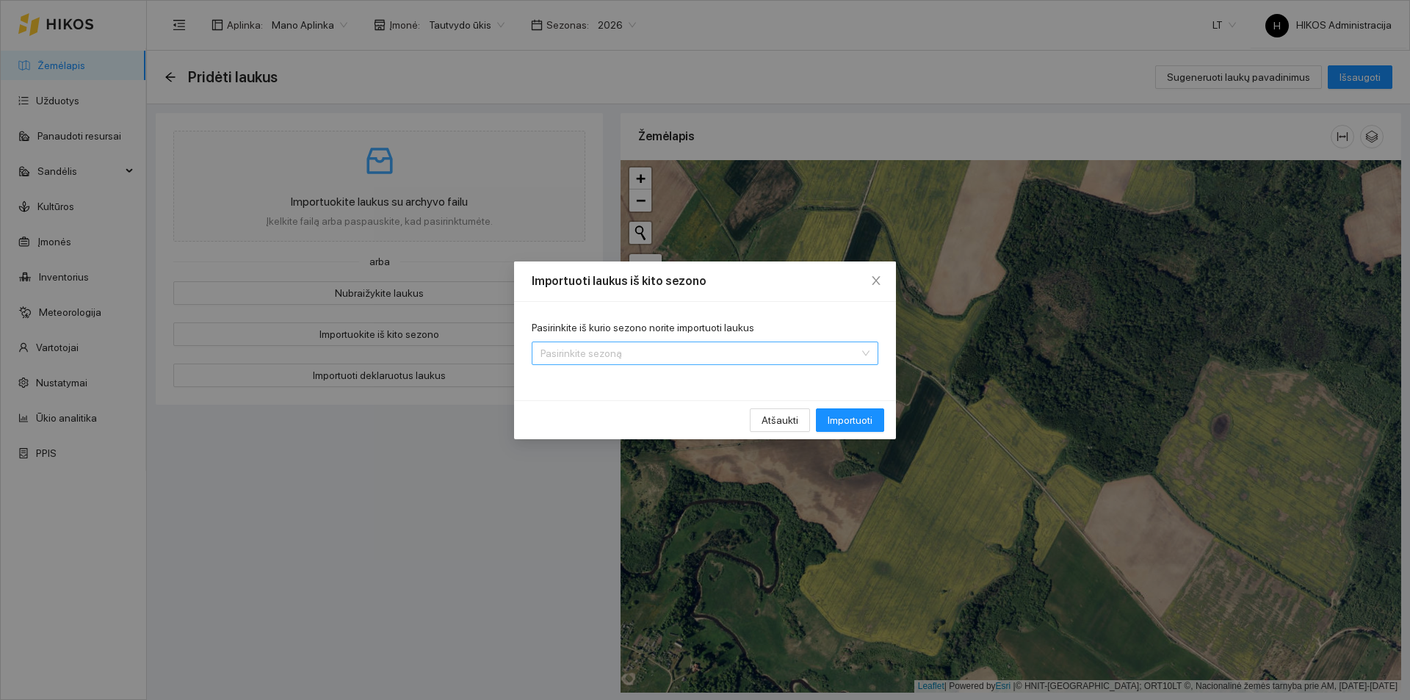
click at [607, 353] on input "Pasirinkite iš kurio sezono norite importuoti laukus" at bounding box center [700, 353] width 319 height 22
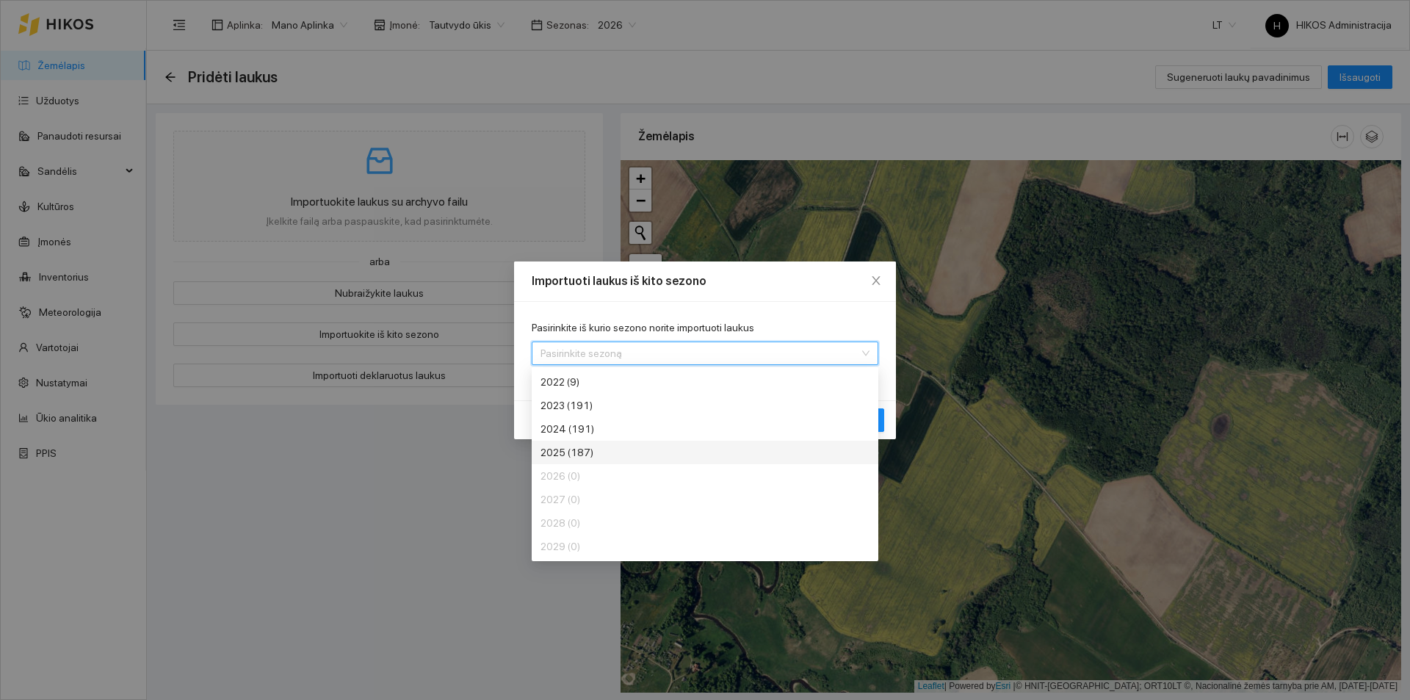
click at [602, 450] on div "2025 (187)" at bounding box center [651, 452] width 220 height 16
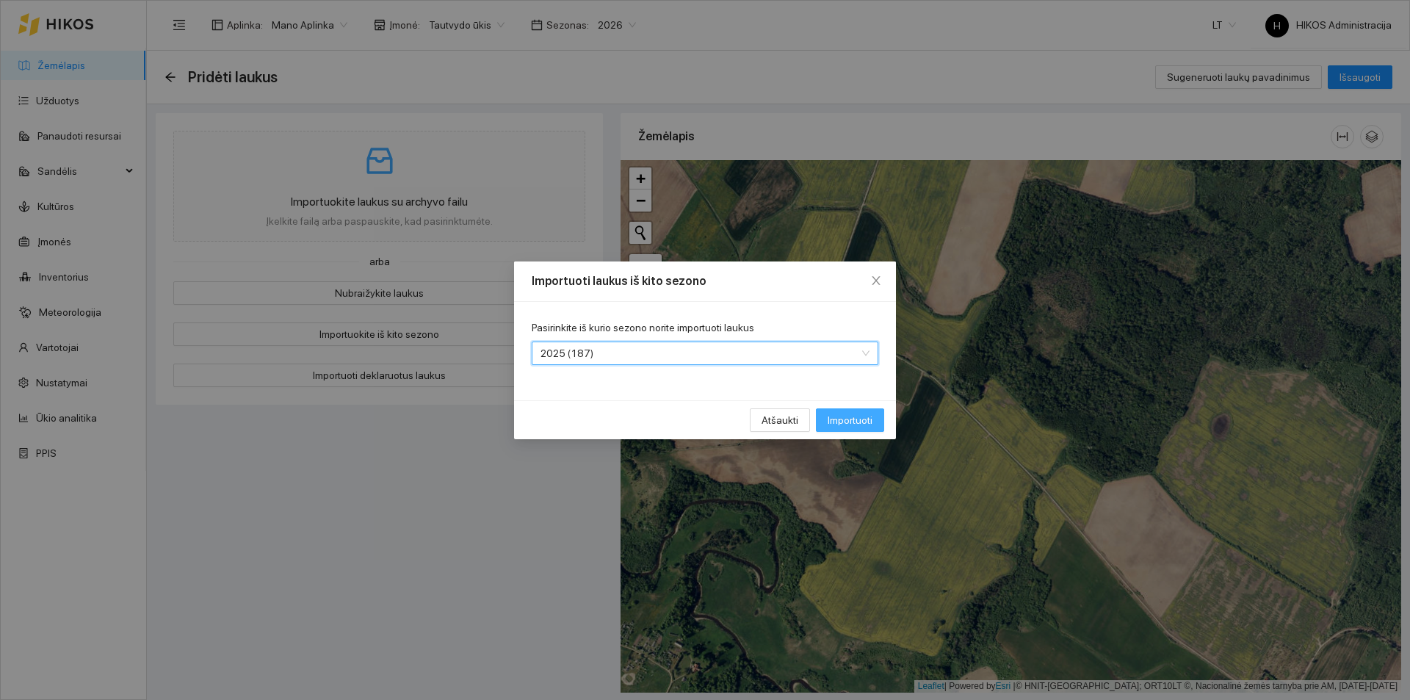
click at [858, 420] on span "Importuoti" at bounding box center [850, 420] width 45 height 16
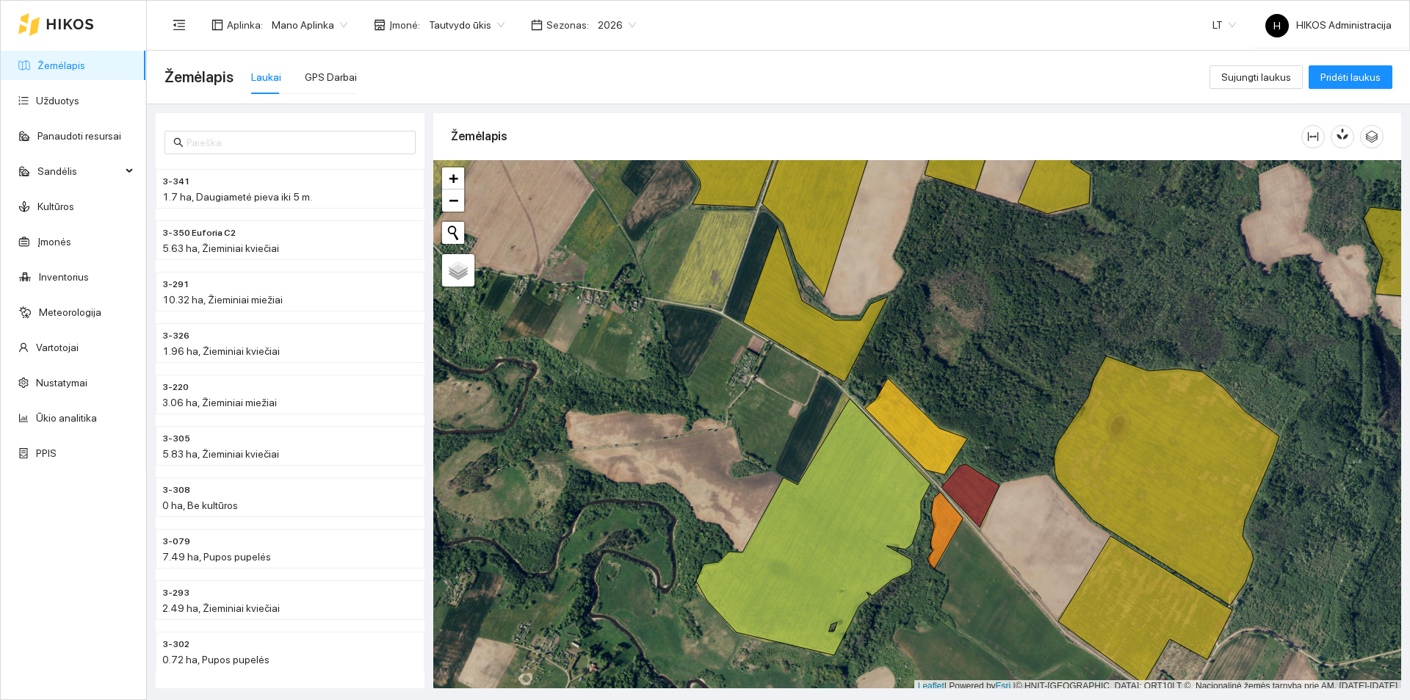
click at [1169, 149] on div "Žemėlapis" at bounding box center [876, 136] width 851 height 42
click at [328, 29] on span "Mano Aplinka" at bounding box center [310, 25] width 76 height 22
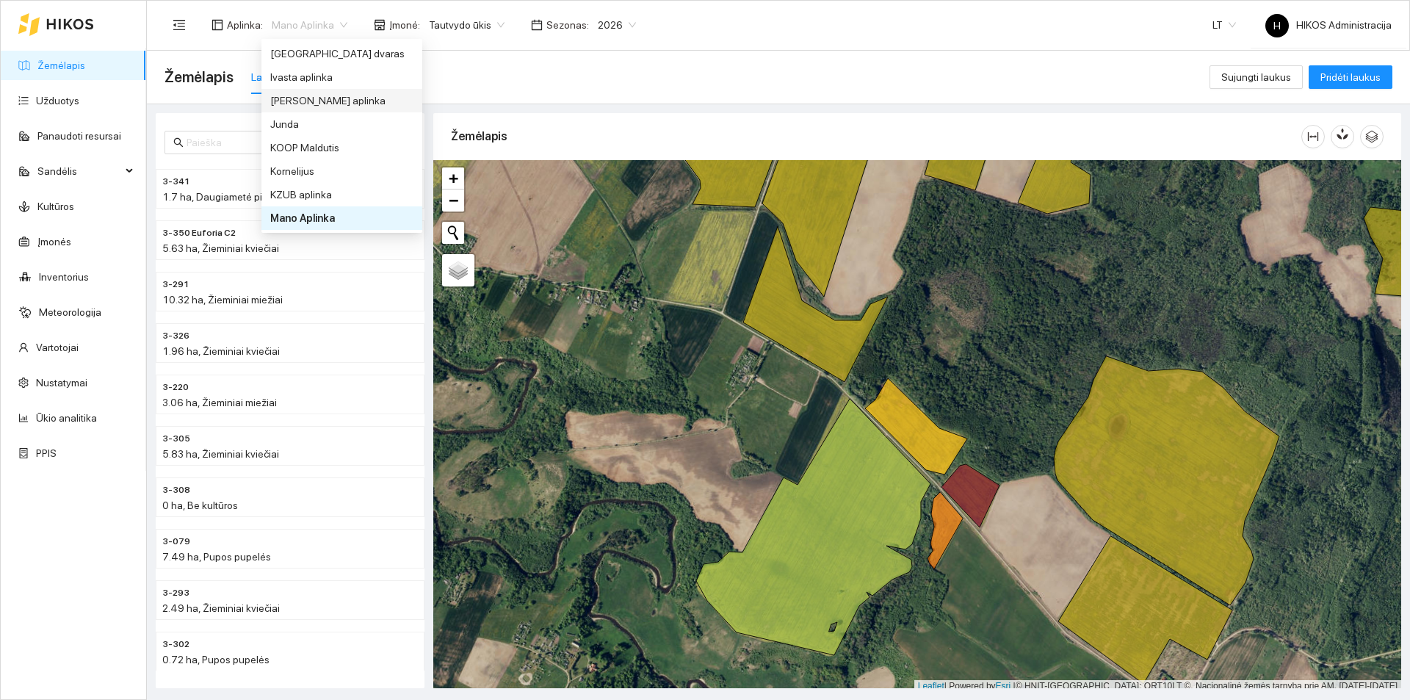
click at [330, 102] on div "[PERSON_NAME] aplinka" at bounding box center [341, 101] width 143 height 16
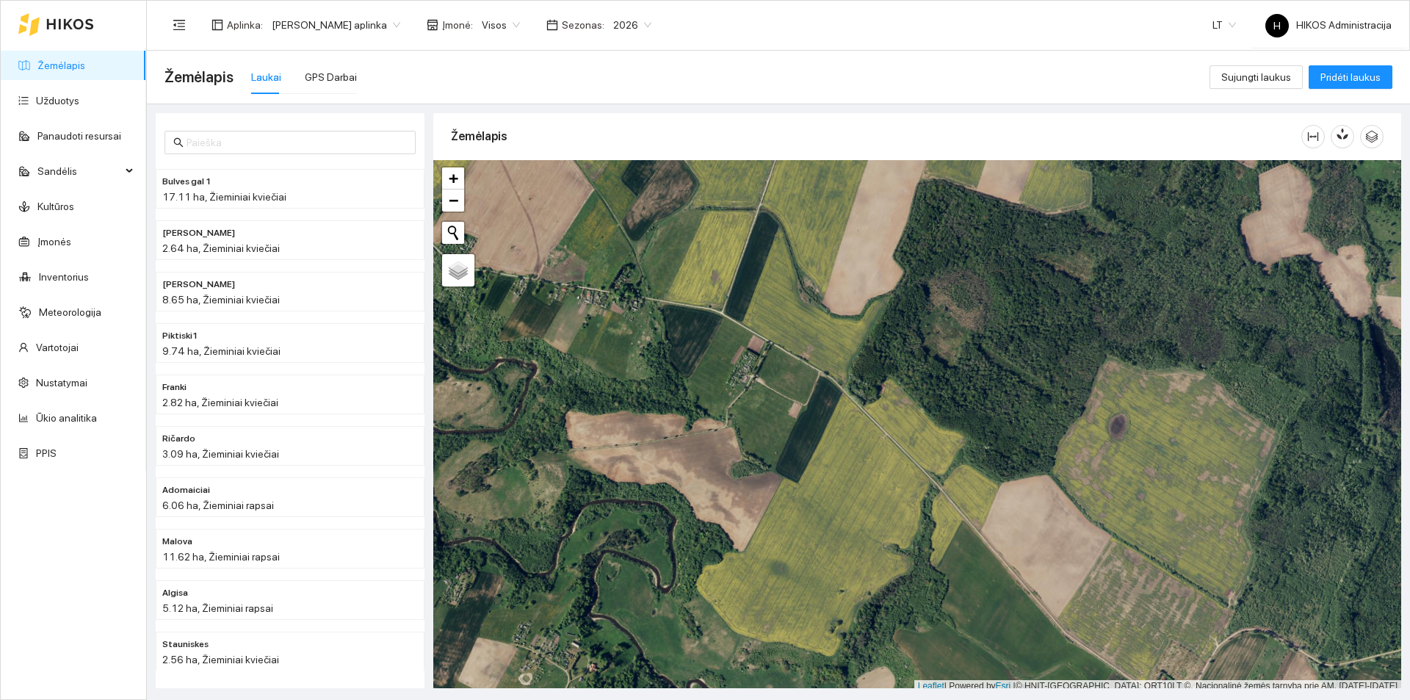
click at [613, 27] on span "2026" at bounding box center [632, 25] width 38 height 22
click at [614, 176] on div "2025" at bounding box center [617, 171] width 38 height 16
click at [281, 240] on div "0.89 ha, Be kultūros" at bounding box center [260, 248] width 197 height 16
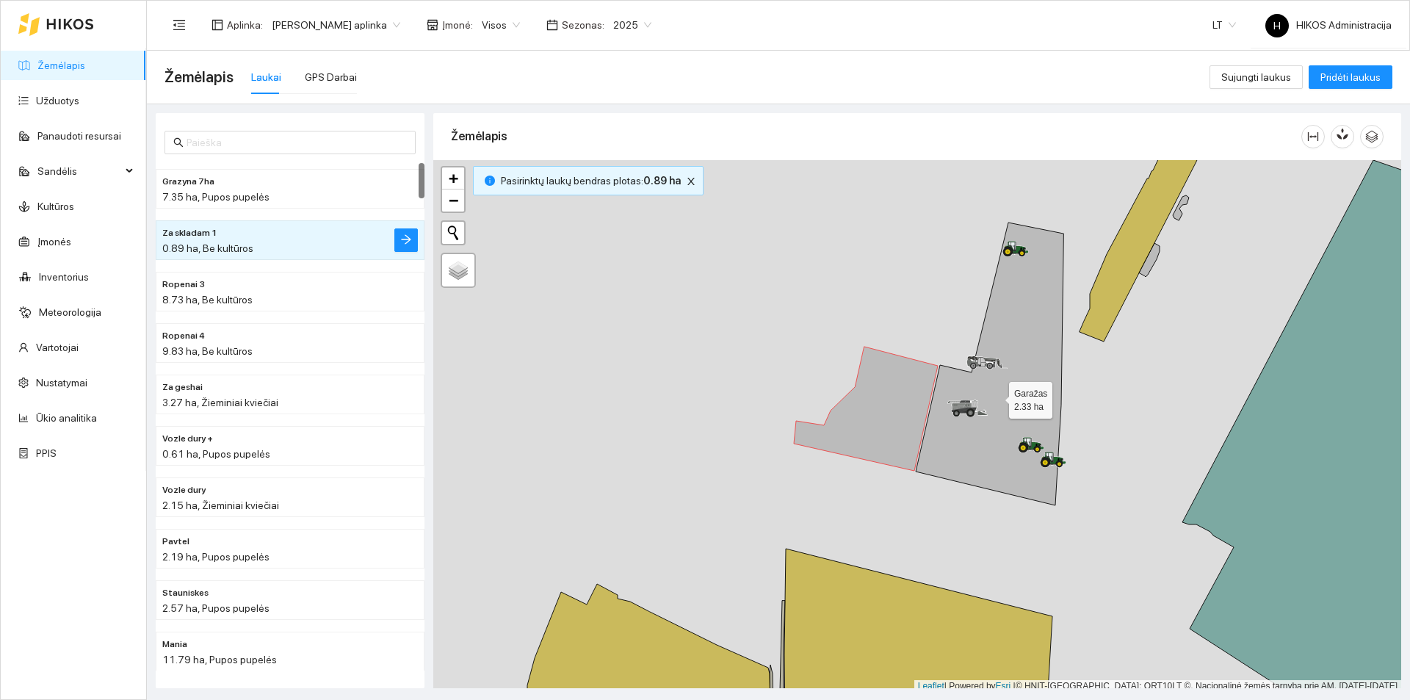
scroll to position [4, 0]
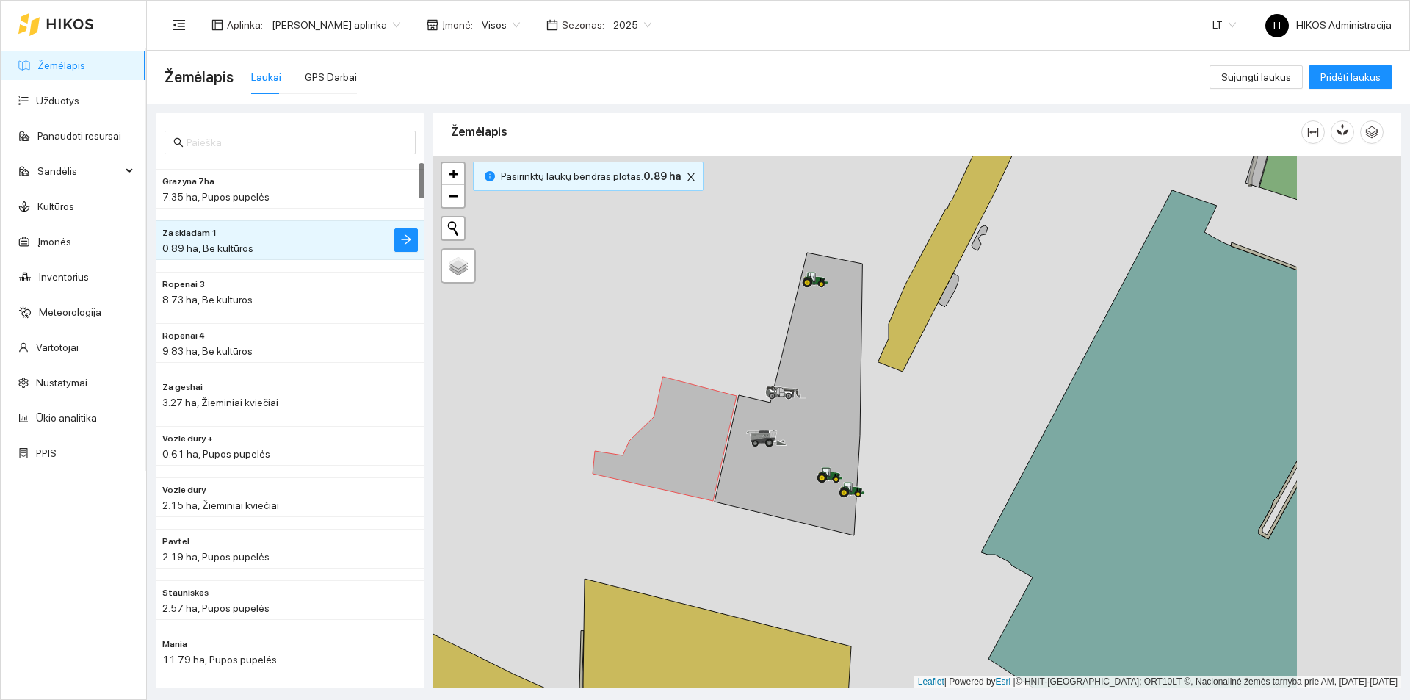
drag, startPoint x: 996, startPoint y: 397, endPoint x: 794, endPoint y: 430, distance: 204.8
click at [794, 430] on icon at bounding box center [789, 394] width 148 height 283
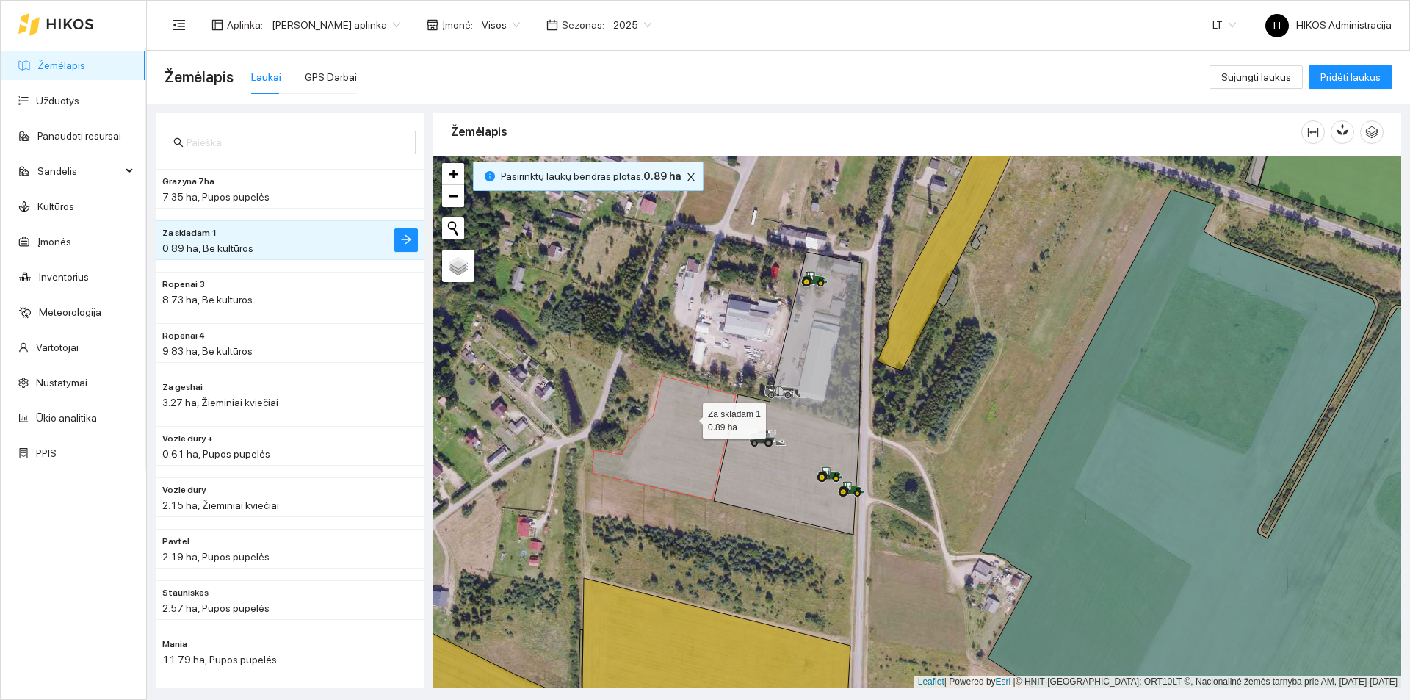
click at [690, 417] on icon at bounding box center [664, 438] width 144 height 124
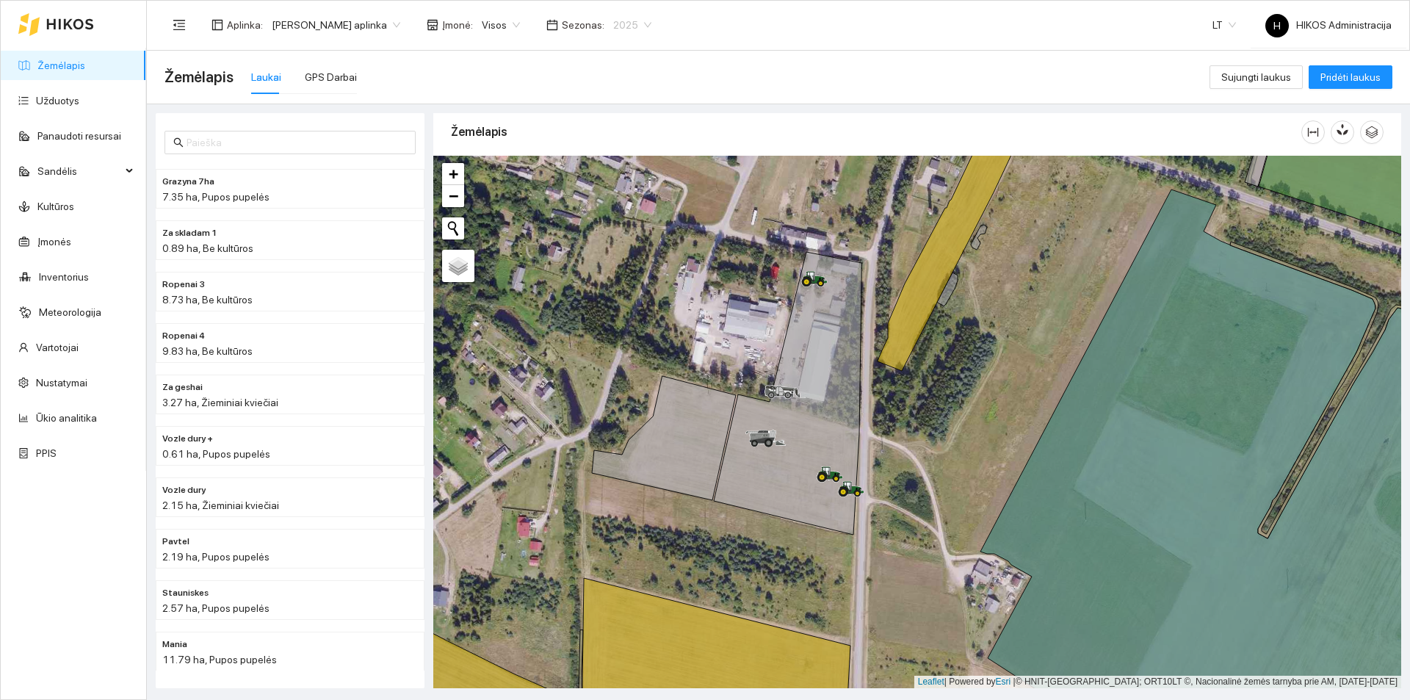
click at [613, 17] on span "2025" at bounding box center [632, 25] width 38 height 22
click at [620, 199] on div "2026" at bounding box center [617, 195] width 38 height 16
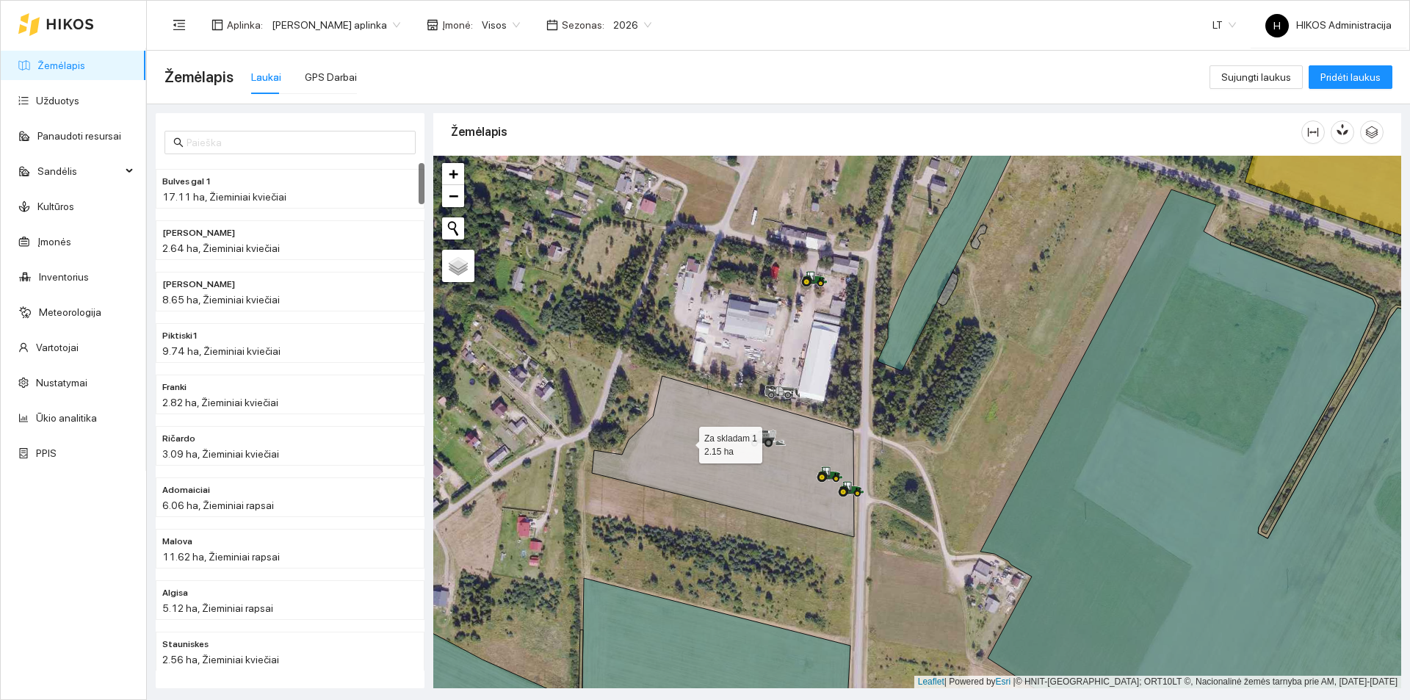
click at [686, 441] on icon at bounding box center [723, 456] width 262 height 161
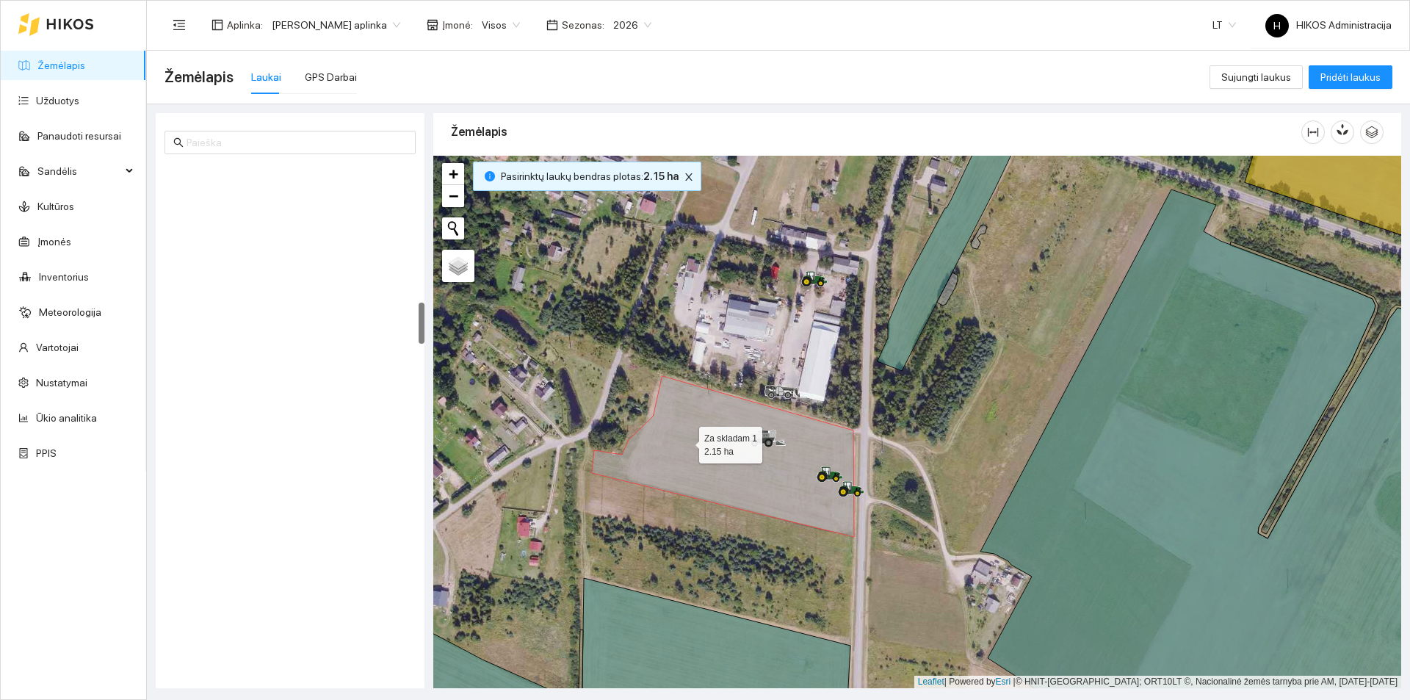
scroll to position [1694, 0]
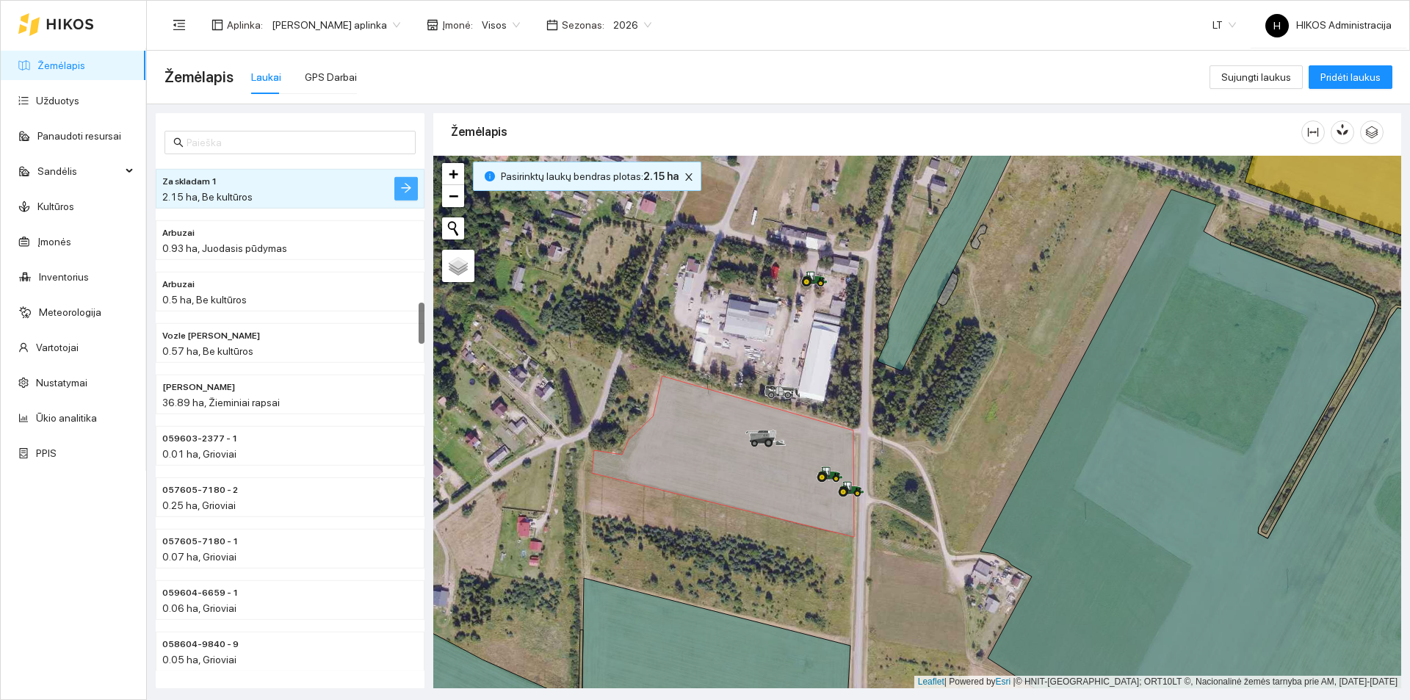
click at [416, 191] on button "button" at bounding box center [406, 189] width 24 height 24
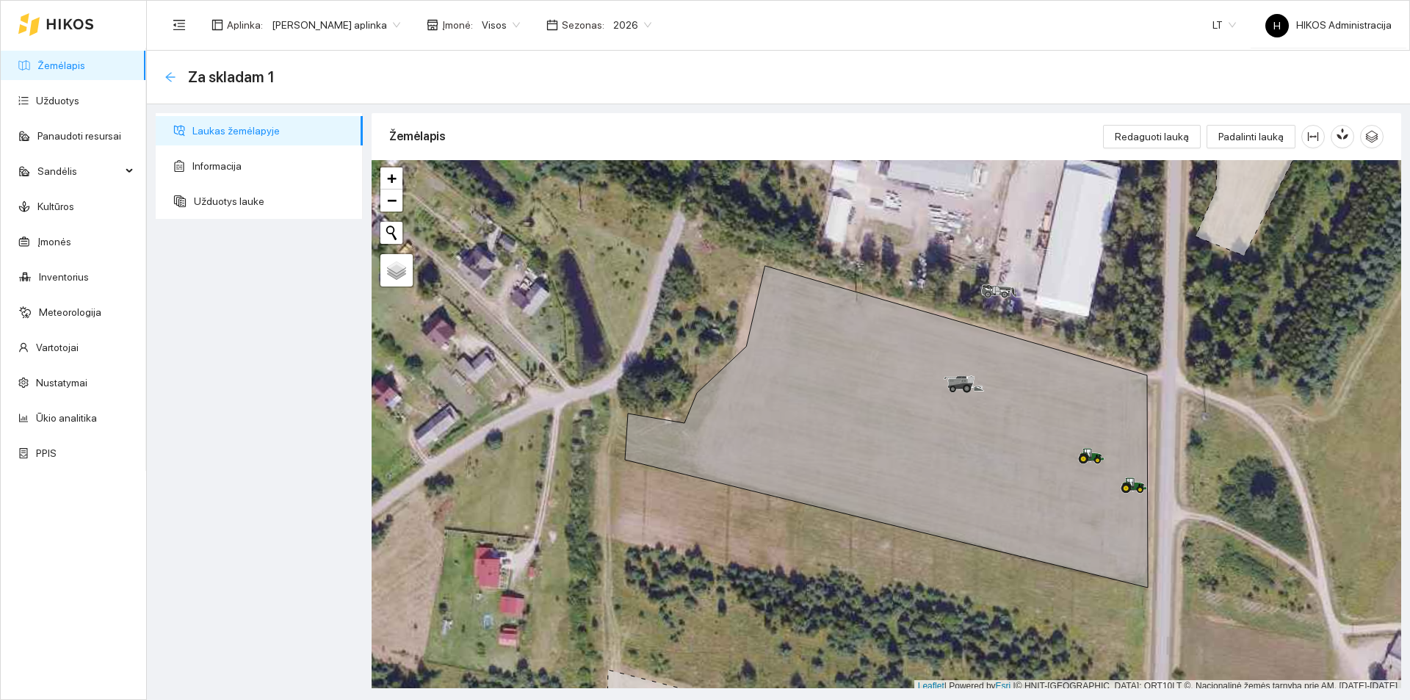
click at [173, 76] on icon "arrow-left" at bounding box center [171, 77] width 12 height 12
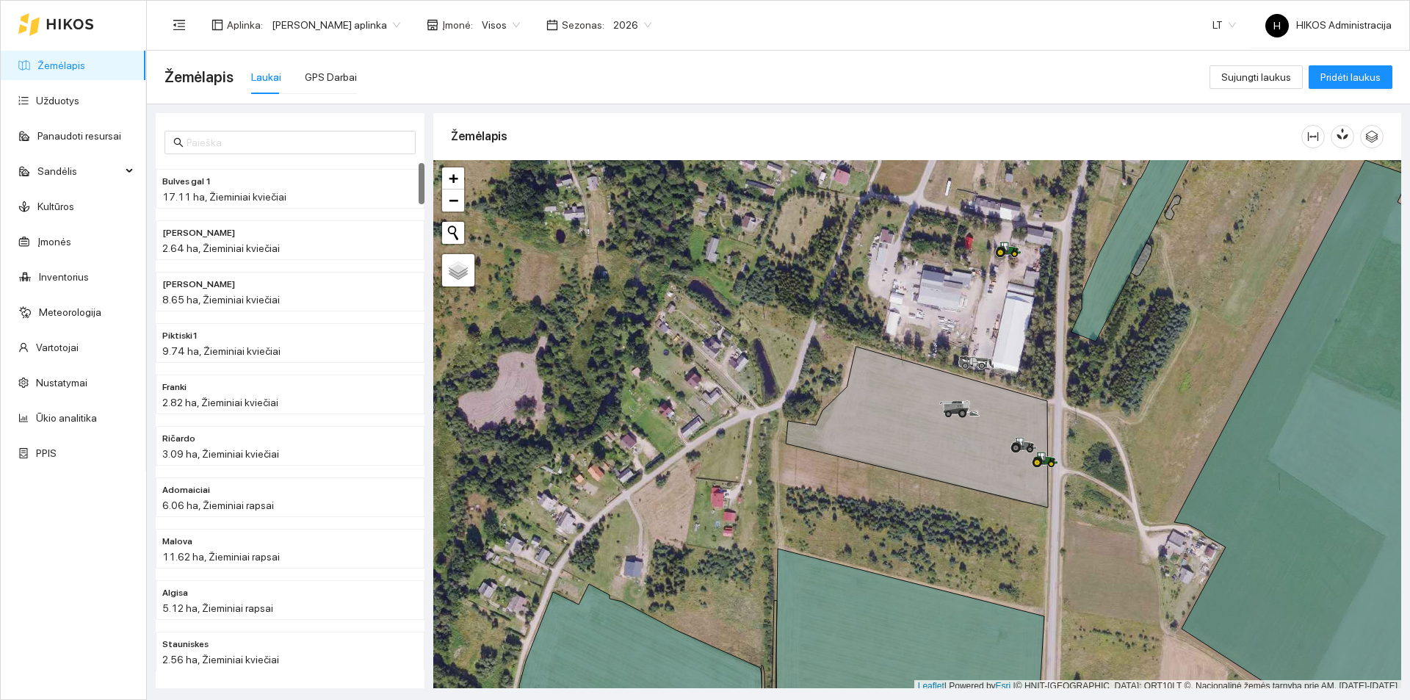
click at [613, 26] on span "2026" at bounding box center [632, 25] width 38 height 22
click at [718, 51] on div "Žemėlapis Laukai GPS Darbai Sujungti laukus Pridėti laukus" at bounding box center [779, 77] width 1228 height 53
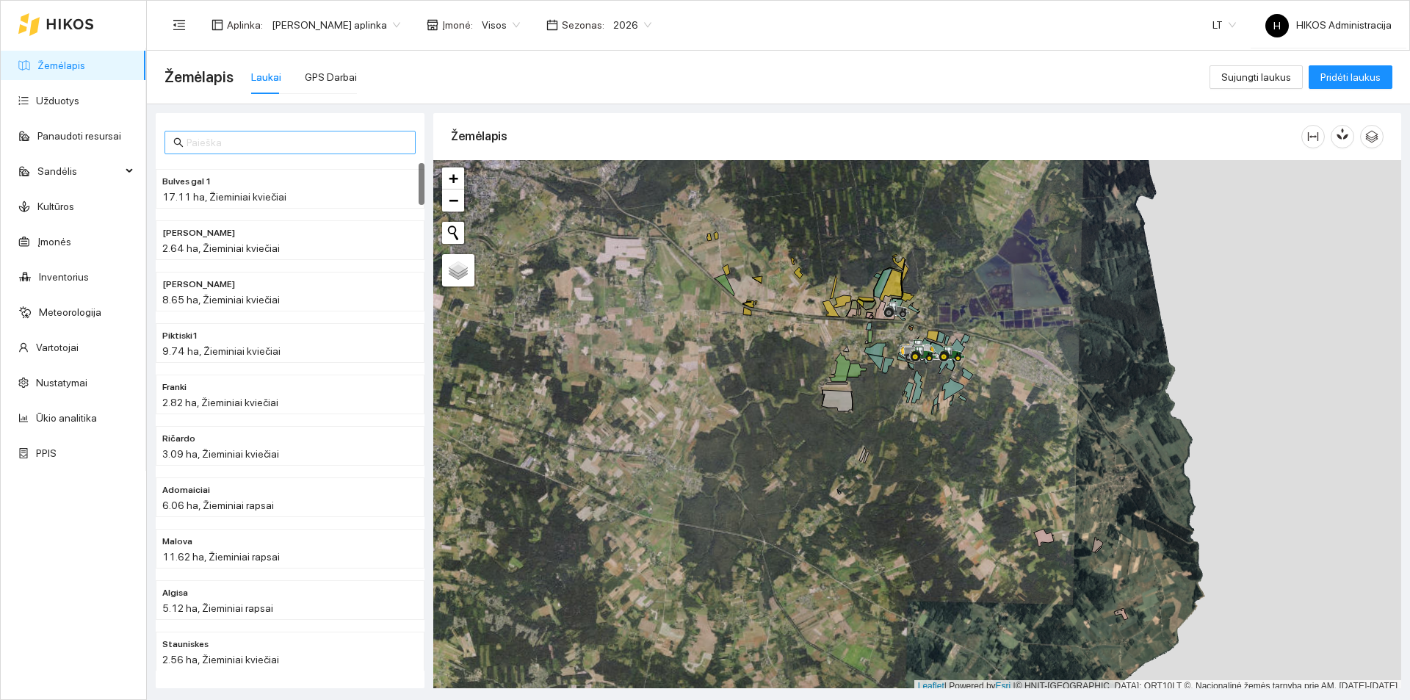
click at [327, 136] on input "text" at bounding box center [297, 142] width 220 height 16
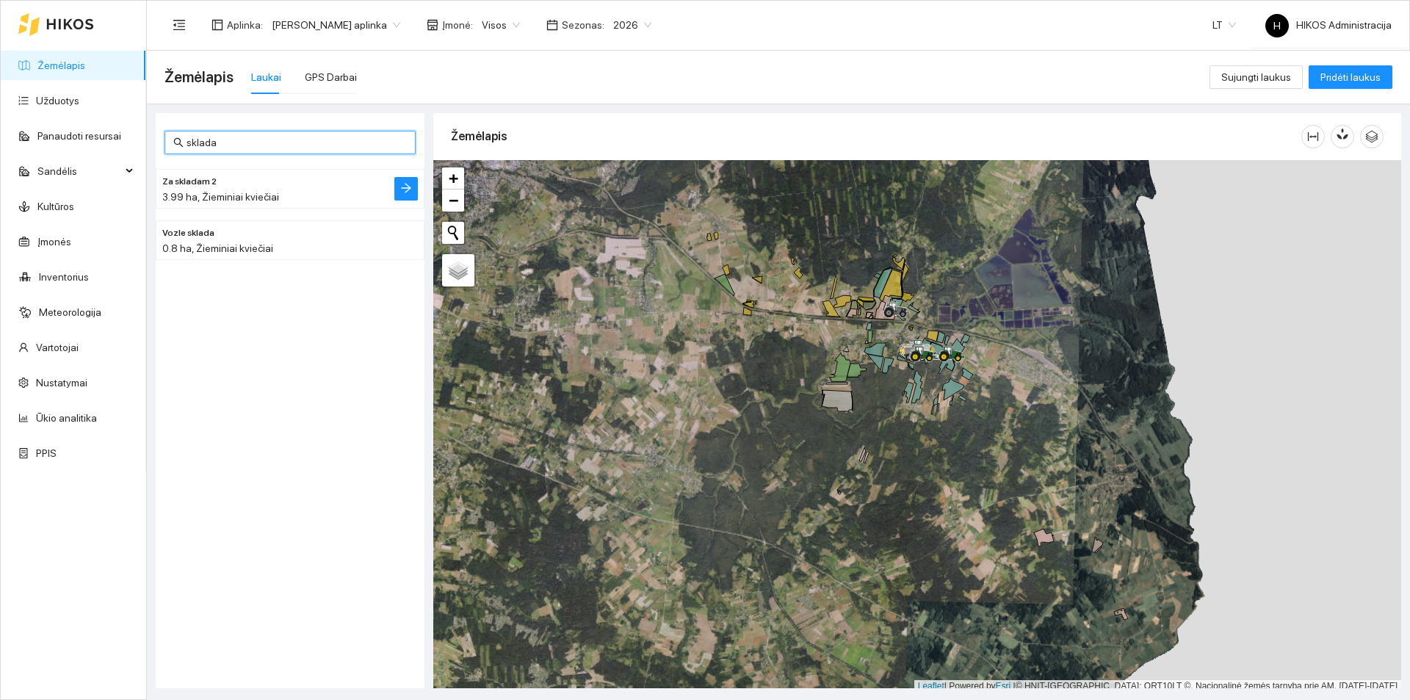
type input "sklada"
click at [268, 179] on h4 "Za skladam 2" at bounding box center [260, 181] width 197 height 16
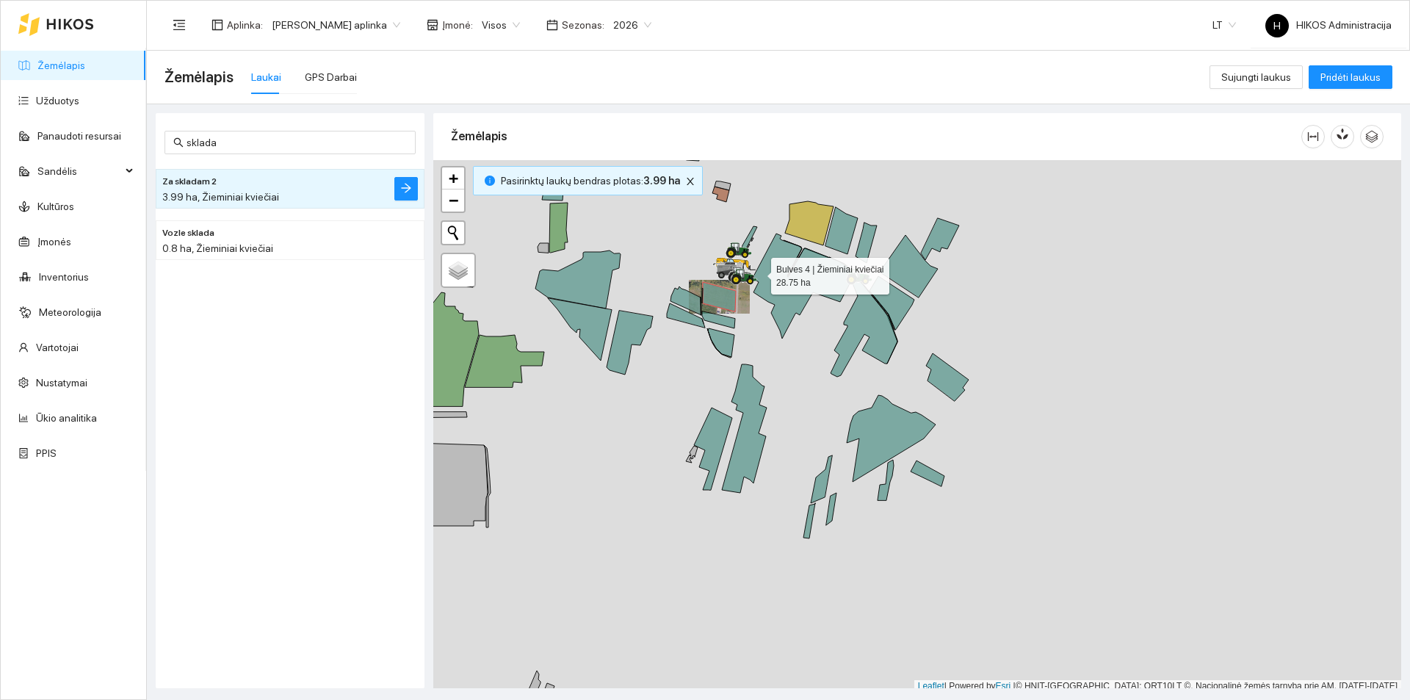
scroll to position [4, 0]
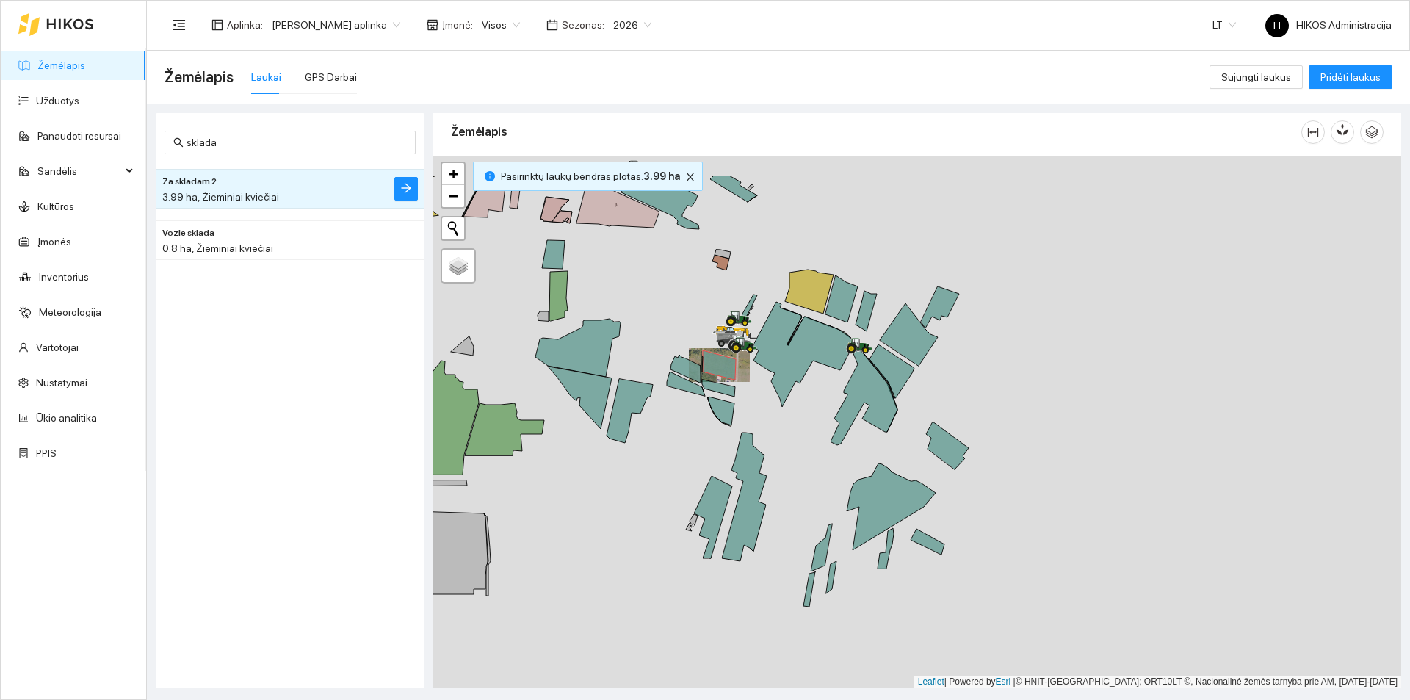
drag, startPoint x: 758, startPoint y: 272, endPoint x: 758, endPoint y: 345, distance: 72.7
click at [758, 345] on icon at bounding box center [803, 354] width 103 height 105
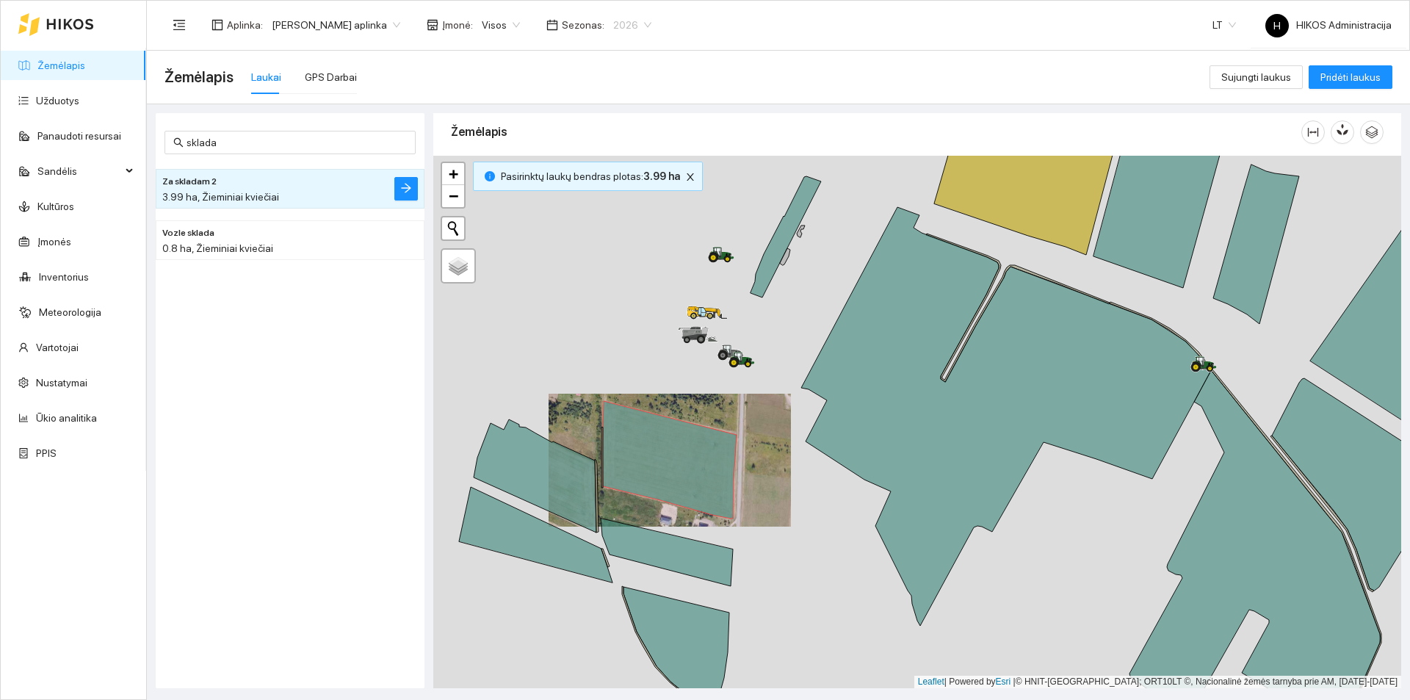
click at [613, 14] on span "2026" at bounding box center [632, 25] width 38 height 22
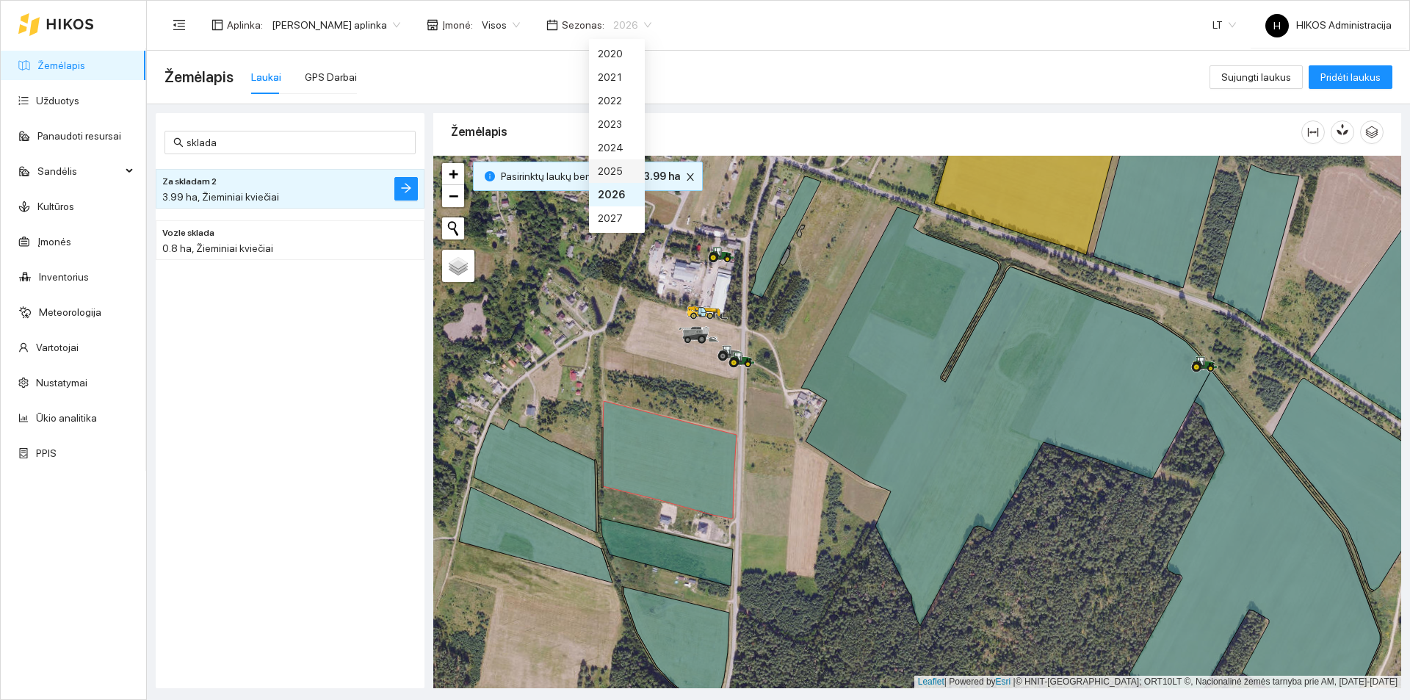
click at [609, 175] on div "2025" at bounding box center [617, 171] width 38 height 16
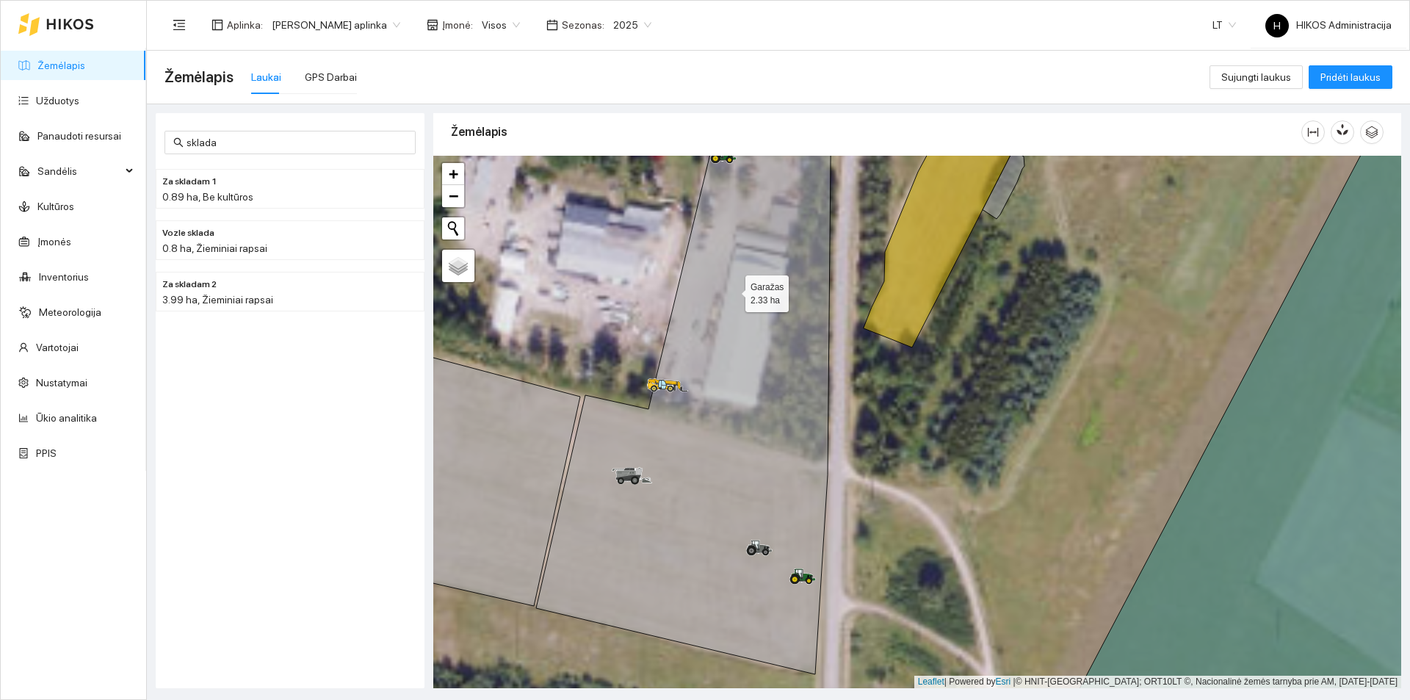
click at [732, 290] on icon at bounding box center [683, 392] width 295 height 566
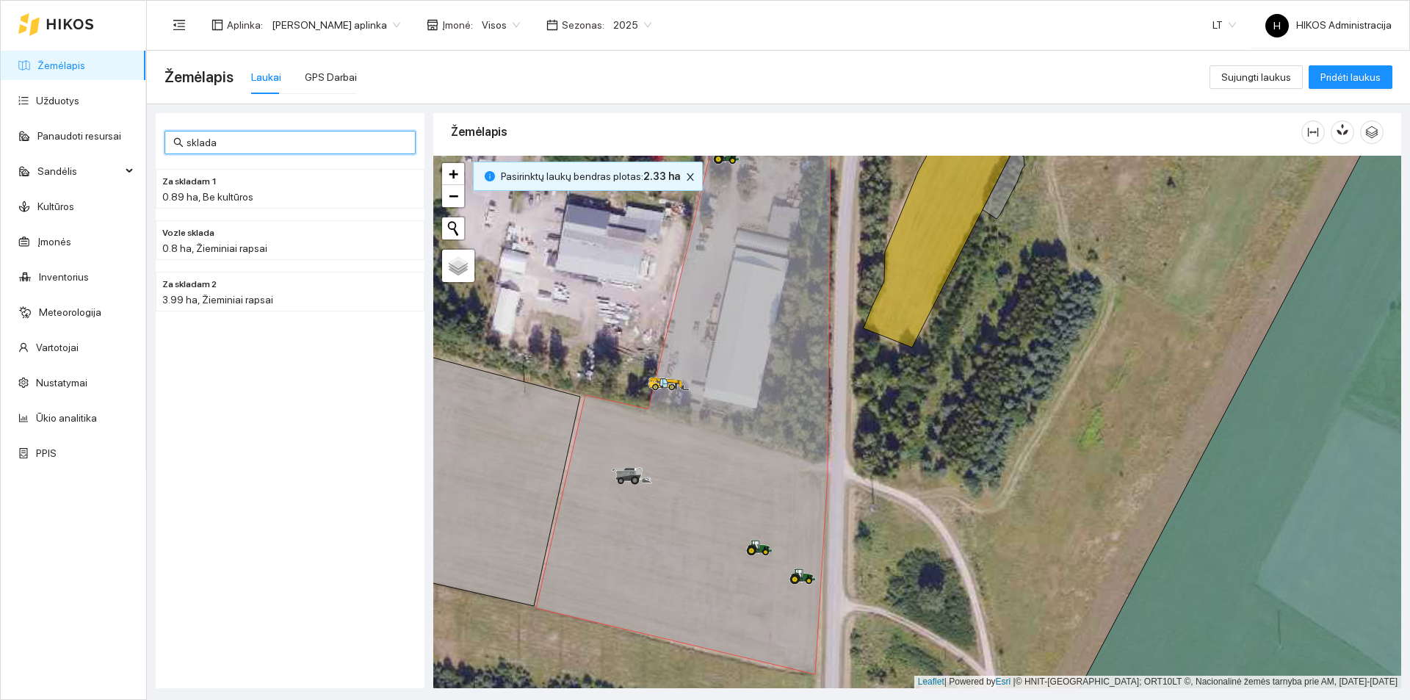
drag, startPoint x: 298, startPoint y: 141, endPoint x: 148, endPoint y: 136, distance: 149.9
click at [117, 127] on section "Žemėlapis Užduotys Panaudoti resursai Sandėlis Kultūros Įmonės Inventorius Mete…" at bounding box center [705, 350] width 1410 height 700
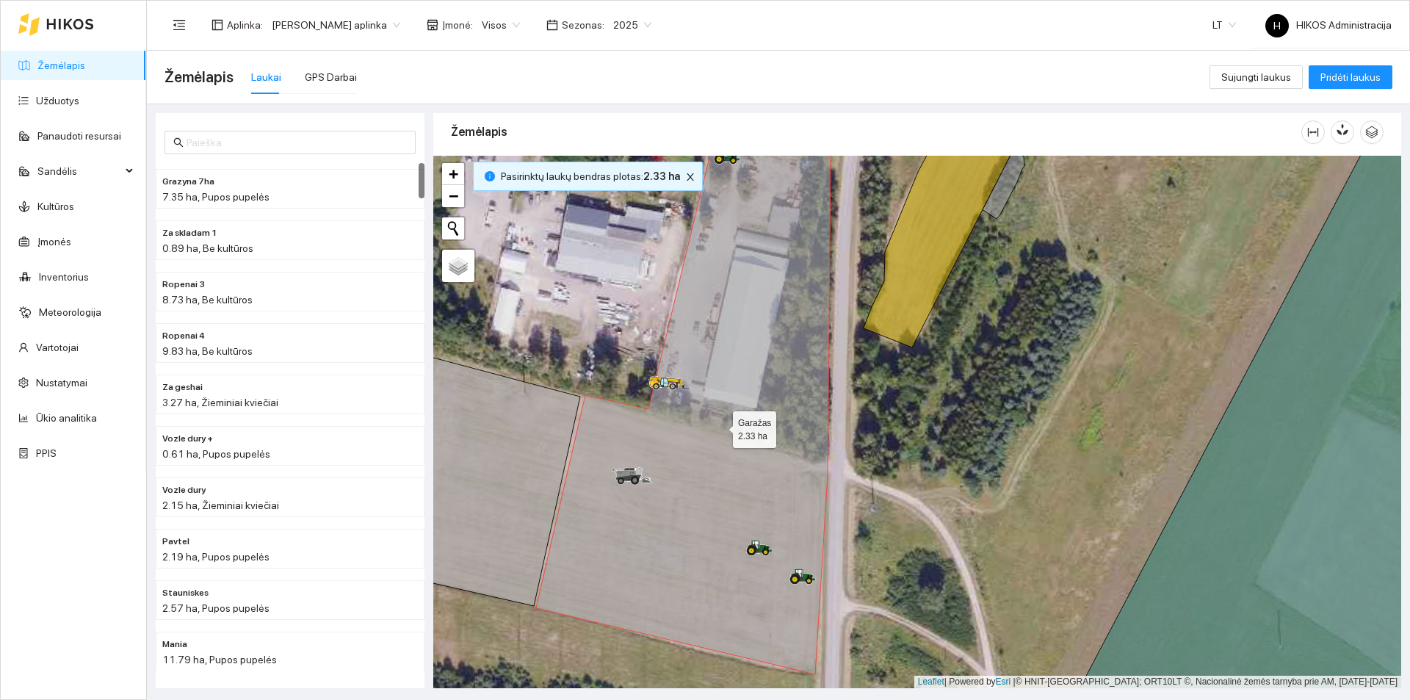
click at [773, 378] on icon at bounding box center [683, 392] width 295 height 566
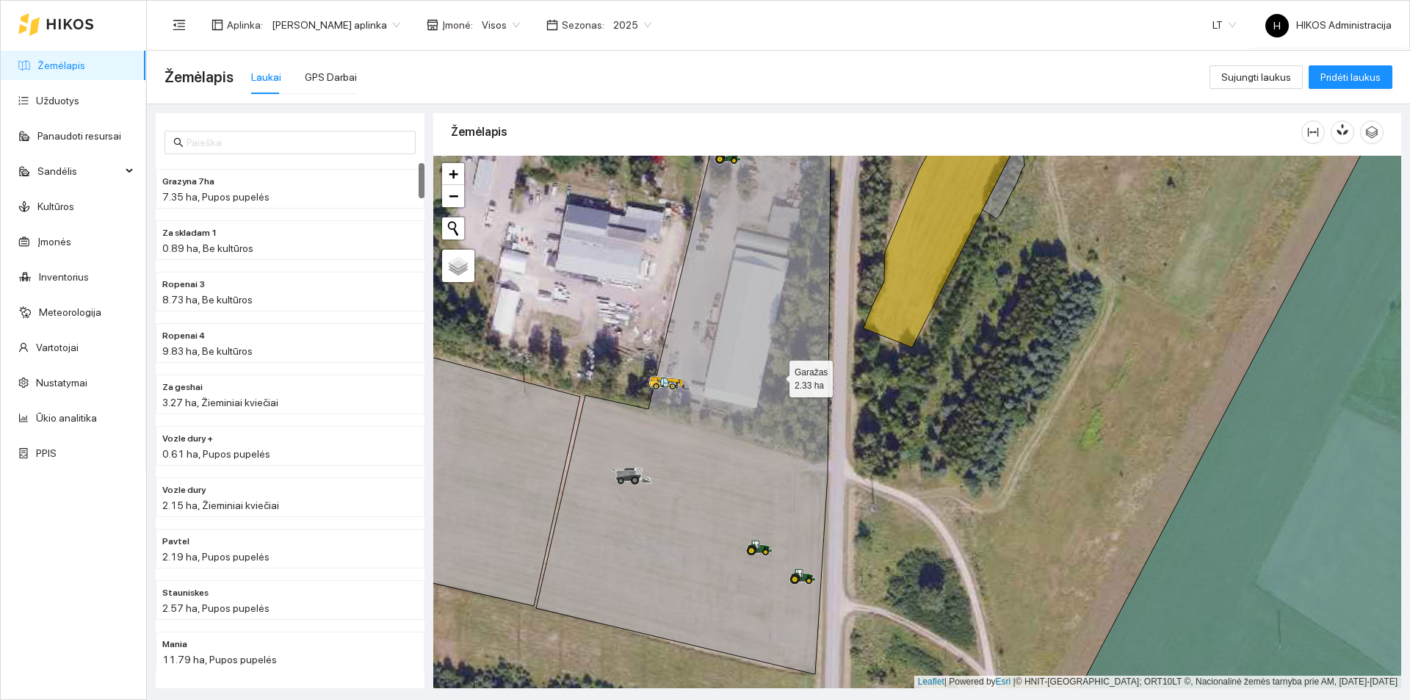
click at [776, 375] on icon at bounding box center [683, 392] width 295 height 566
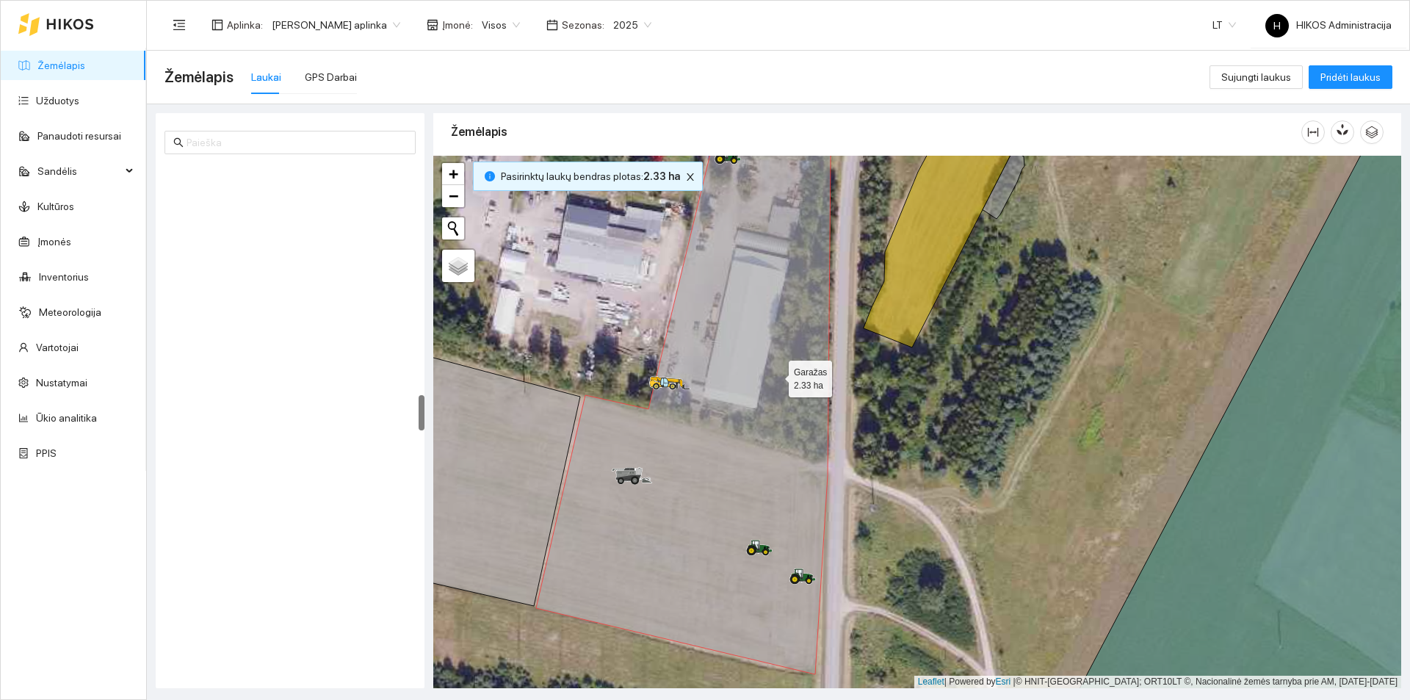
scroll to position [3334, 0]
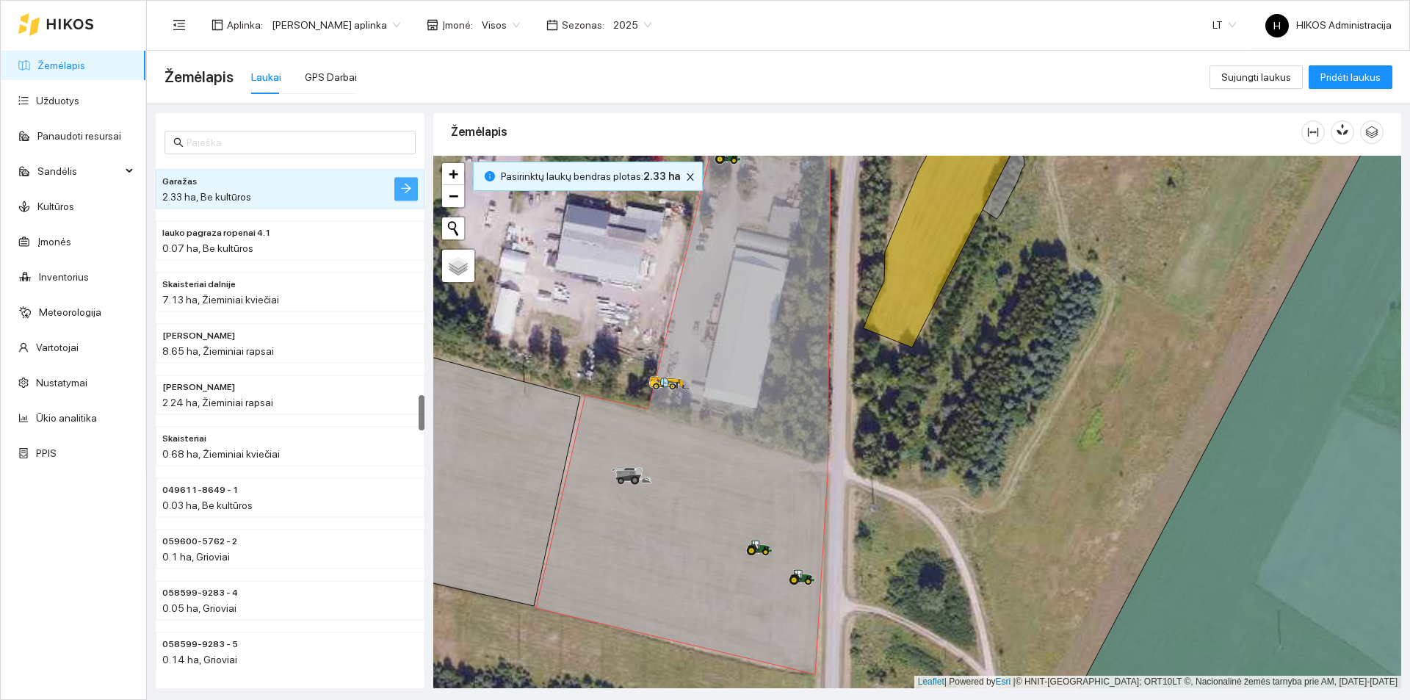
click at [412, 185] on button "button" at bounding box center [406, 189] width 24 height 24
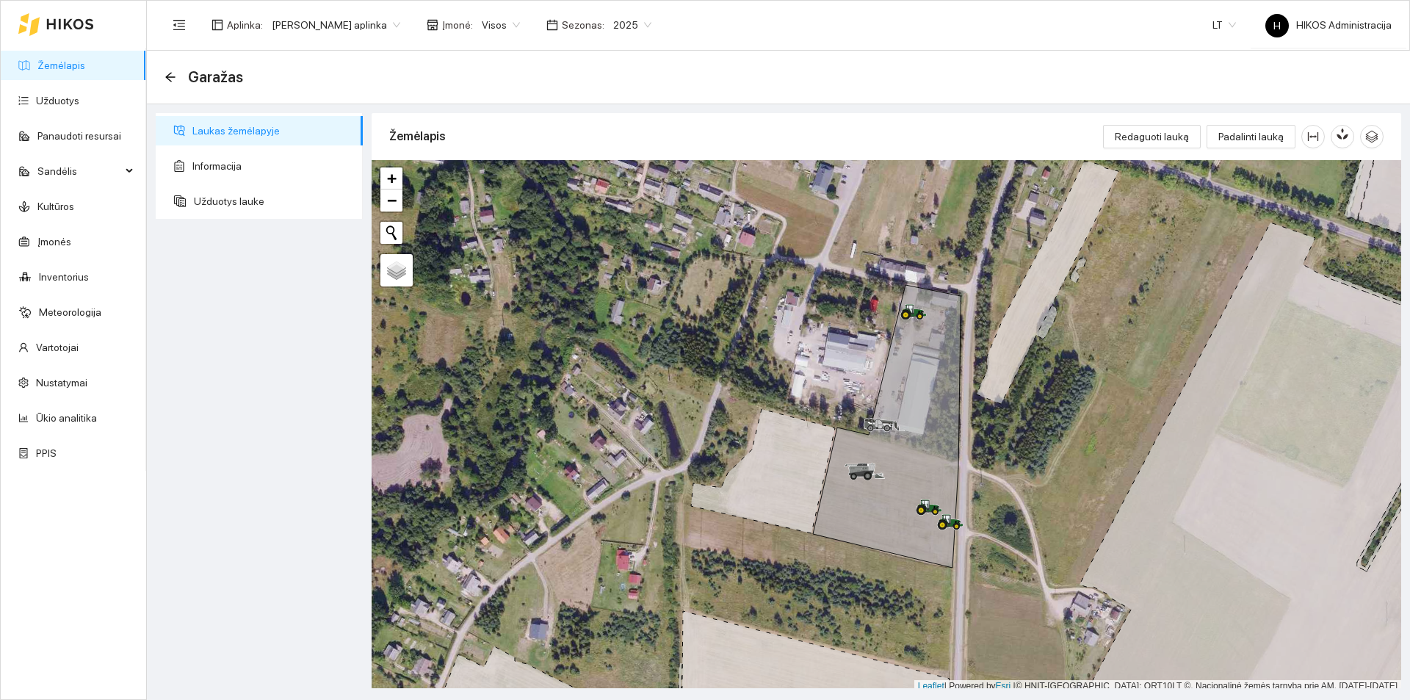
click at [919, 10] on div "Aplinka : Jerzy Gvozdovicz aplinka Įmonė : Visos Sezonas : 2025 LT H HIKOS Admi…" at bounding box center [778, 25] width 1227 height 48
click at [172, 73] on icon "arrow-left" at bounding box center [171, 77] width 12 height 12
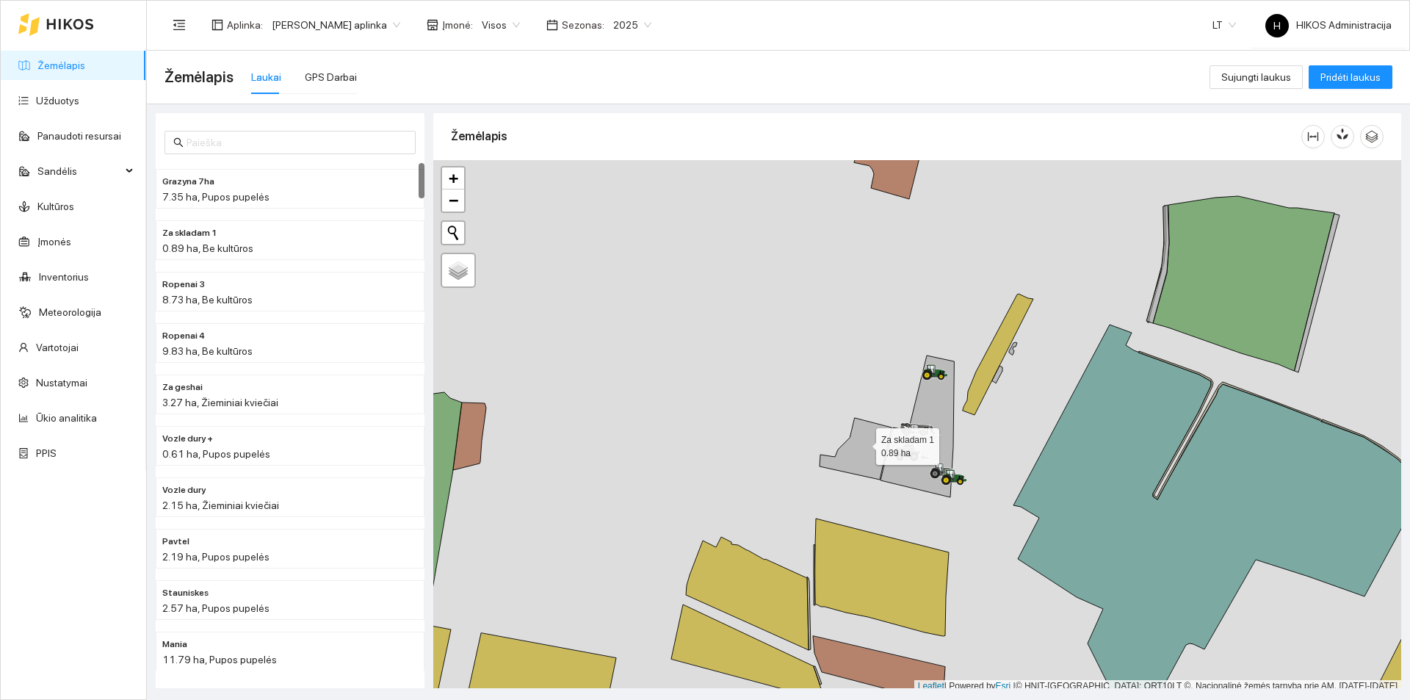
click at [860, 441] on icon at bounding box center [856, 449] width 72 height 62
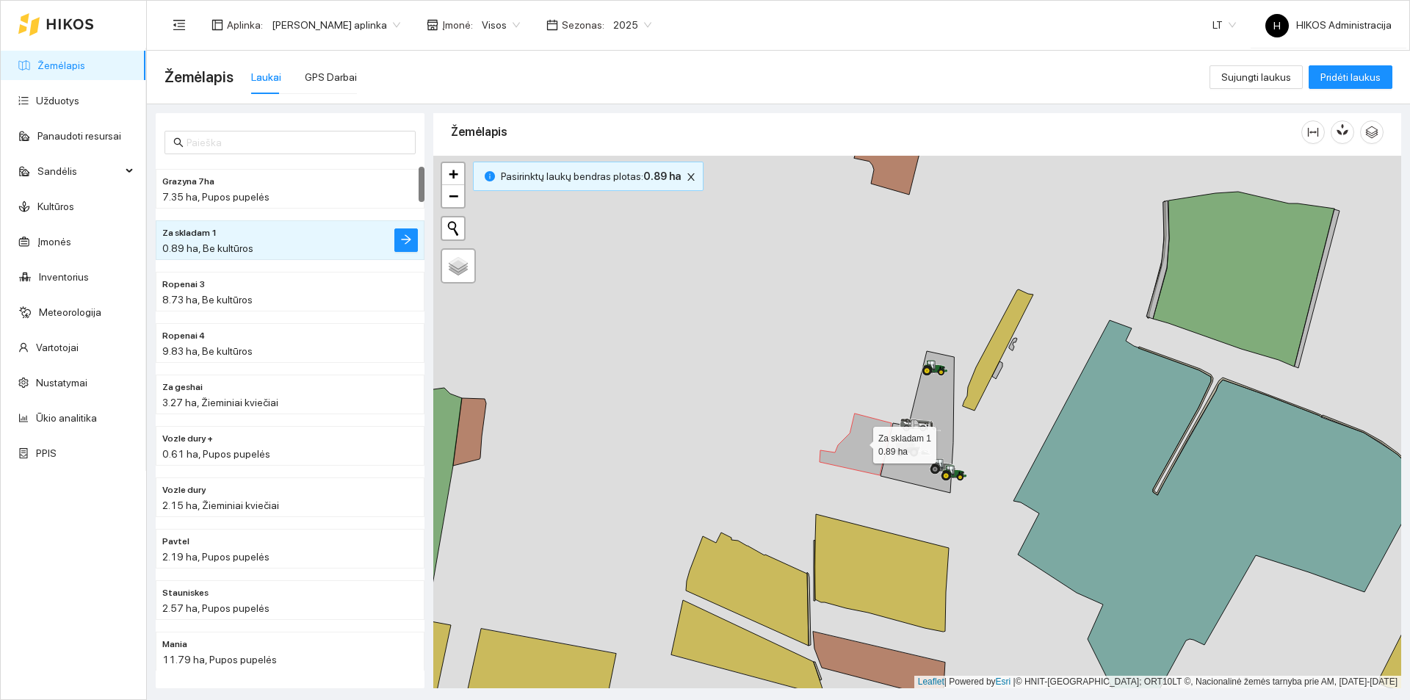
scroll to position [51, 0]
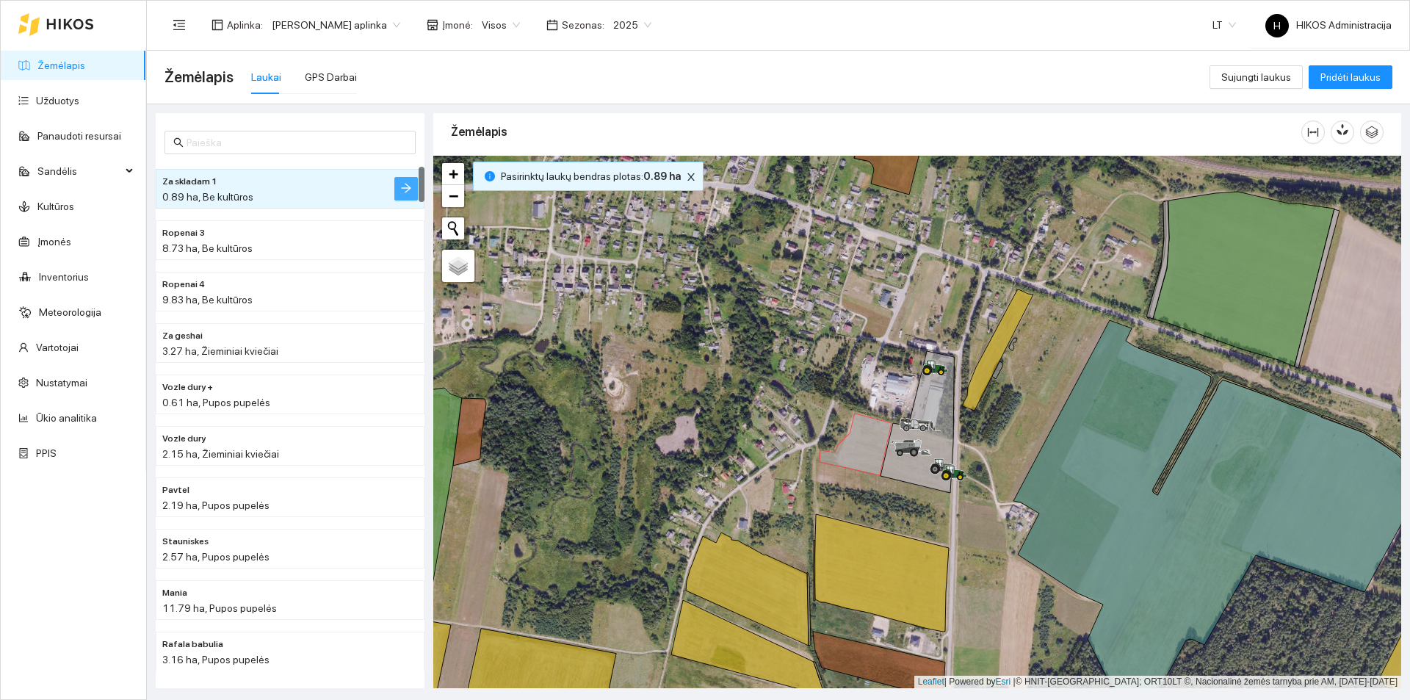
click at [404, 190] on icon "arrow-right" at bounding box center [406, 188] width 12 height 12
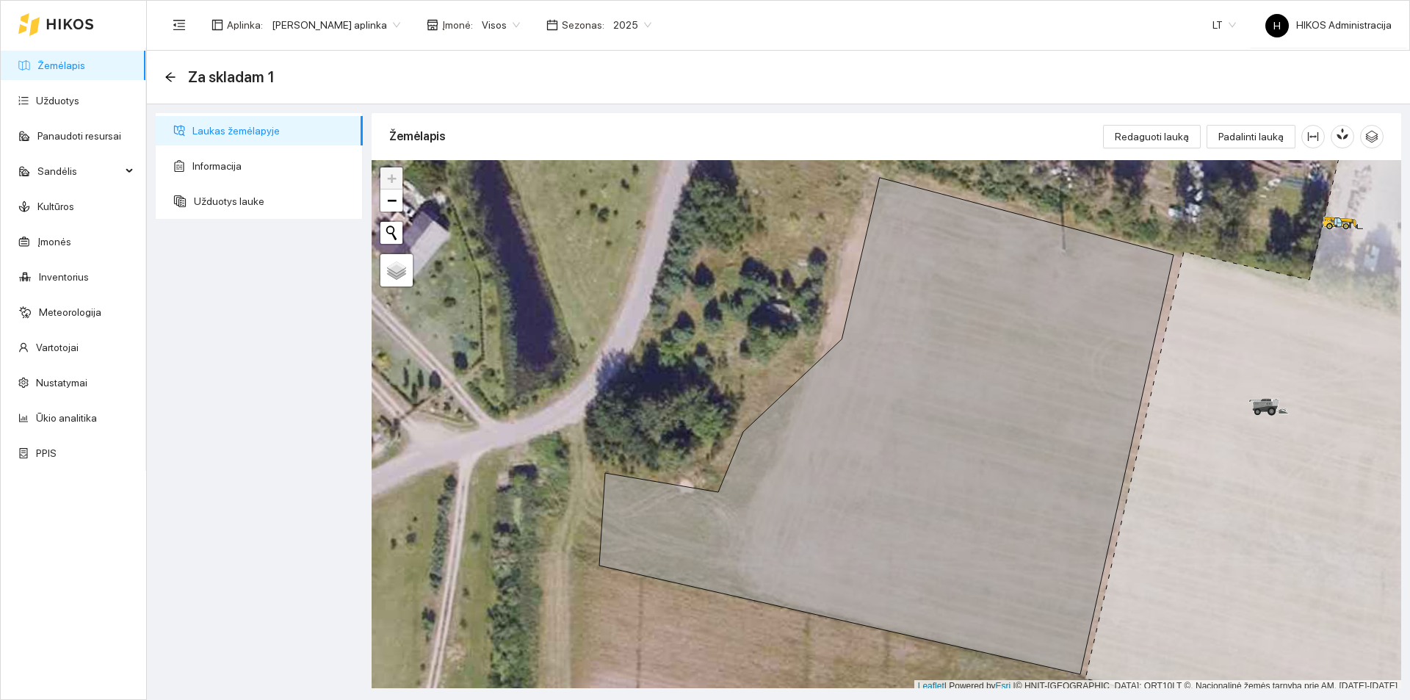
click at [85, 71] on link "Žemėlapis" at bounding box center [61, 65] width 48 height 12
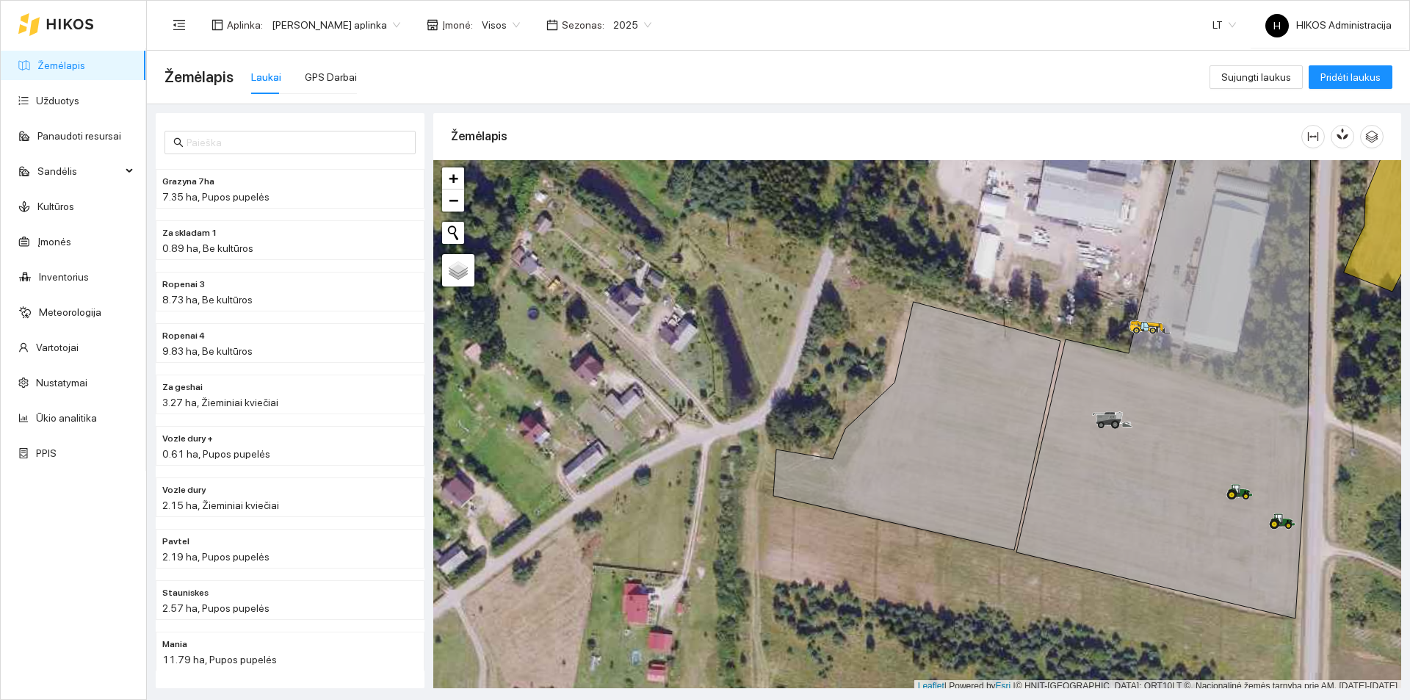
click at [324, 18] on span "Jerzy Gvozdovicz aplinka" at bounding box center [336, 25] width 129 height 22
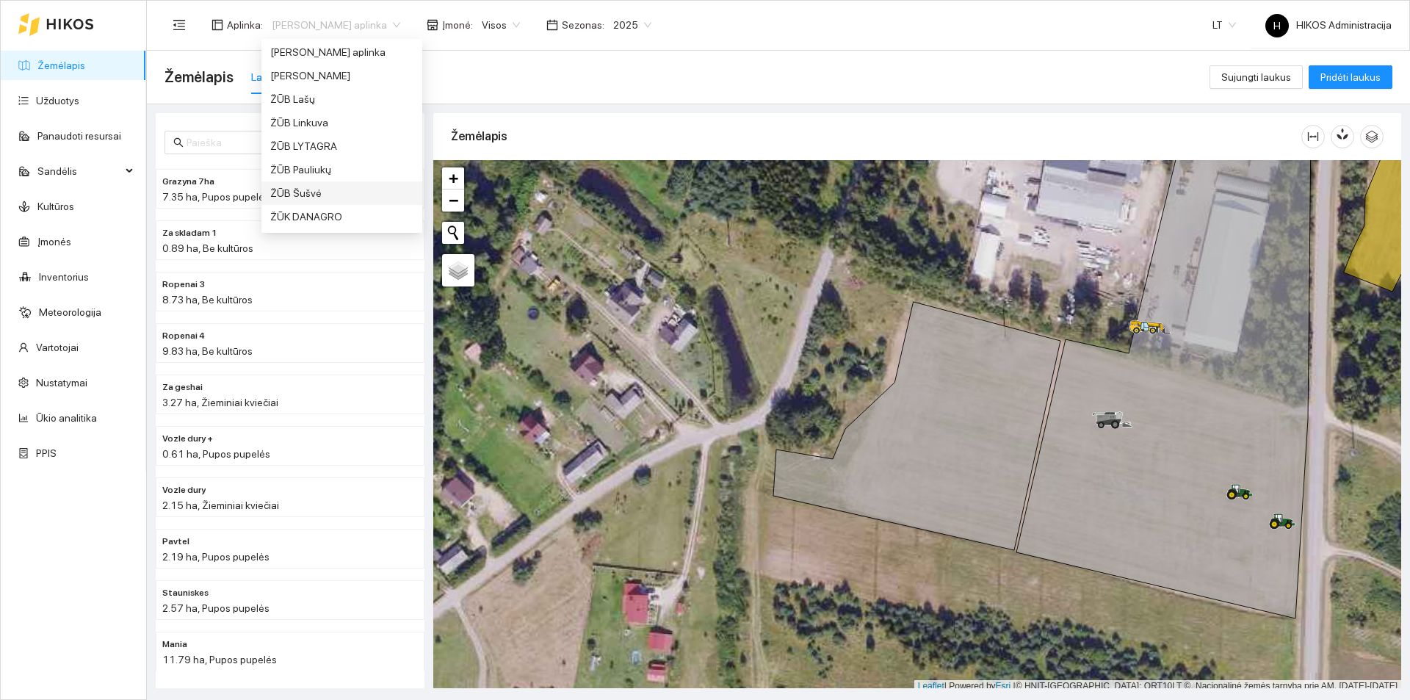
scroll to position [1036, 0]
click at [324, 129] on div "ŽŪB Lašų" at bounding box center [341, 123] width 143 height 16
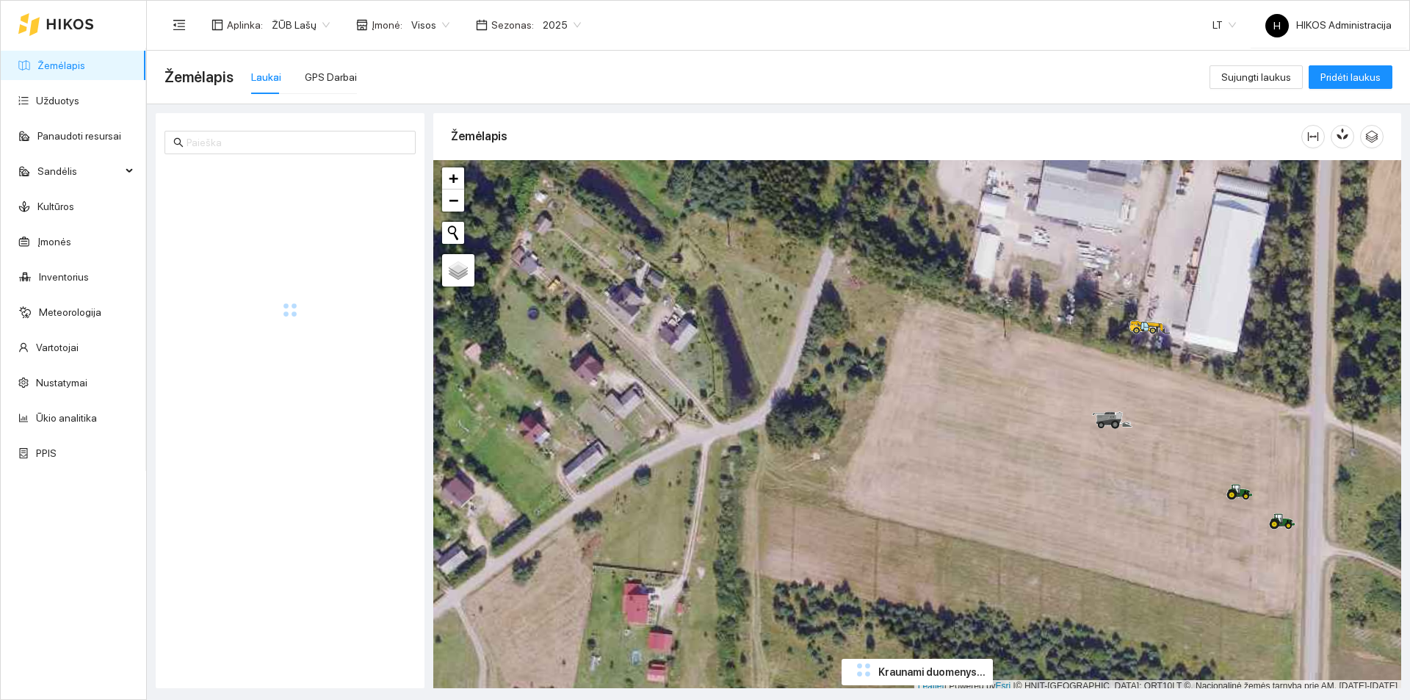
click at [85, 59] on link "Žemėlapis" at bounding box center [61, 65] width 48 height 12
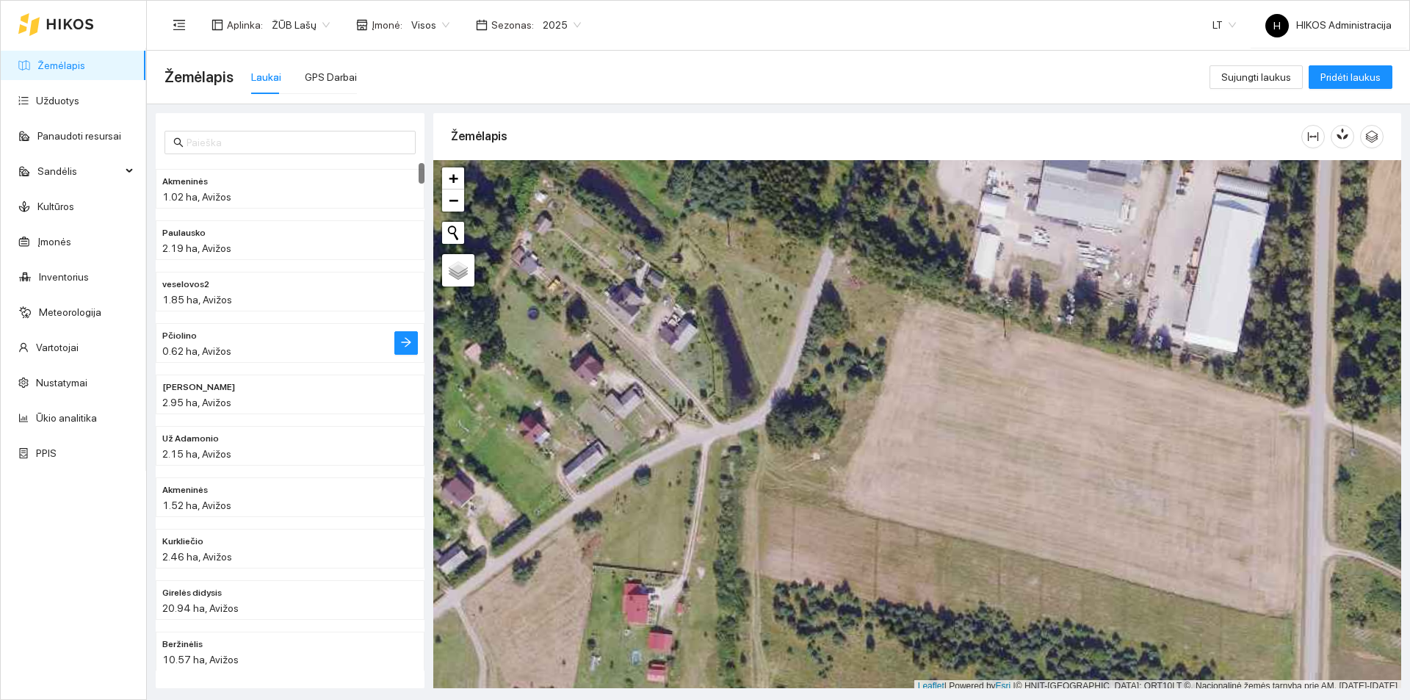
click at [336, 324] on li "Pčiolino 0.62 ha, Avižos" at bounding box center [290, 343] width 269 height 40
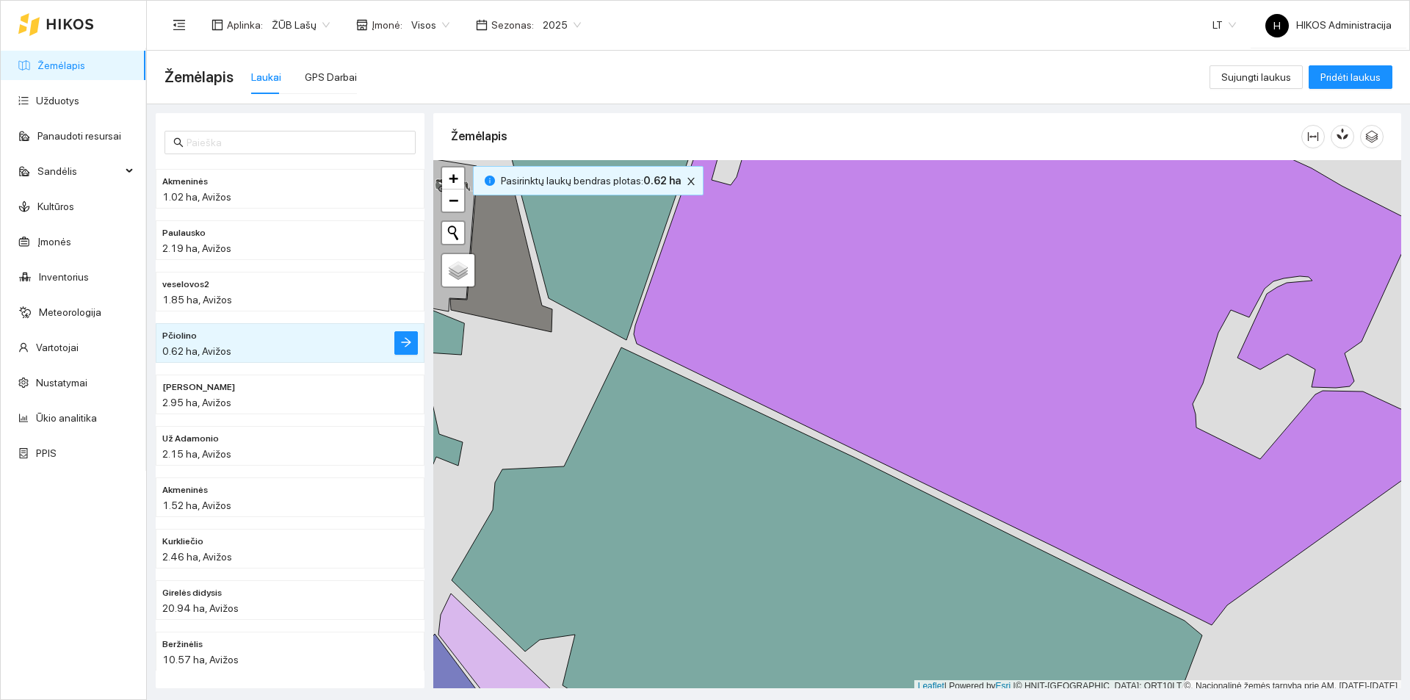
scroll to position [4, 0]
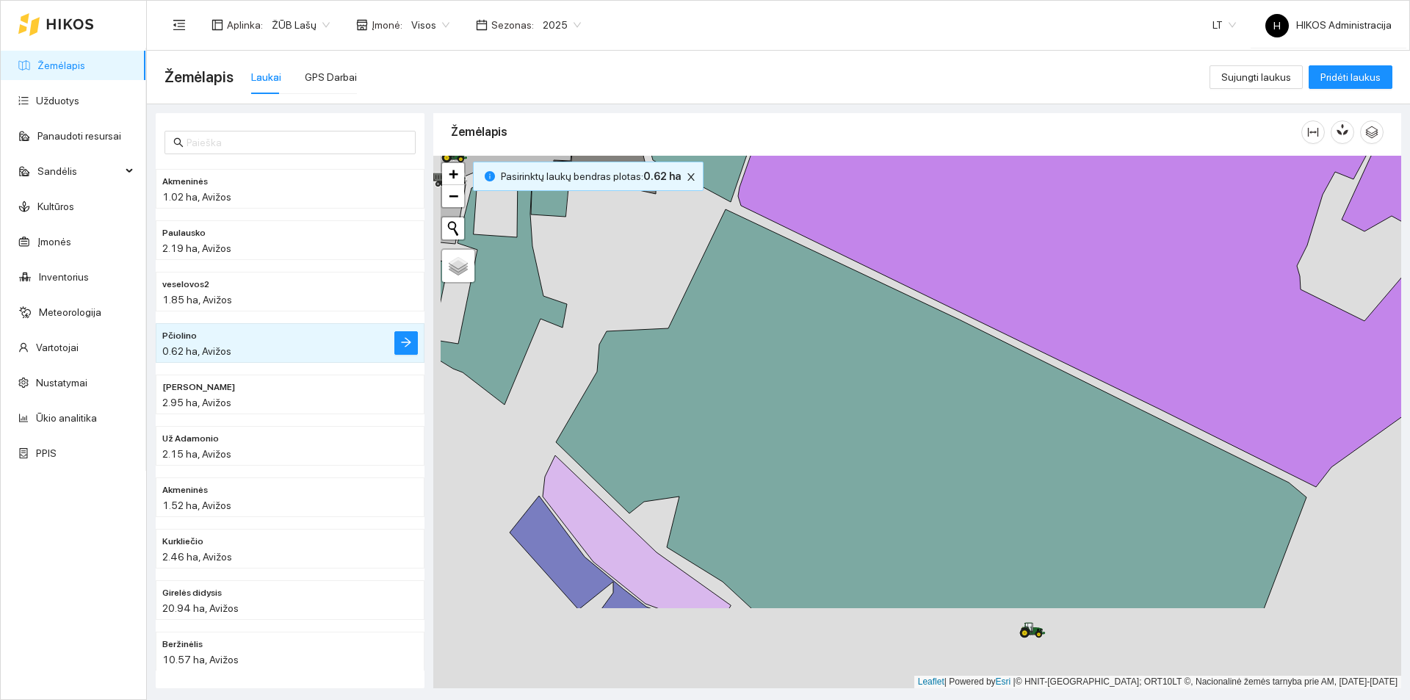
drag, startPoint x: 707, startPoint y: 231, endPoint x: 704, endPoint y: 175, distance: 56.6
click at [706, 179] on div at bounding box center [917, 422] width 968 height 533
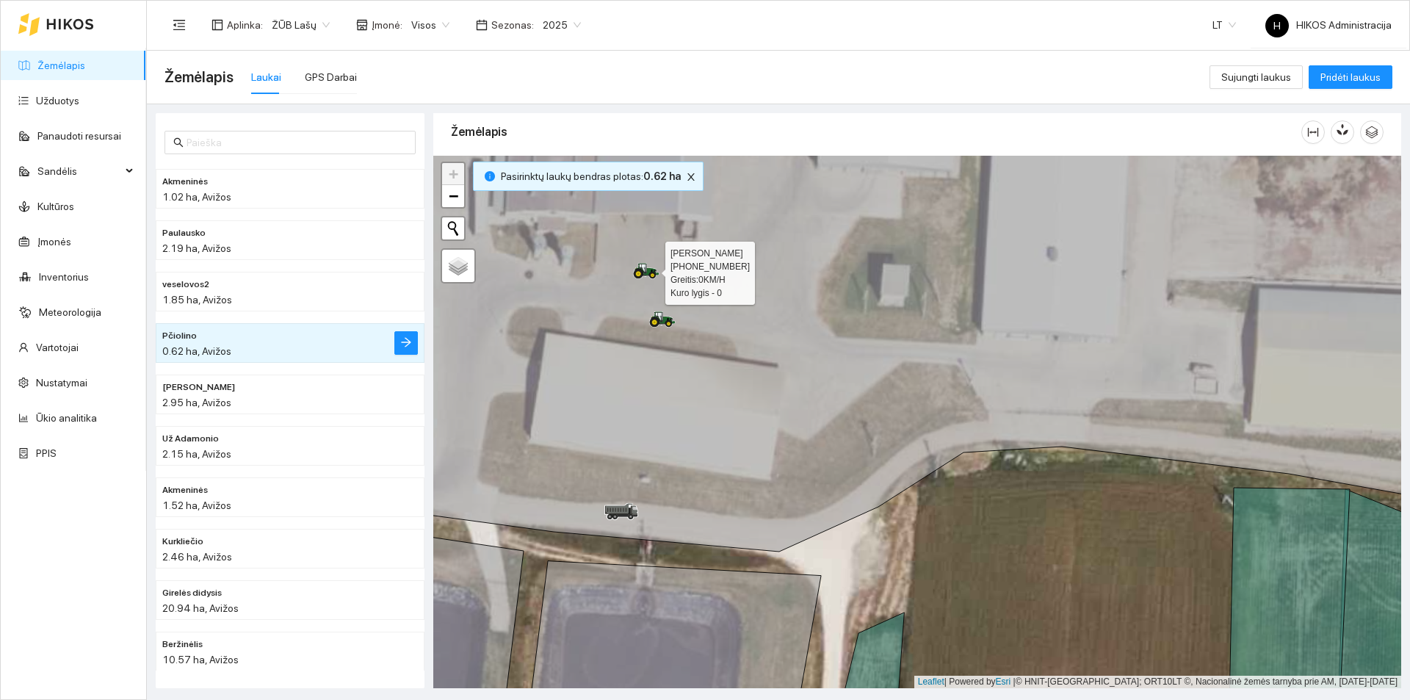
click at [651, 273] on icon at bounding box center [652, 275] width 7 height 7
click at [328, 83] on div "GPS Darbai" at bounding box center [331, 77] width 52 height 16
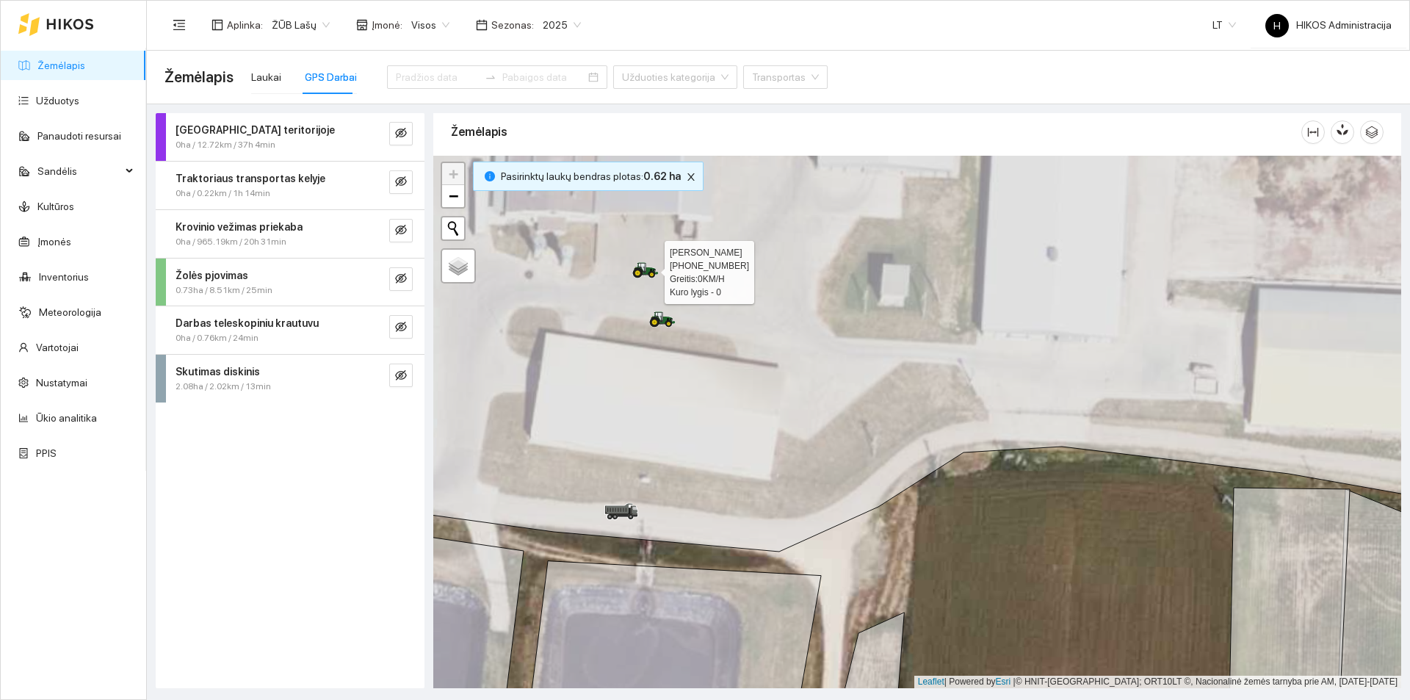
click at [638, 263] on icon at bounding box center [646, 268] width 25 height 12
click at [642, 269] on icon at bounding box center [645, 267] width 25 height 12
click at [634, 265] on icon at bounding box center [636, 270] width 10 height 10
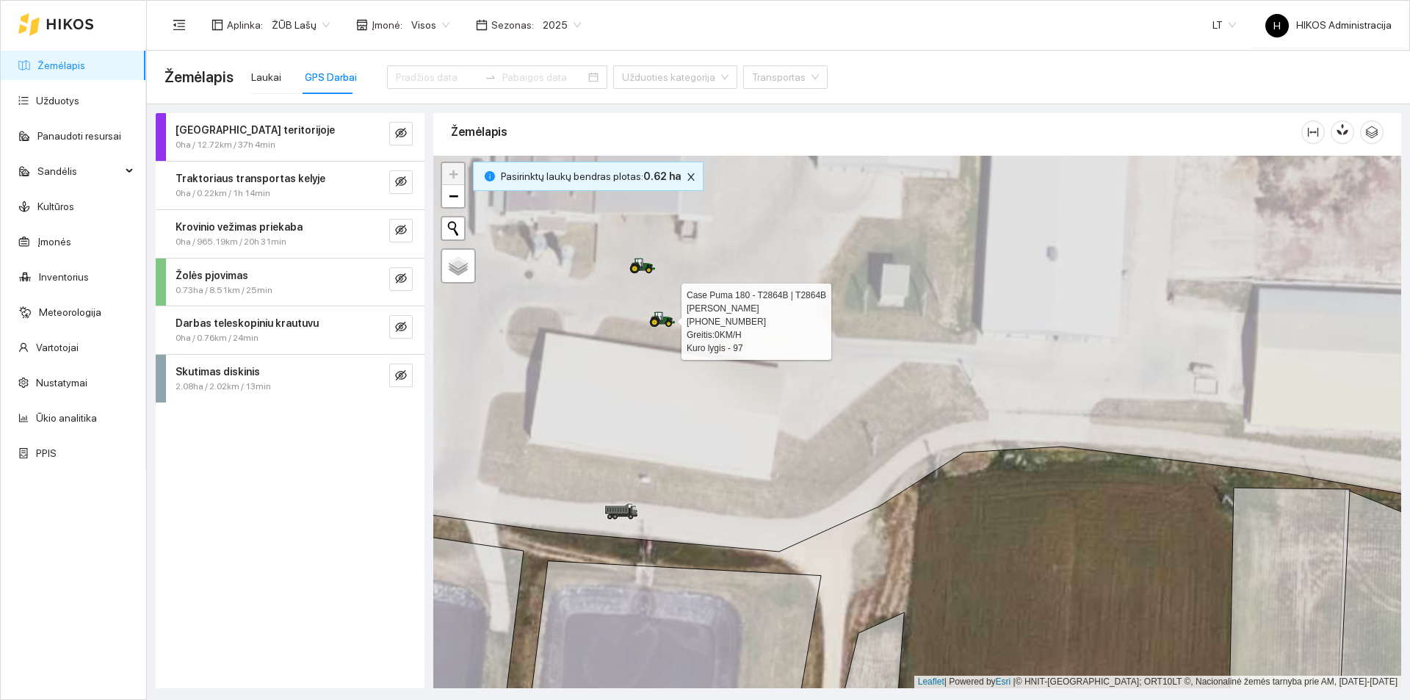
click at [659, 313] on icon at bounding box center [659, 316] width 7 height 9
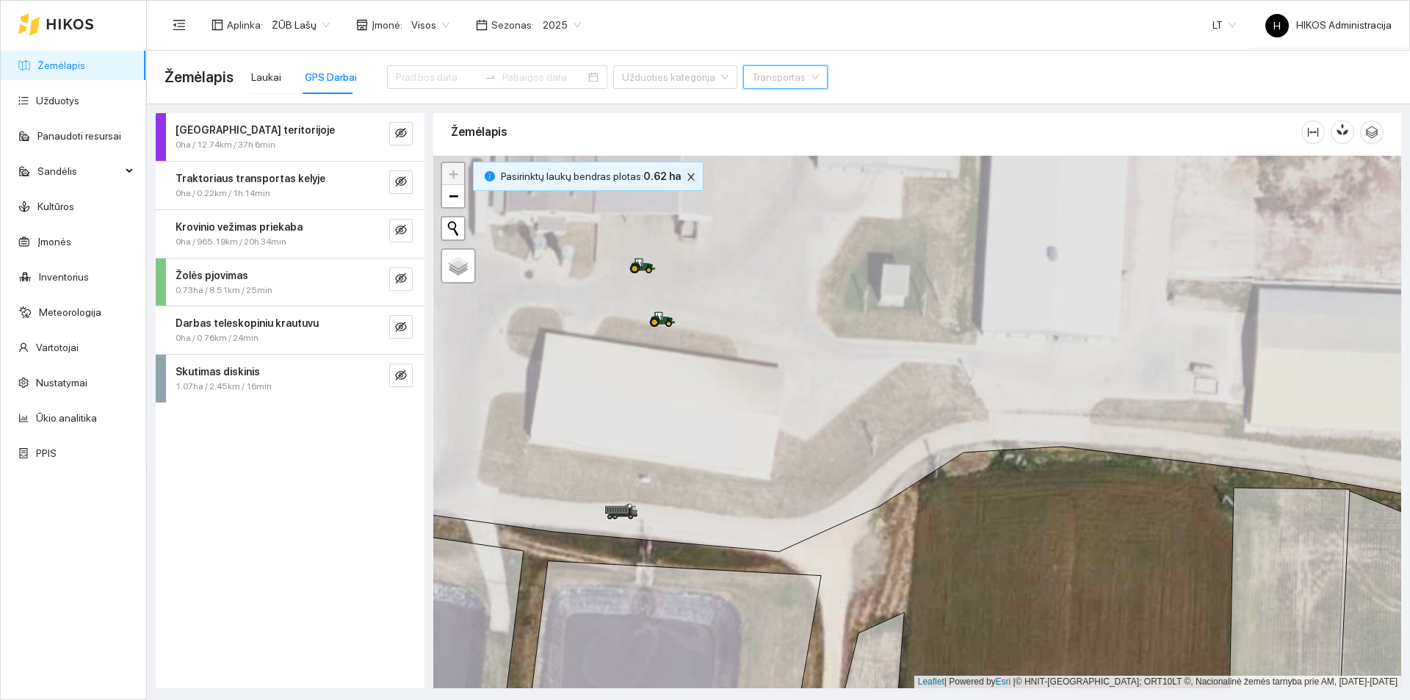
click at [686, 172] on icon "close" at bounding box center [691, 177] width 10 height 10
drag, startPoint x: 654, startPoint y: 262, endPoint x: 643, endPoint y: 259, distance: 10.7
click at [643, 259] on icon at bounding box center [642, 266] width 26 height 16
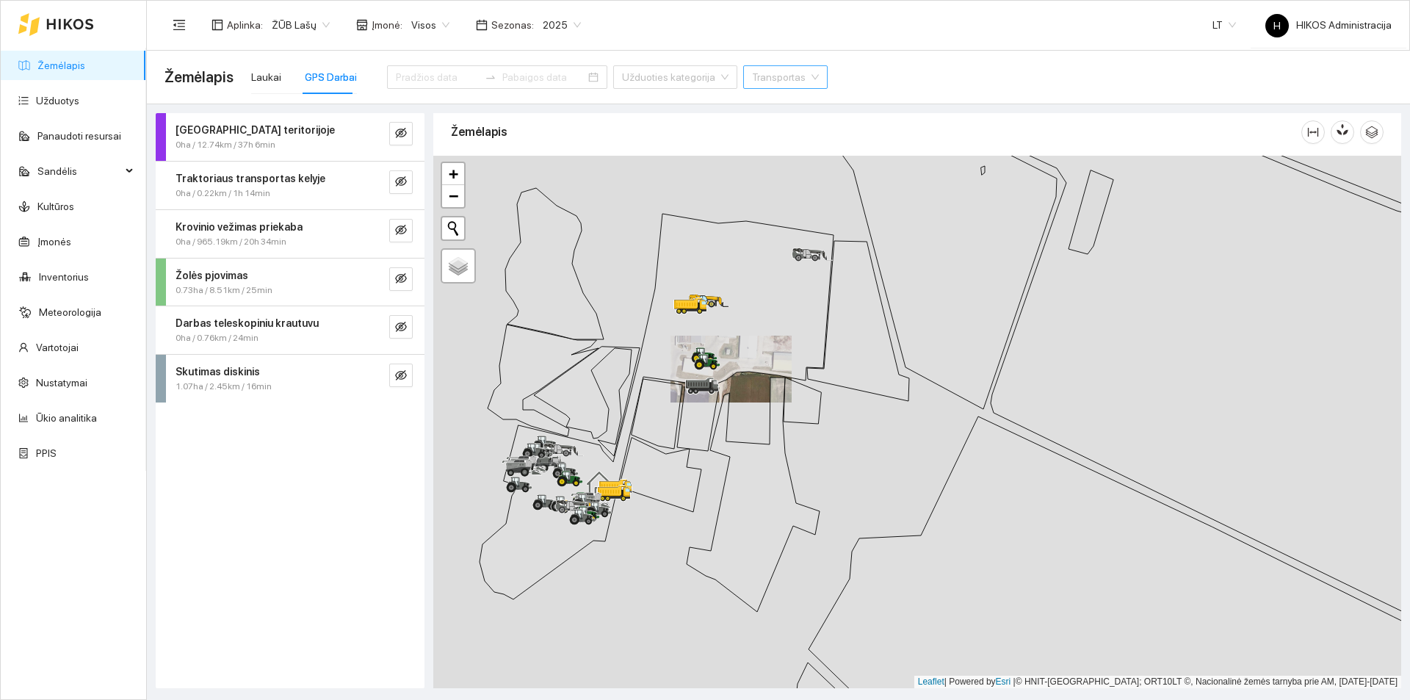
drag, startPoint x: 651, startPoint y: 242, endPoint x: 649, endPoint y: 270, distance: 28.0
click at [649, 270] on div at bounding box center [917, 422] width 968 height 533
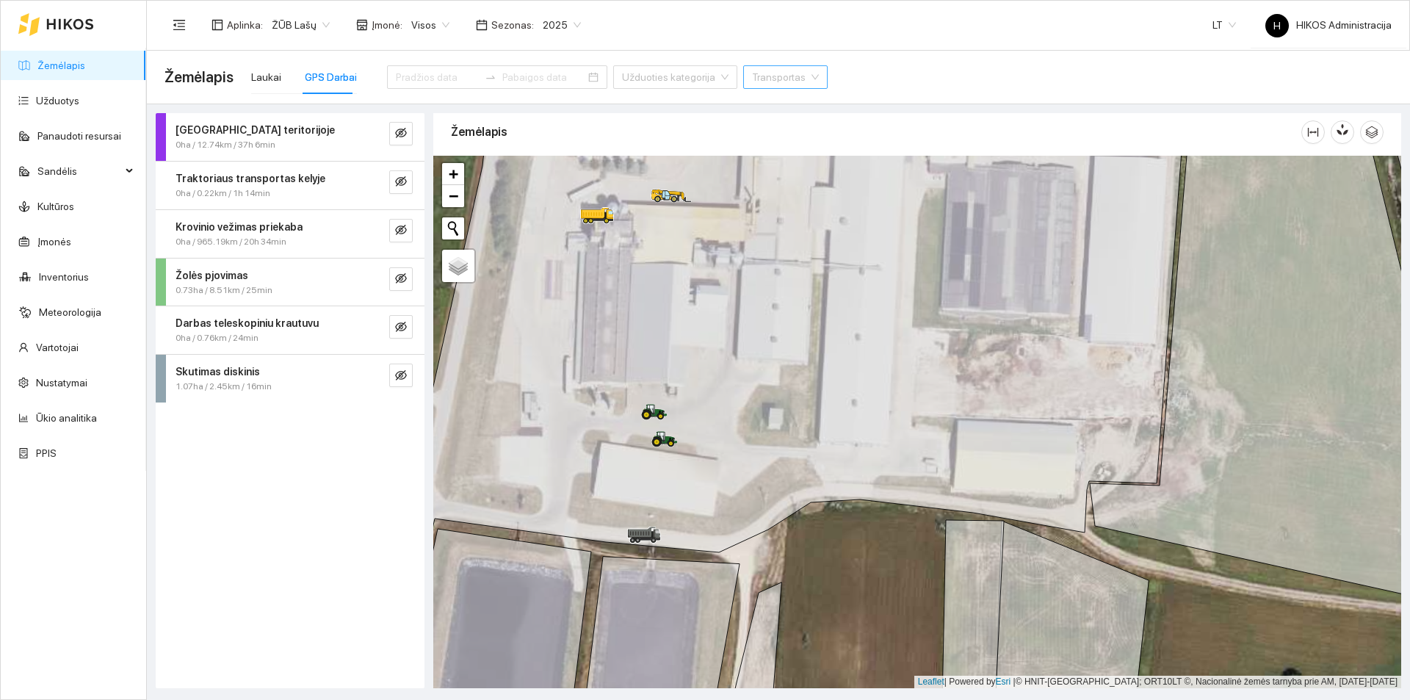
click at [85, 60] on link "Žemėlapis" at bounding box center [61, 65] width 48 height 12
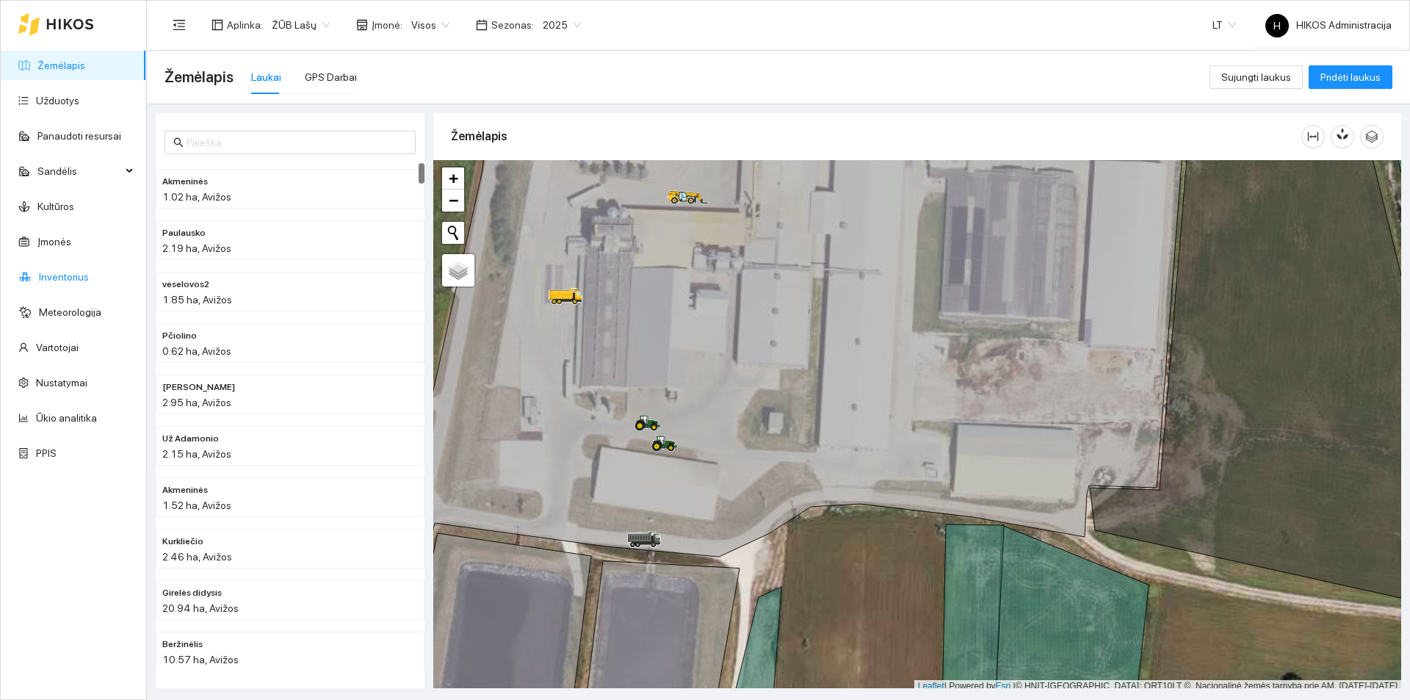
click at [59, 276] on link "Inventorius" at bounding box center [64, 277] width 50 height 12
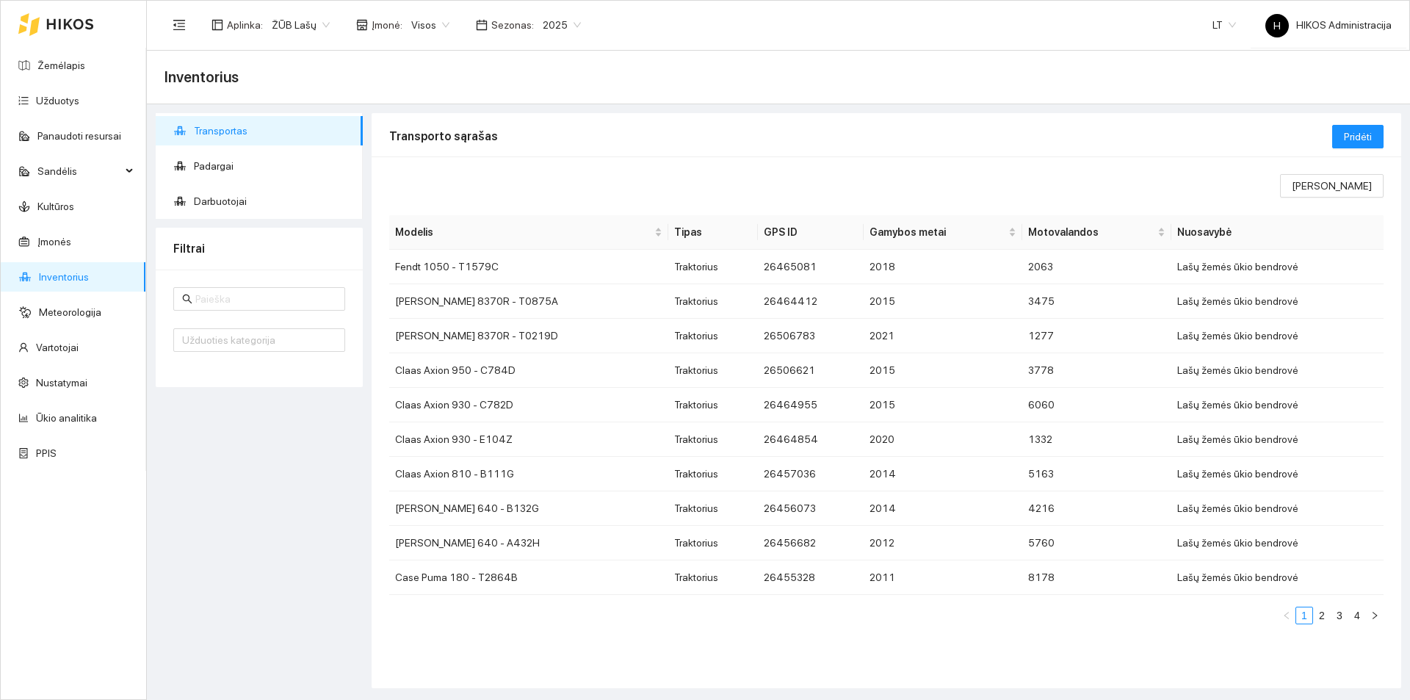
click at [244, 285] on div "Užduoties kategorija" at bounding box center [259, 329] width 207 height 118
click at [244, 291] on input "text" at bounding box center [265, 299] width 141 height 16
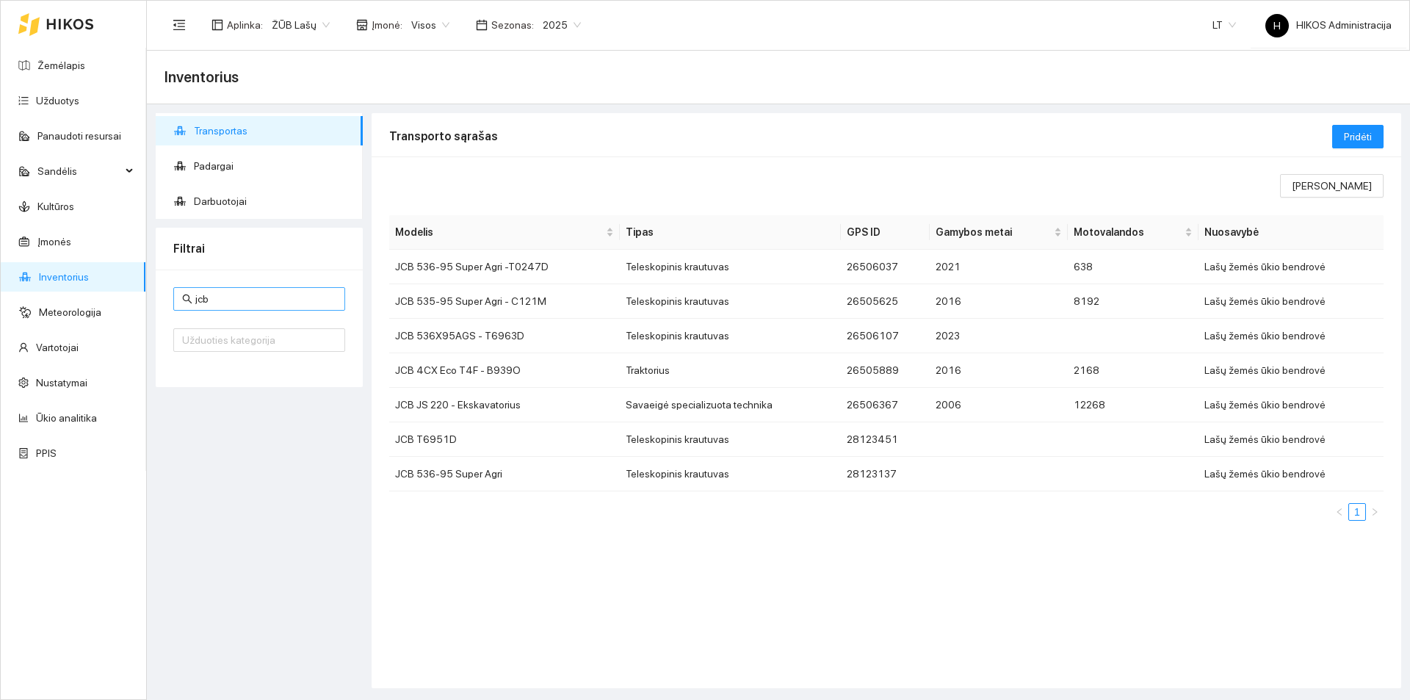
drag, startPoint x: 306, startPoint y: 286, endPoint x: 270, endPoint y: 300, distance: 39.3
click at [270, 300] on div "jcb Užduoties kategorija" at bounding box center [259, 329] width 207 height 118
drag, startPoint x: 270, startPoint y: 300, endPoint x: 67, endPoint y: 292, distance: 202.9
click at [62, 294] on section "Žemėlapis Užduotys Panaudoti resursai Sandėlis Kultūros Įmonės Inventorius Mete…" at bounding box center [705, 350] width 1410 height 700
type input "e100"
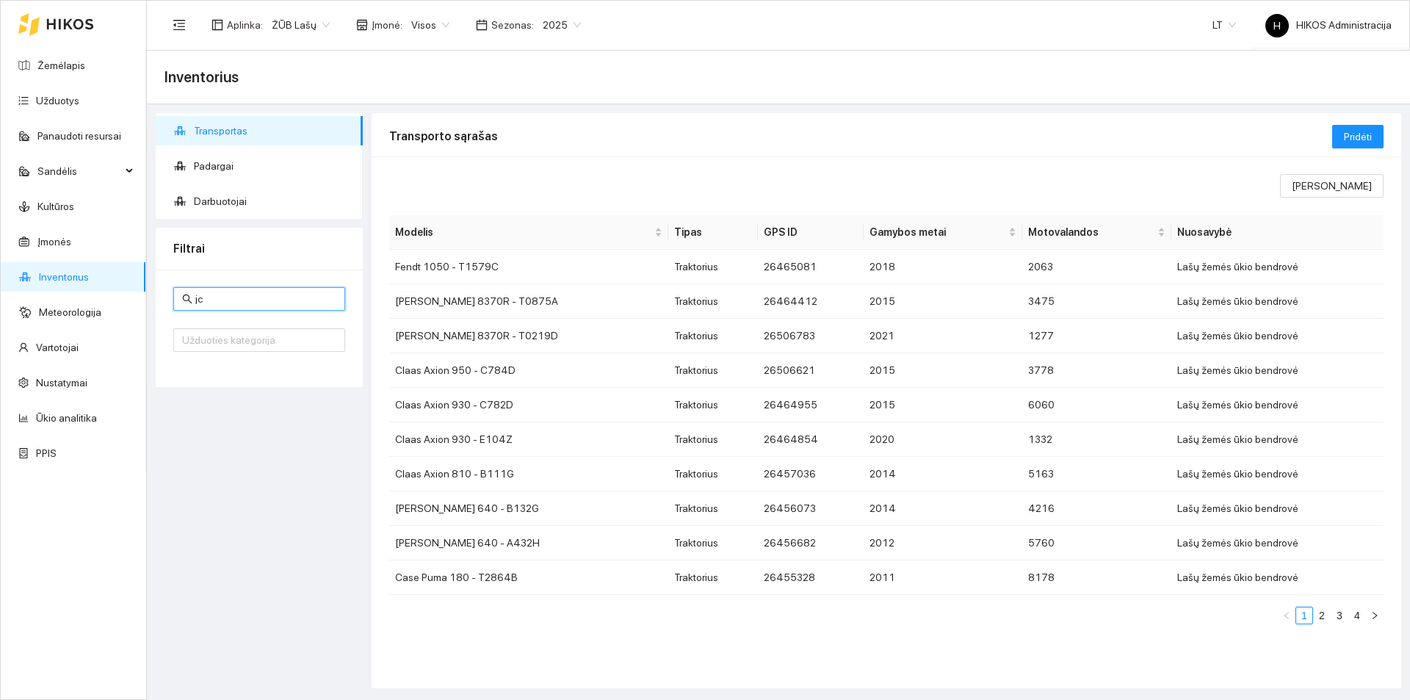
type input "jcb"
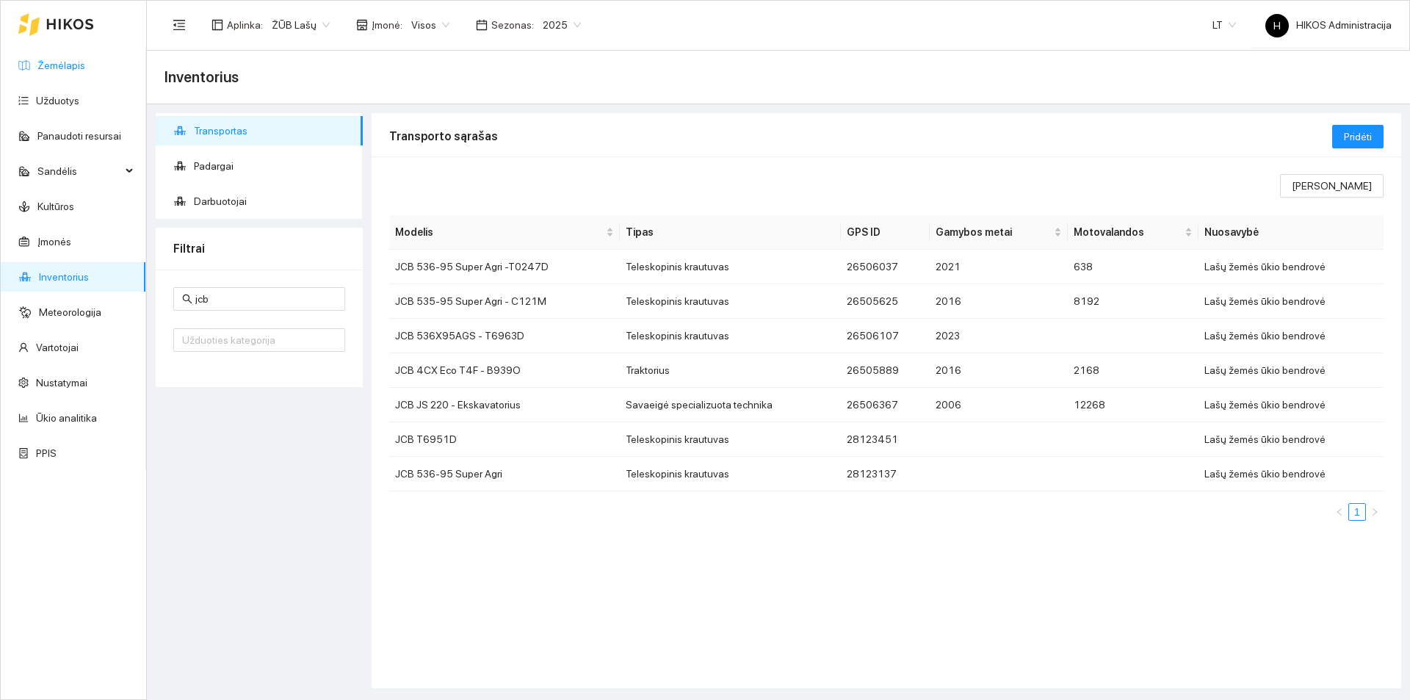
click at [71, 65] on link "Žemėlapis" at bounding box center [61, 65] width 48 height 12
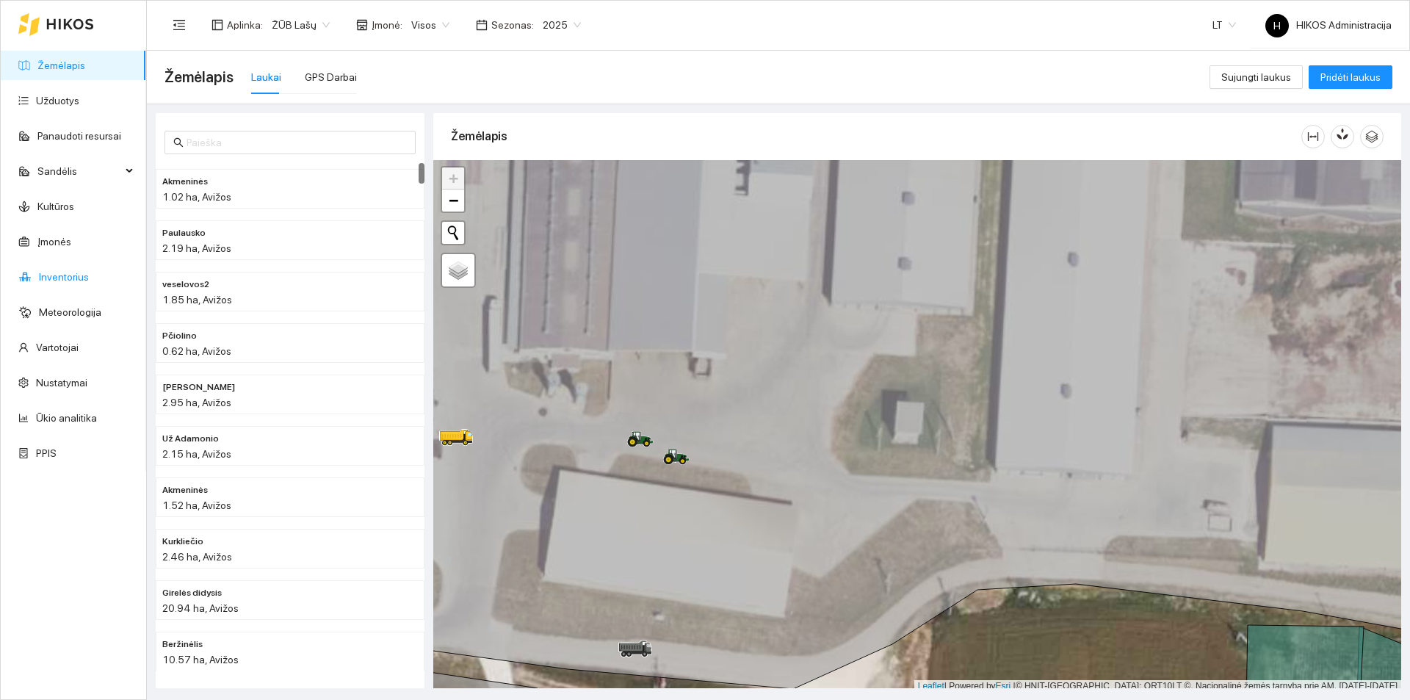
click at [69, 278] on link "Inventorius" at bounding box center [64, 277] width 50 height 12
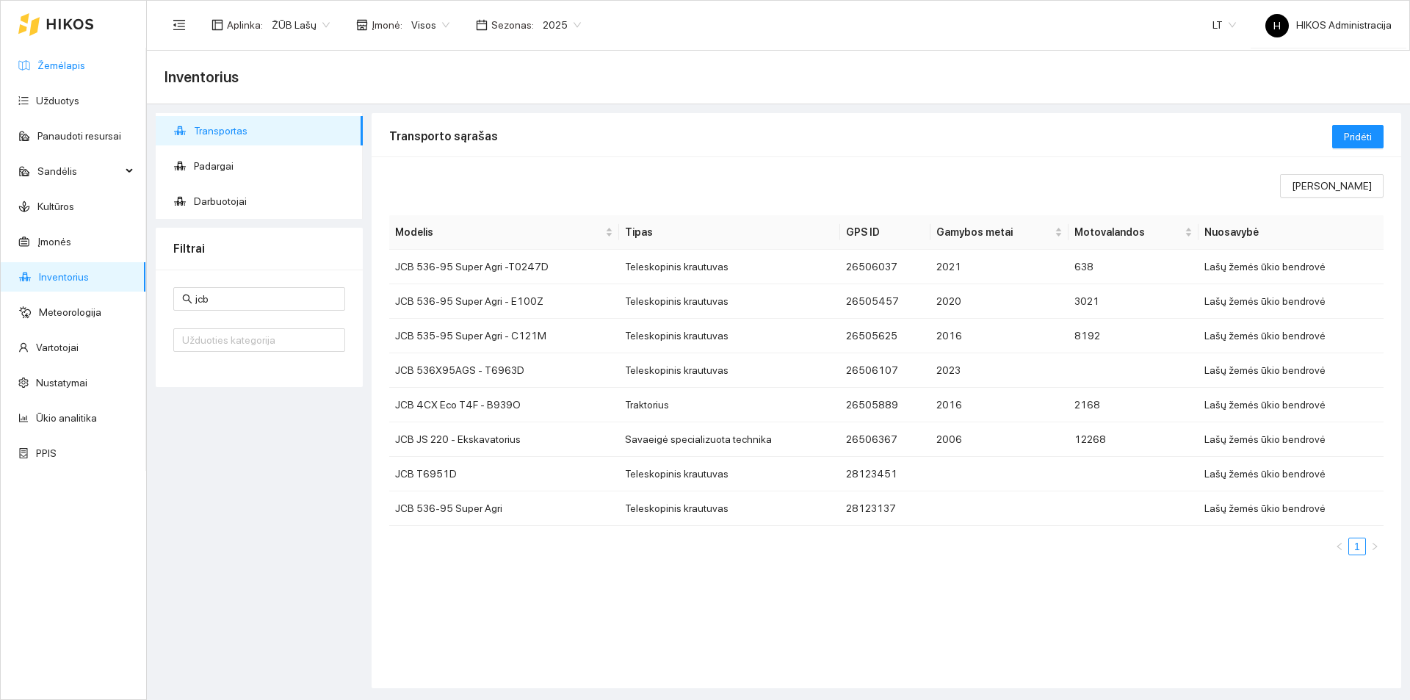
click at [85, 68] on link "Žemėlapis" at bounding box center [61, 65] width 48 height 12
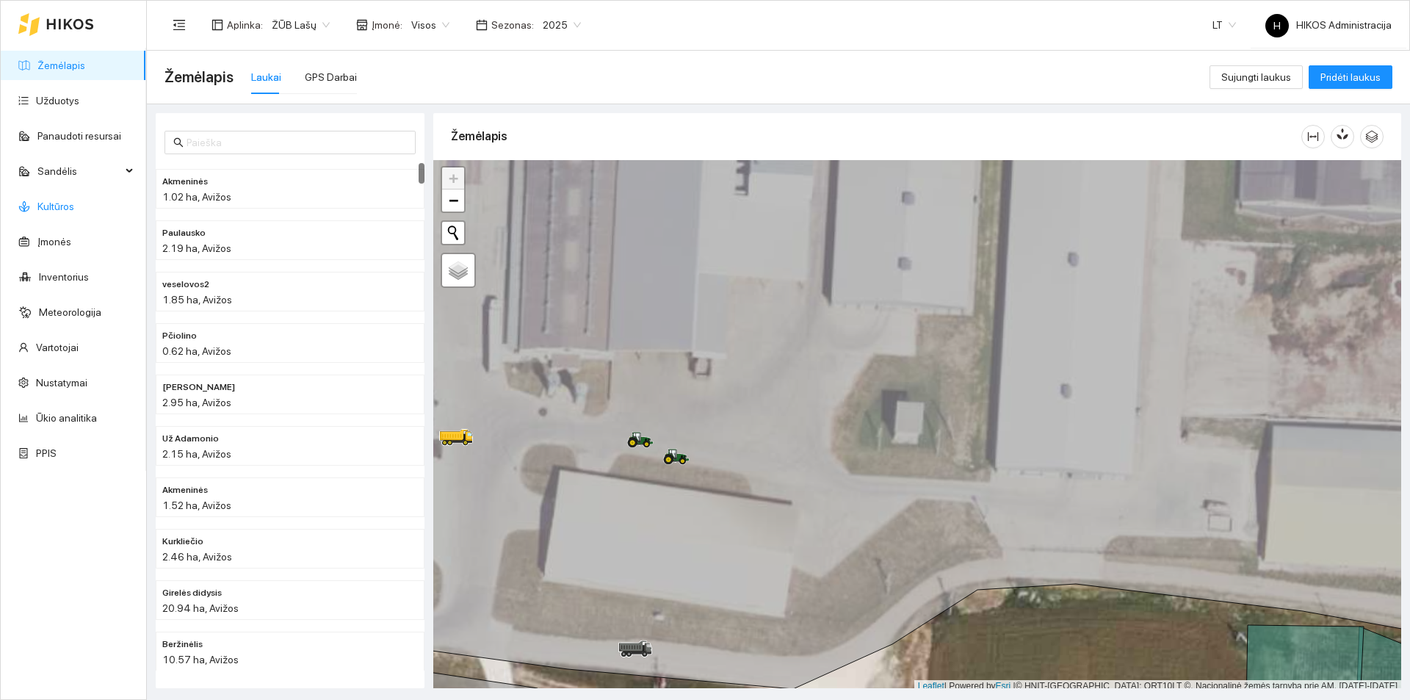
click at [74, 208] on link "Kultūros" at bounding box center [55, 207] width 37 height 12
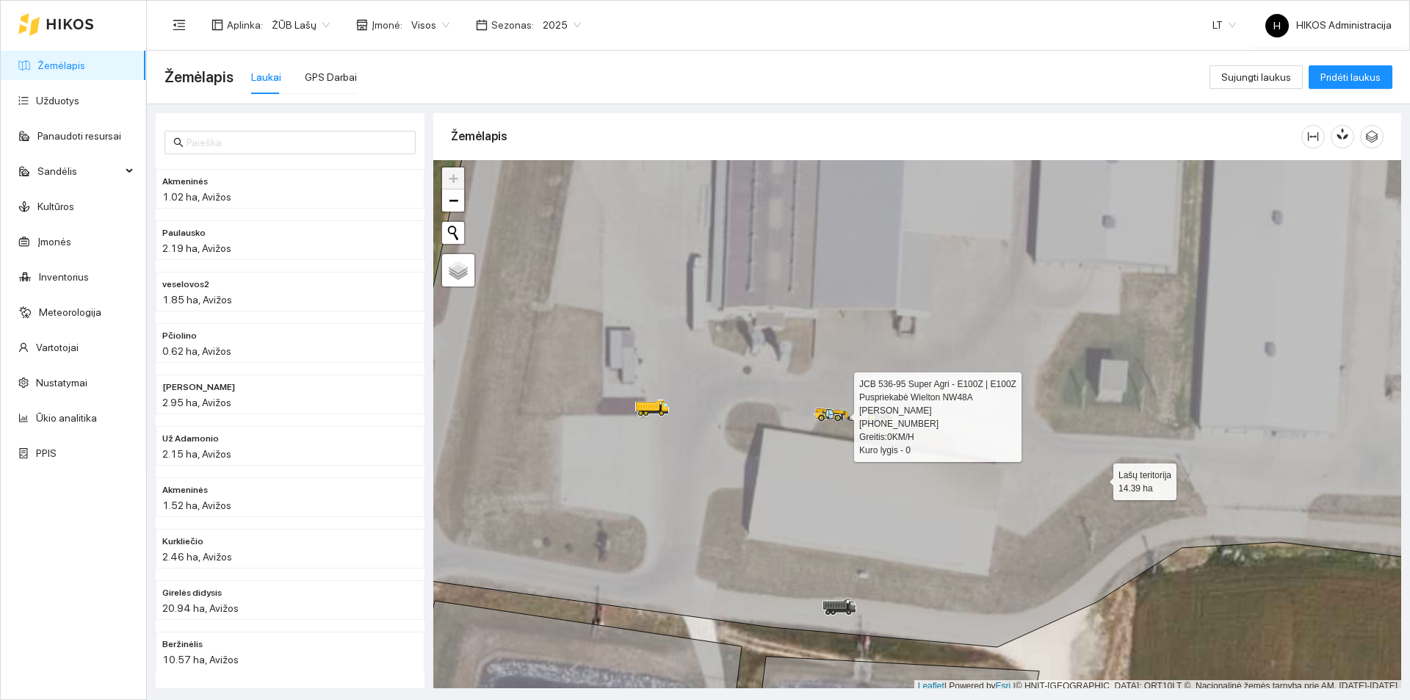
scroll to position [4, 0]
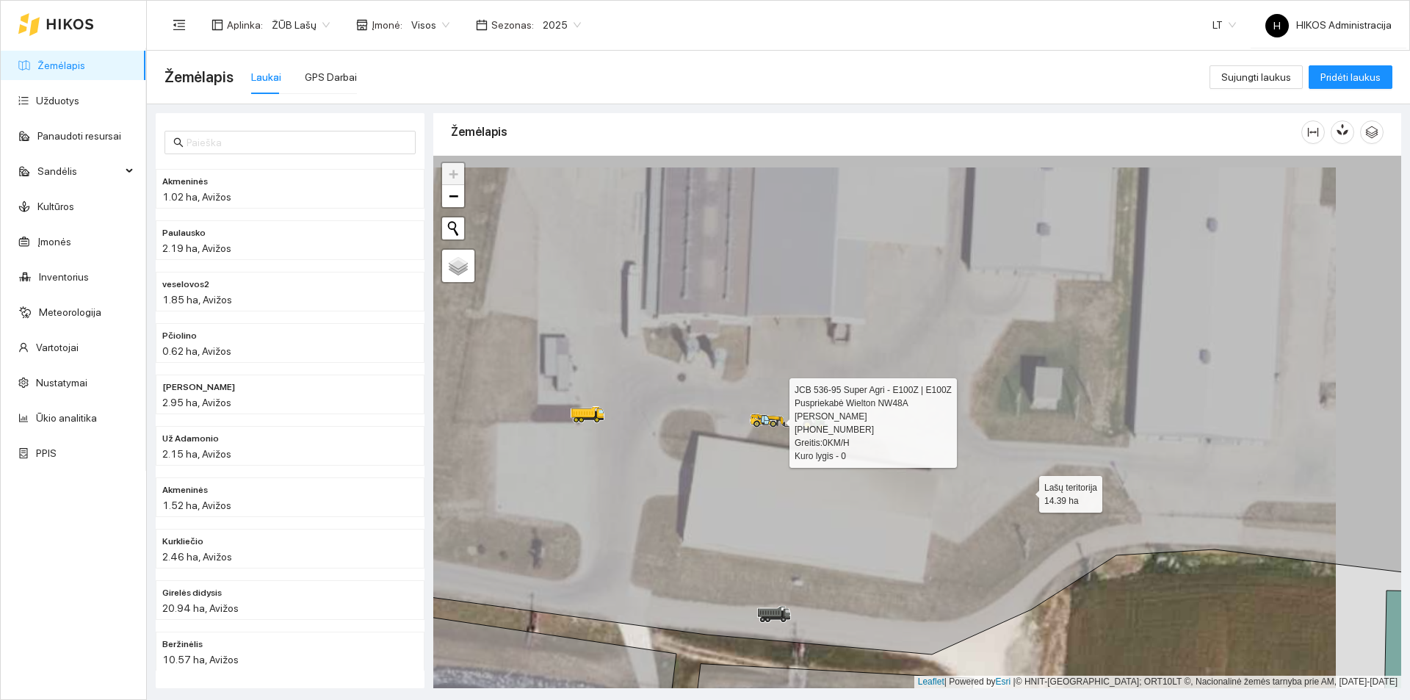
drag, startPoint x: 1072, startPoint y: 484, endPoint x: 1024, endPoint y: 491, distance: 49.0
click at [1024, 491] on icon at bounding box center [851, 434] width 1163 height 640
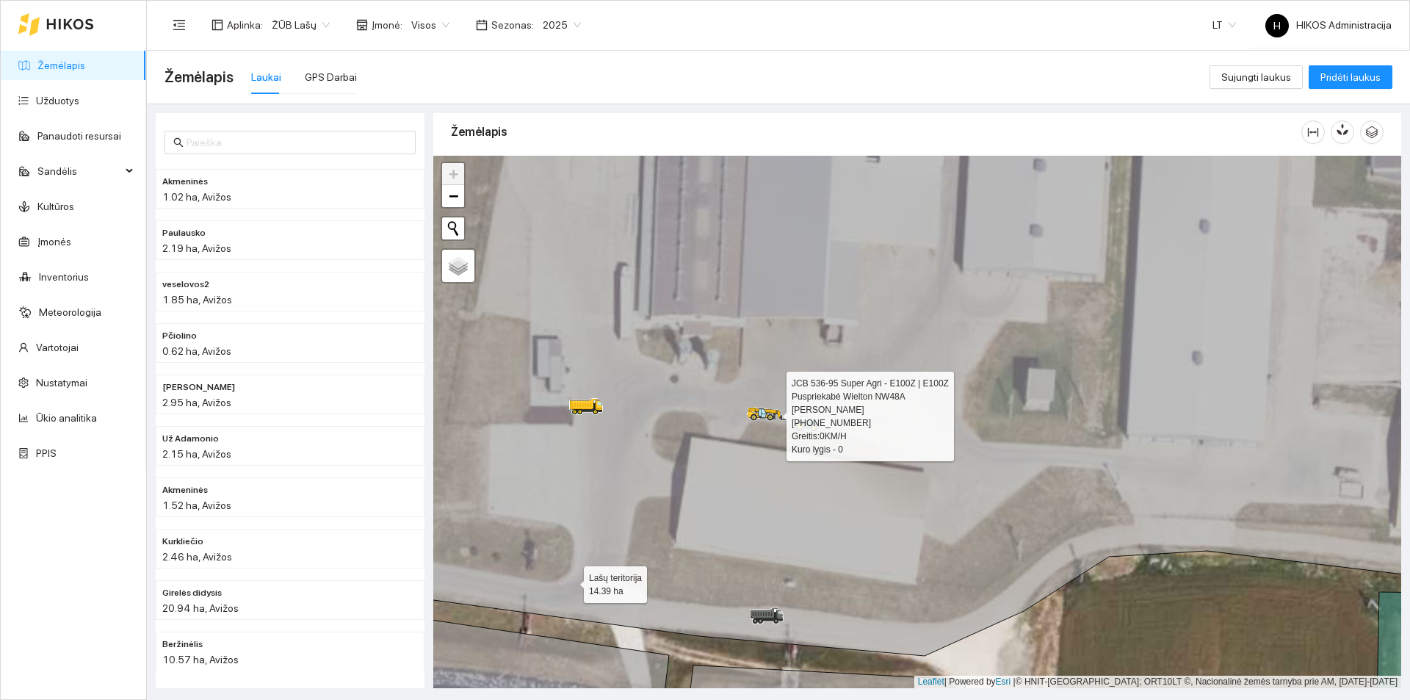
click at [682, 408] on icon at bounding box center [917, 396] width 1163 height 589
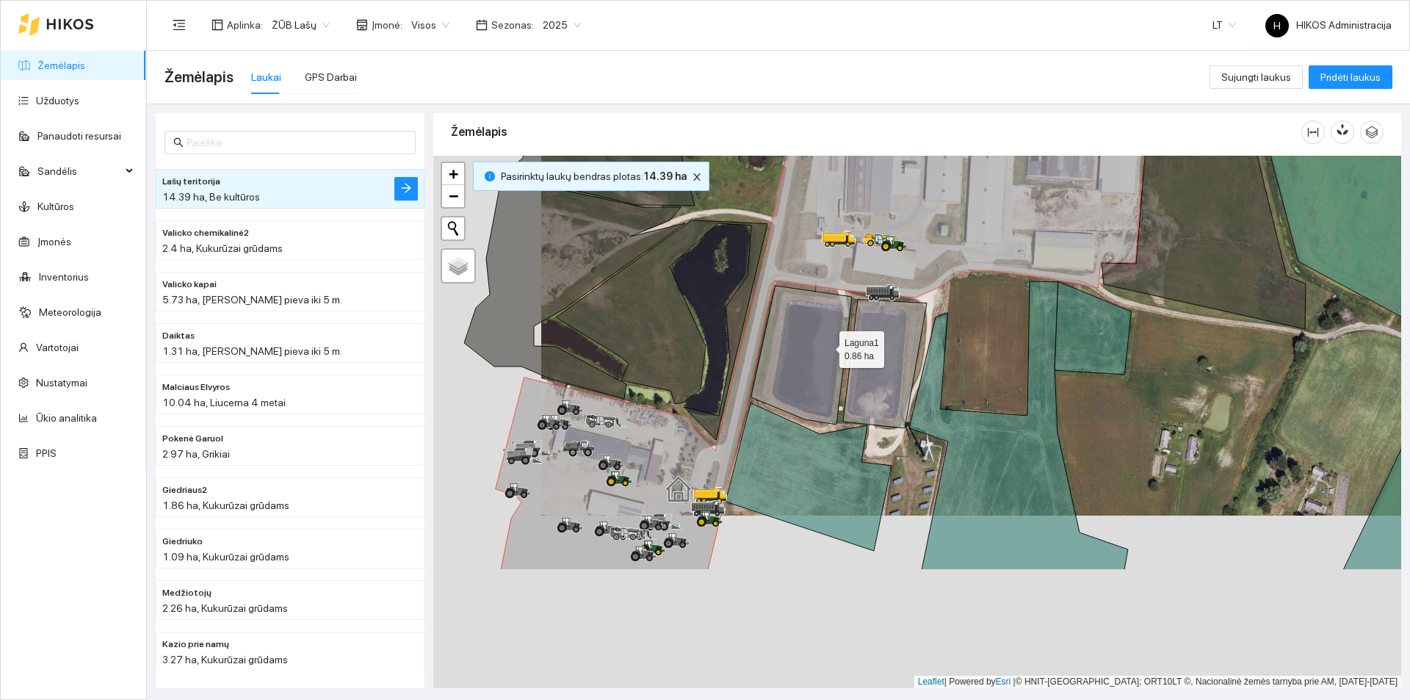
drag, startPoint x: 723, startPoint y: 519, endPoint x: 843, endPoint y: 327, distance: 226.0
click at [842, 328] on icon at bounding box center [801, 355] width 101 height 139
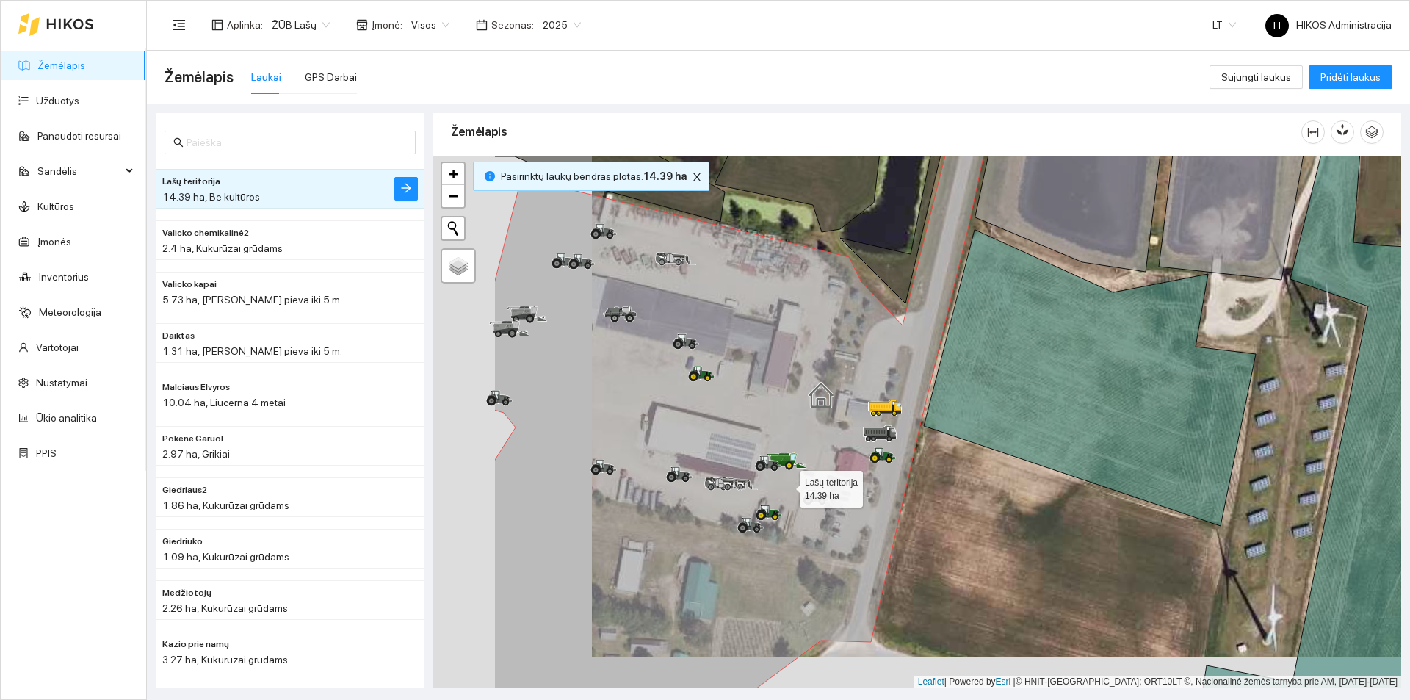
drag, startPoint x: 649, startPoint y: 521, endPoint x: 784, endPoint y: 485, distance: 140.4
click at [784, 485] on icon at bounding box center [748, 391] width 508 height 640
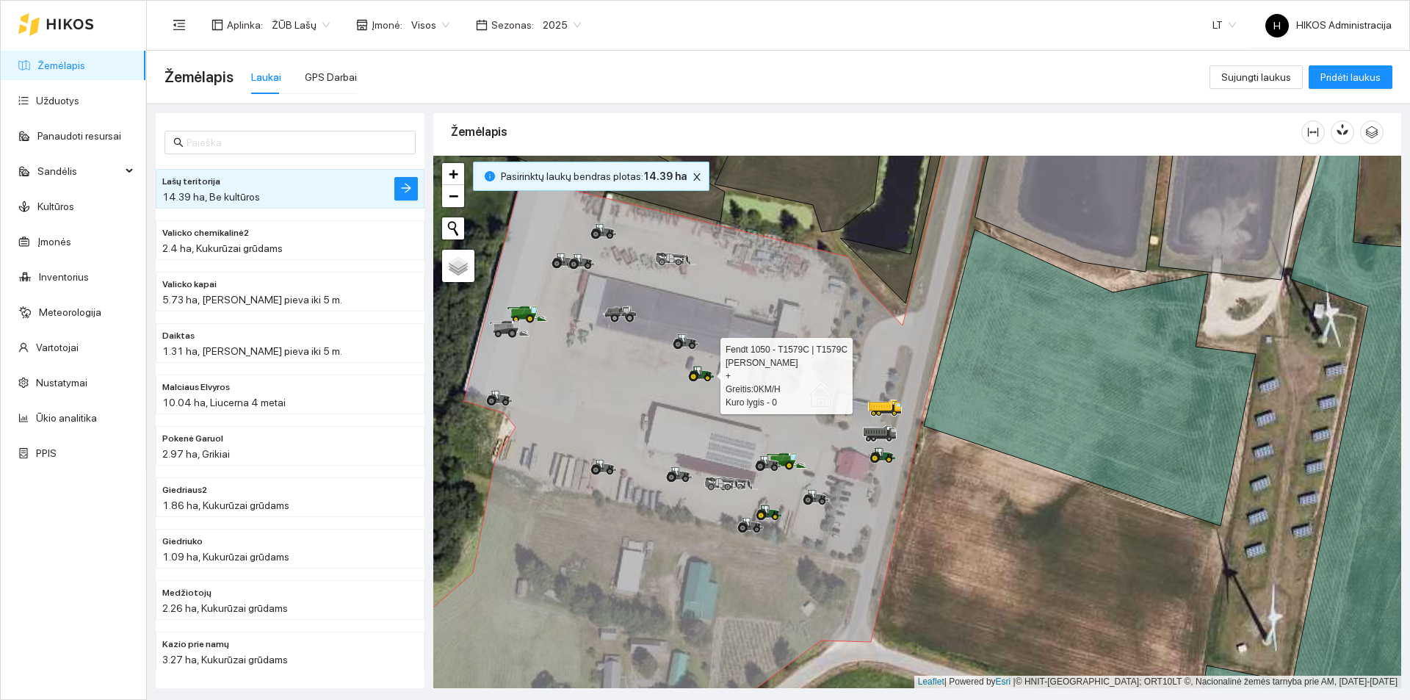
click at [693, 375] on icon at bounding box center [693, 377] width 4 height 4
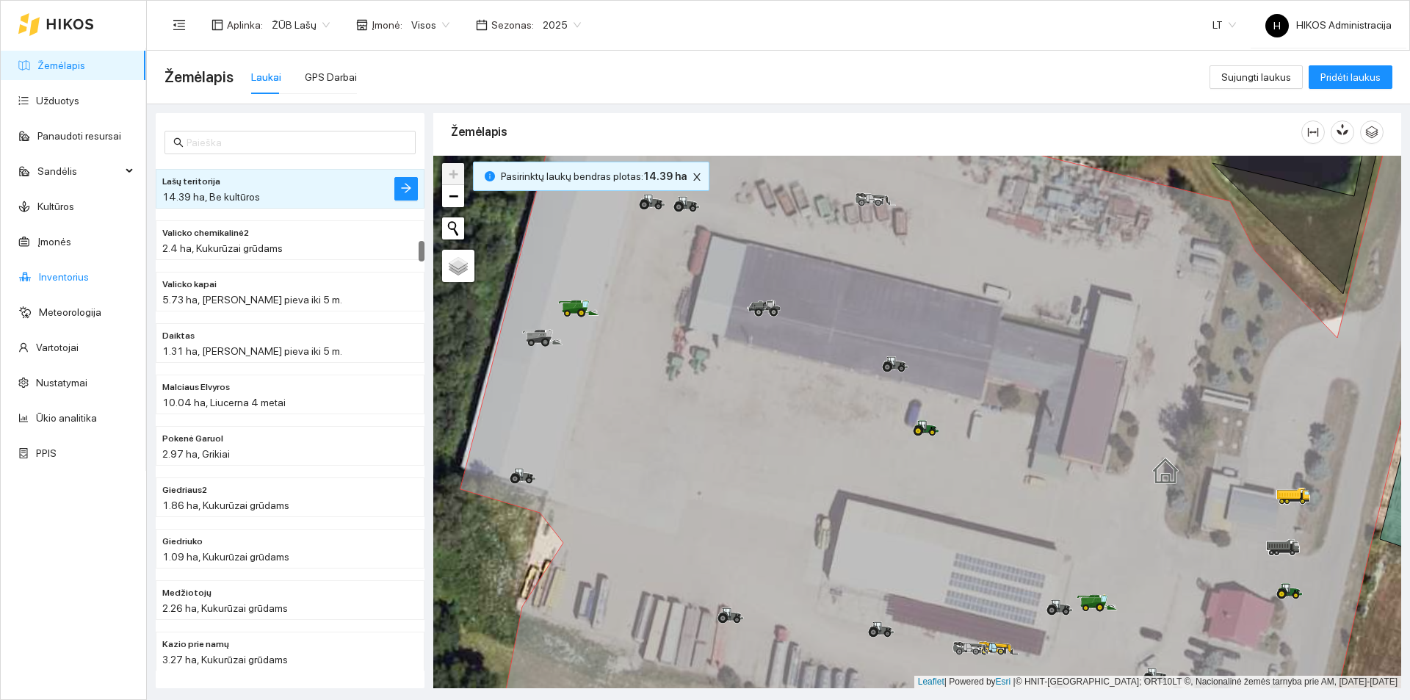
click at [86, 271] on link "Inventorius" at bounding box center [64, 277] width 50 height 12
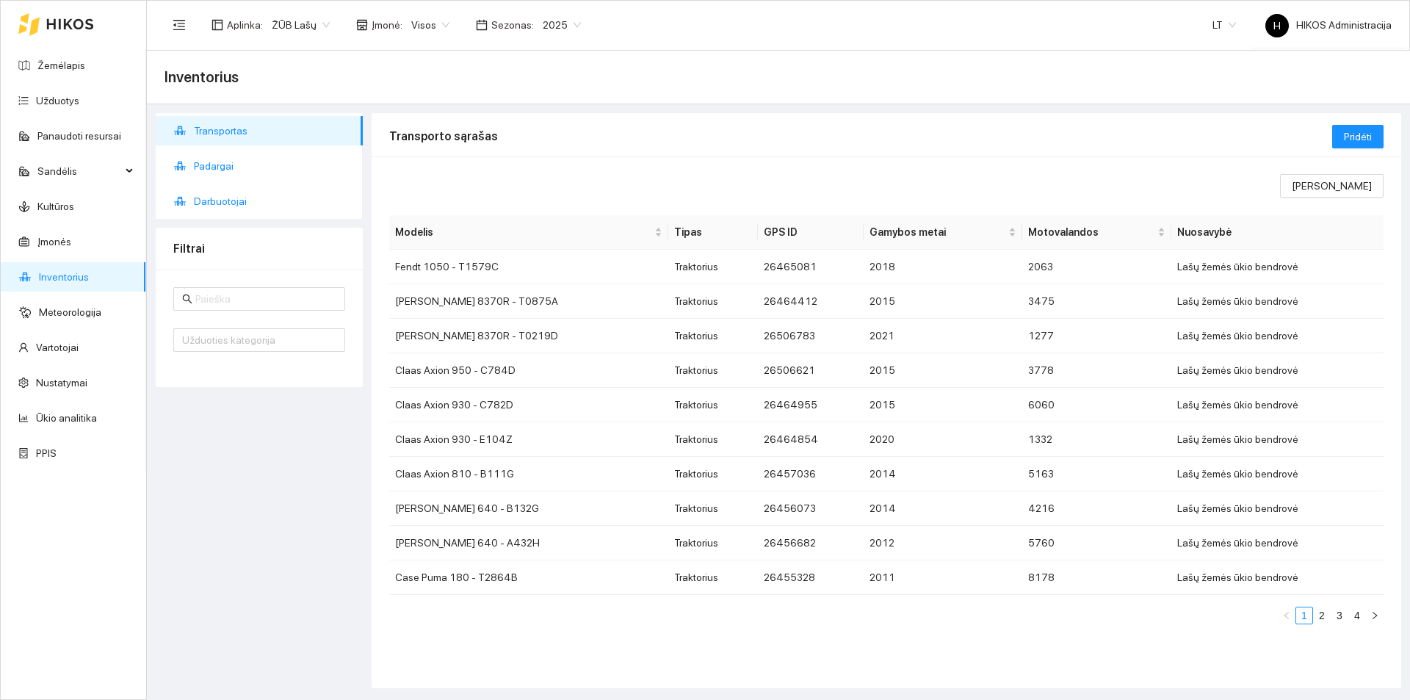
click at [231, 178] on span "Padargai" at bounding box center [272, 165] width 157 height 29
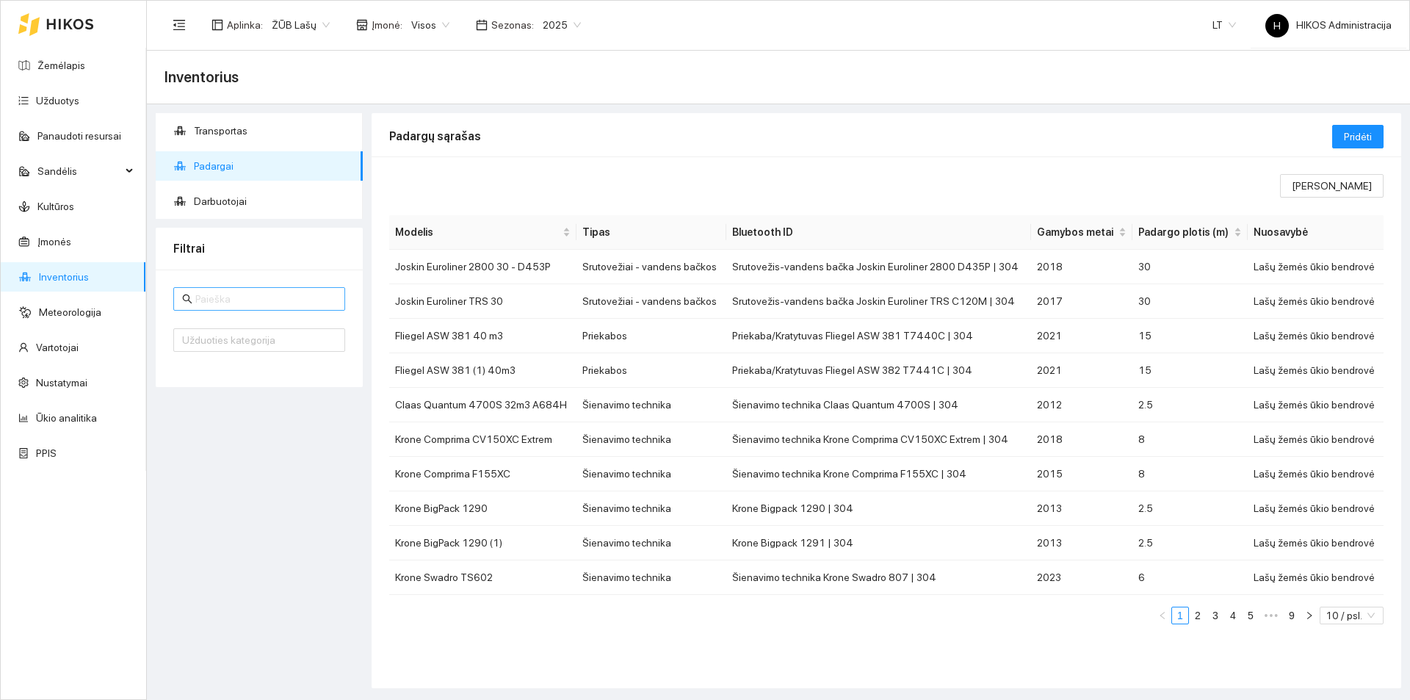
click at [284, 306] on input "text" at bounding box center [265, 299] width 141 height 16
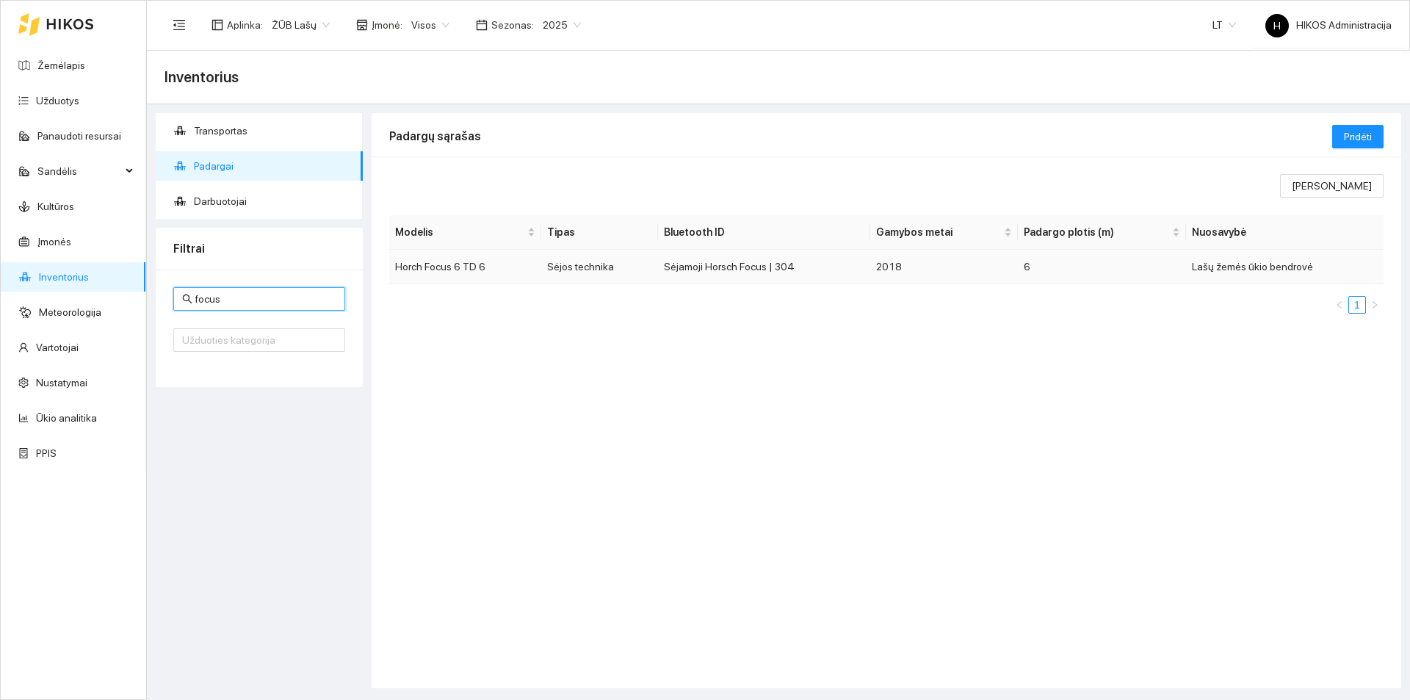
type input "focus"
click at [521, 277] on td "Horch Focus 6 TD 6" at bounding box center [465, 267] width 152 height 35
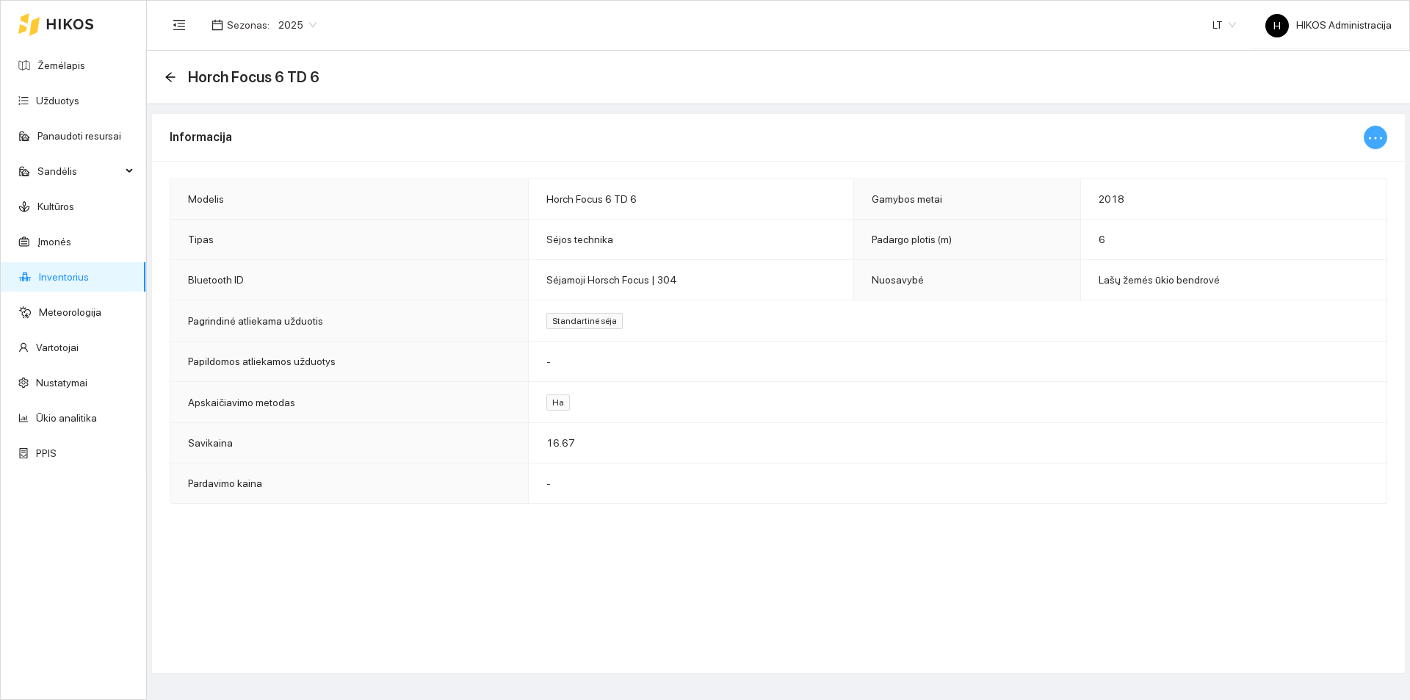
click at [1376, 137] on icon "ellipsis" at bounding box center [1376, 138] width 18 height 18
click at [1342, 161] on span "Keisti informaciją" at bounding box center [1345, 167] width 76 height 16
type input "Horch Focus 6 TD 6"
type input "2018"
type input "6"
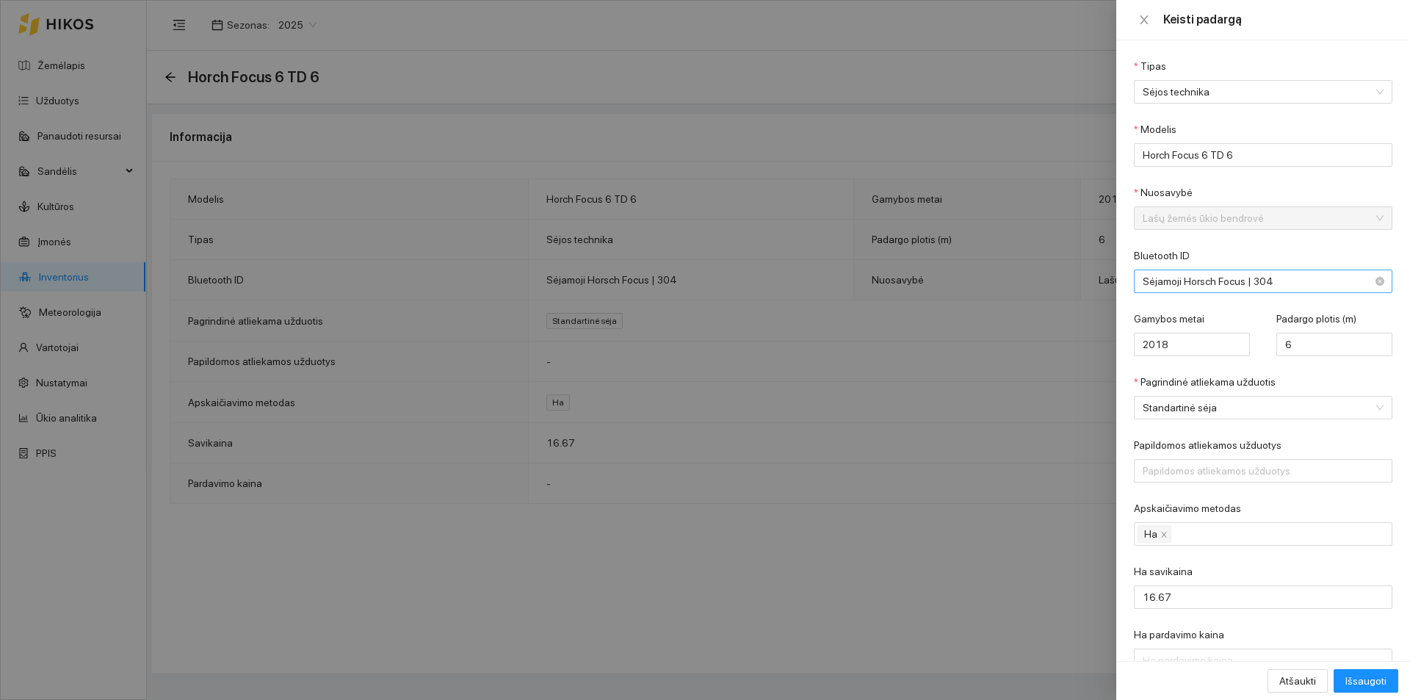
click at [1219, 291] on span "Sėjamoji Horsch Focus | 304" at bounding box center [1253, 281] width 220 height 22
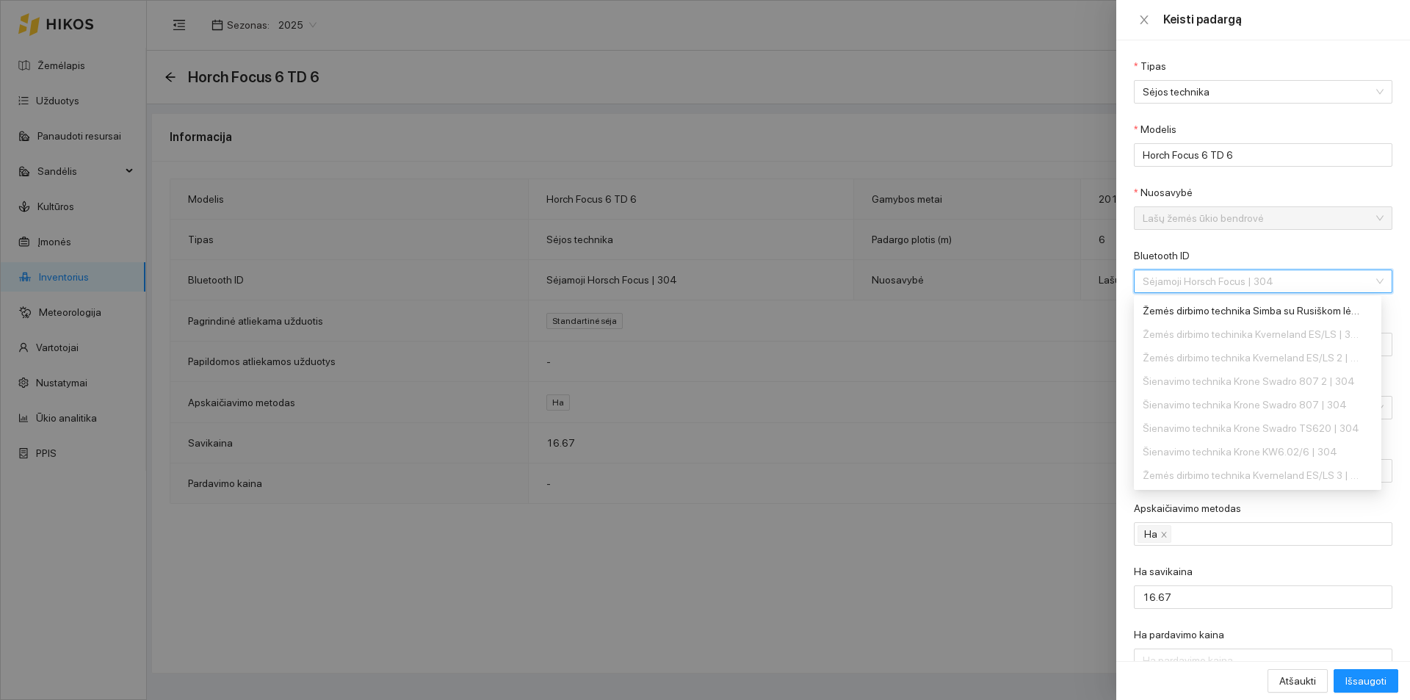
click at [1033, 387] on div at bounding box center [705, 350] width 1410 height 700
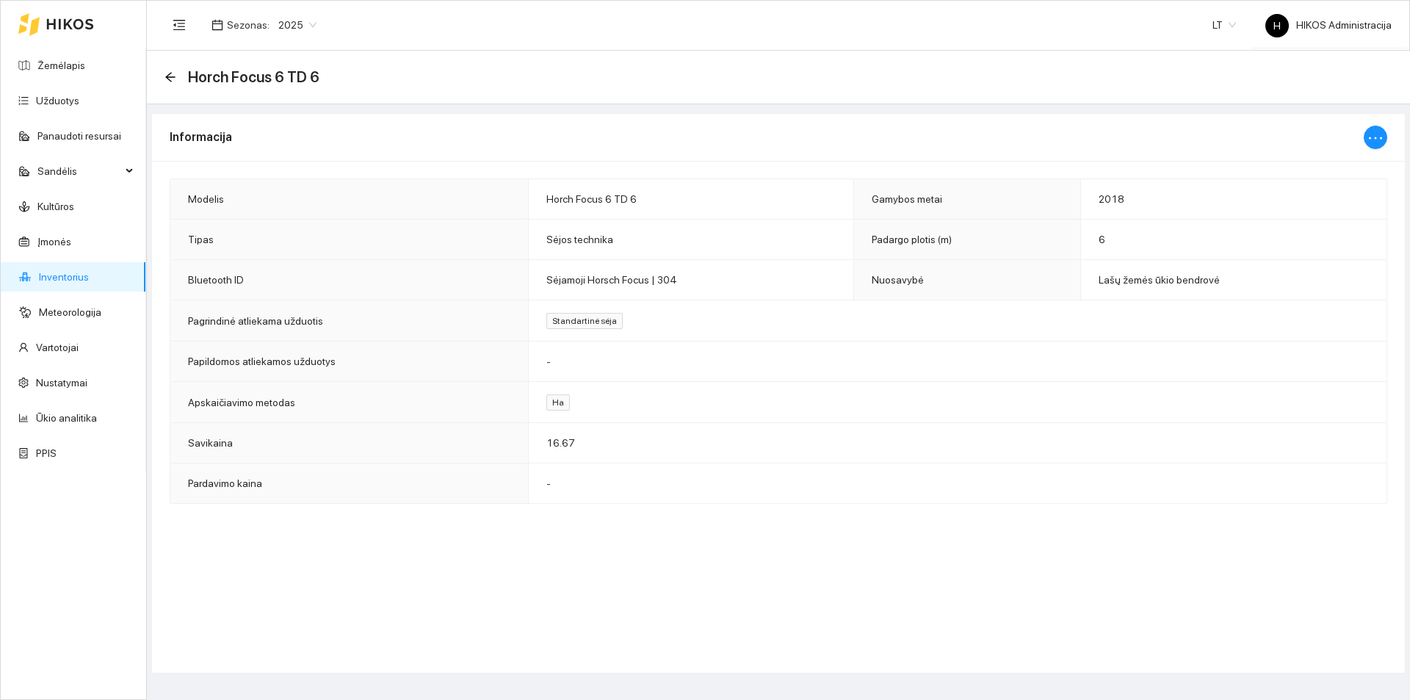
click at [89, 271] on link "Inventorius" at bounding box center [64, 277] width 50 height 12
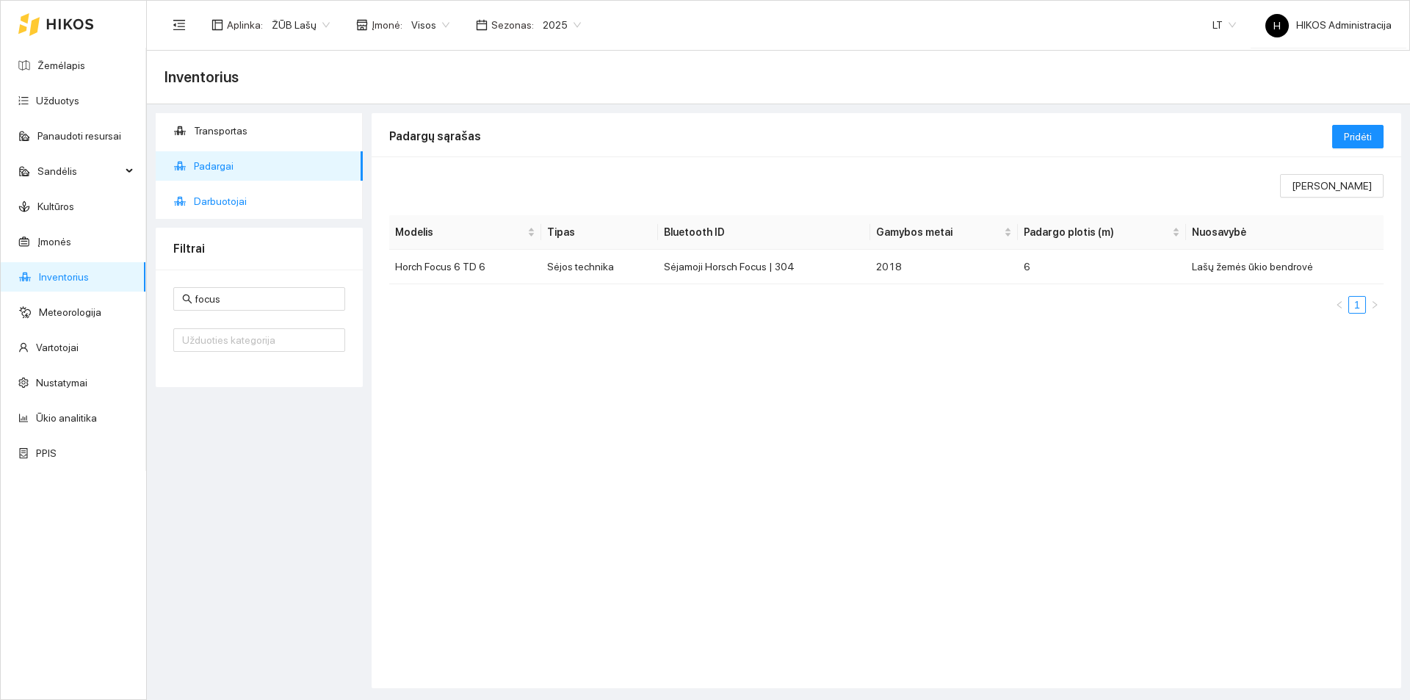
click at [247, 191] on span "Darbuotojai" at bounding box center [272, 201] width 157 height 29
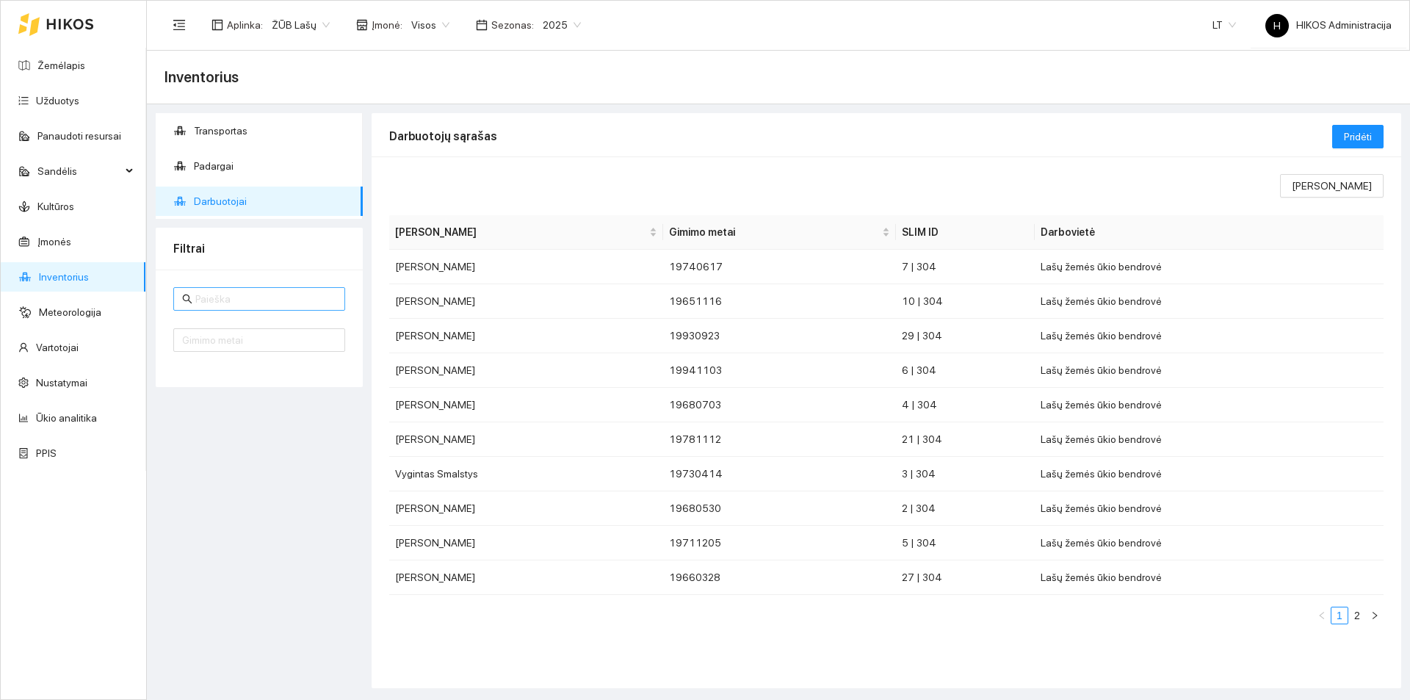
click at [245, 309] on span at bounding box center [259, 299] width 172 height 24
click at [247, 302] on input "b" at bounding box center [265, 299] width 141 height 16
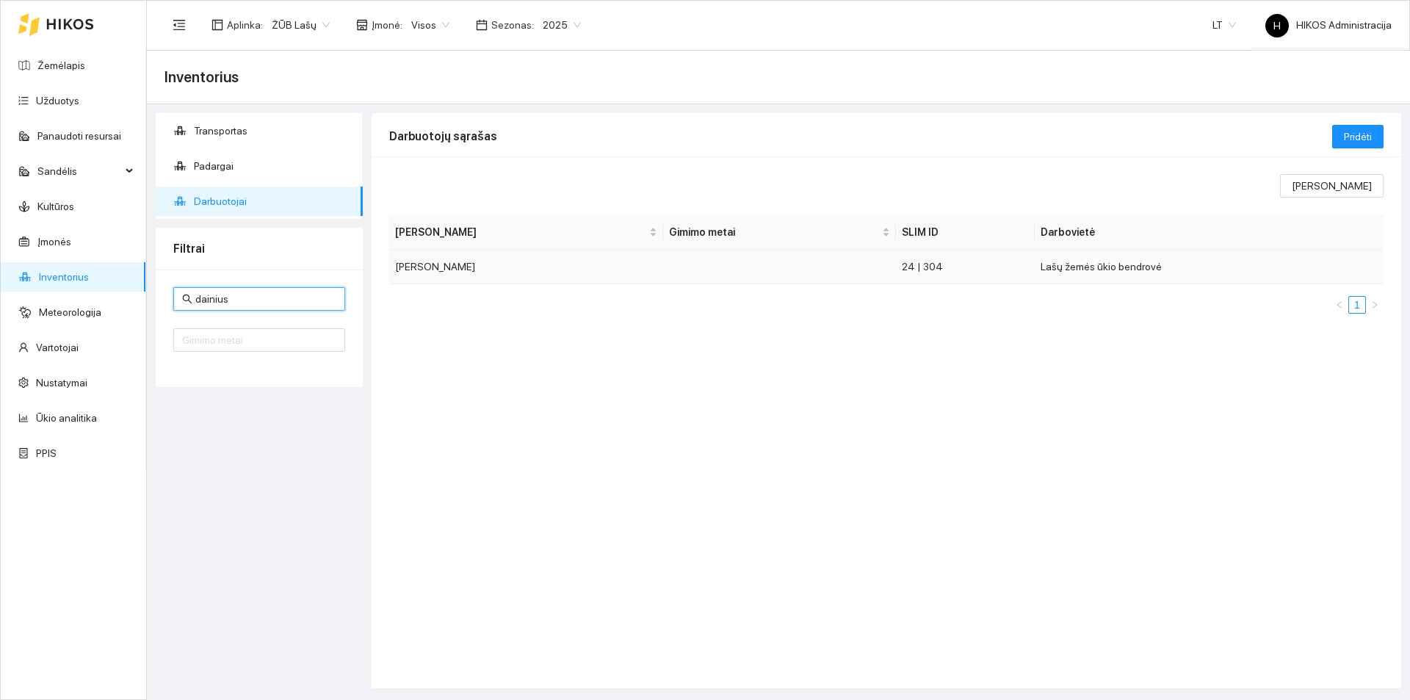
type input "dainius"
click at [569, 261] on td "[PERSON_NAME]" at bounding box center [526, 267] width 274 height 35
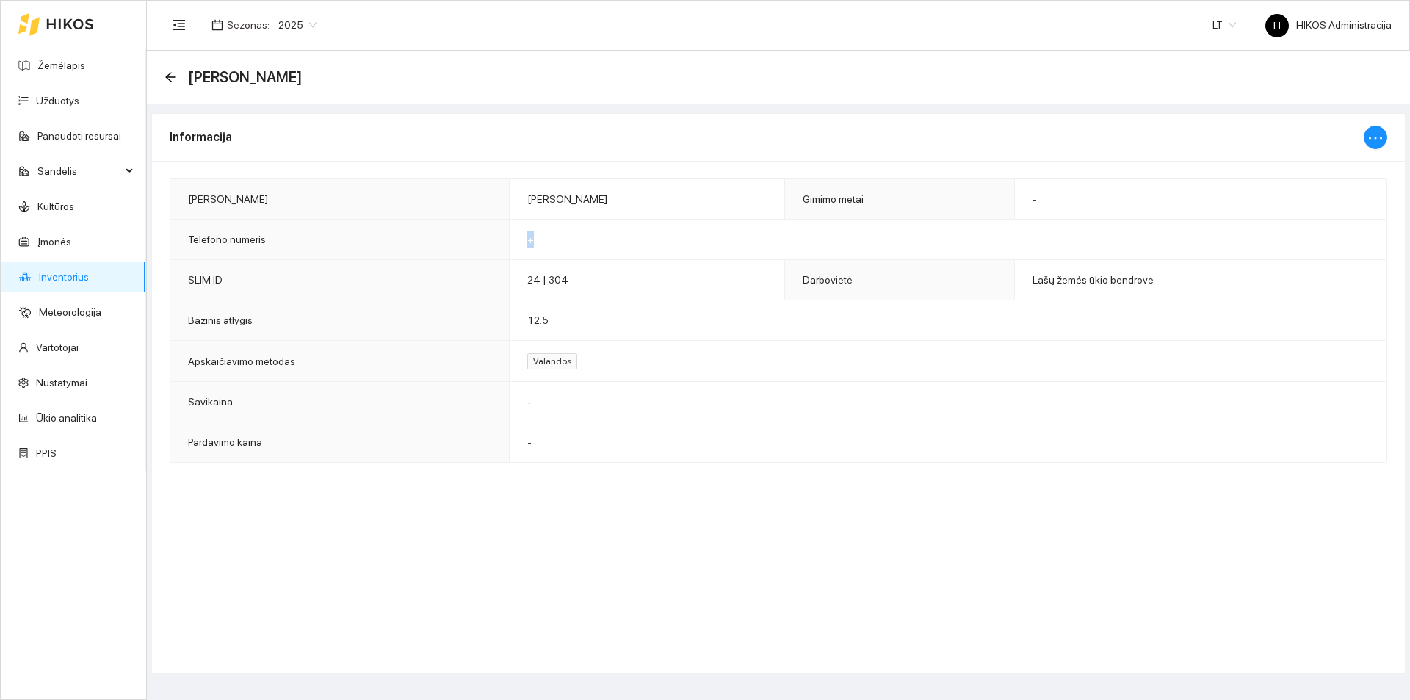
click at [576, 230] on td "+" at bounding box center [948, 240] width 878 height 40
click at [69, 65] on link "Žemėlapis" at bounding box center [61, 65] width 48 height 12
